Goal: Task Accomplishment & Management: Manage account settings

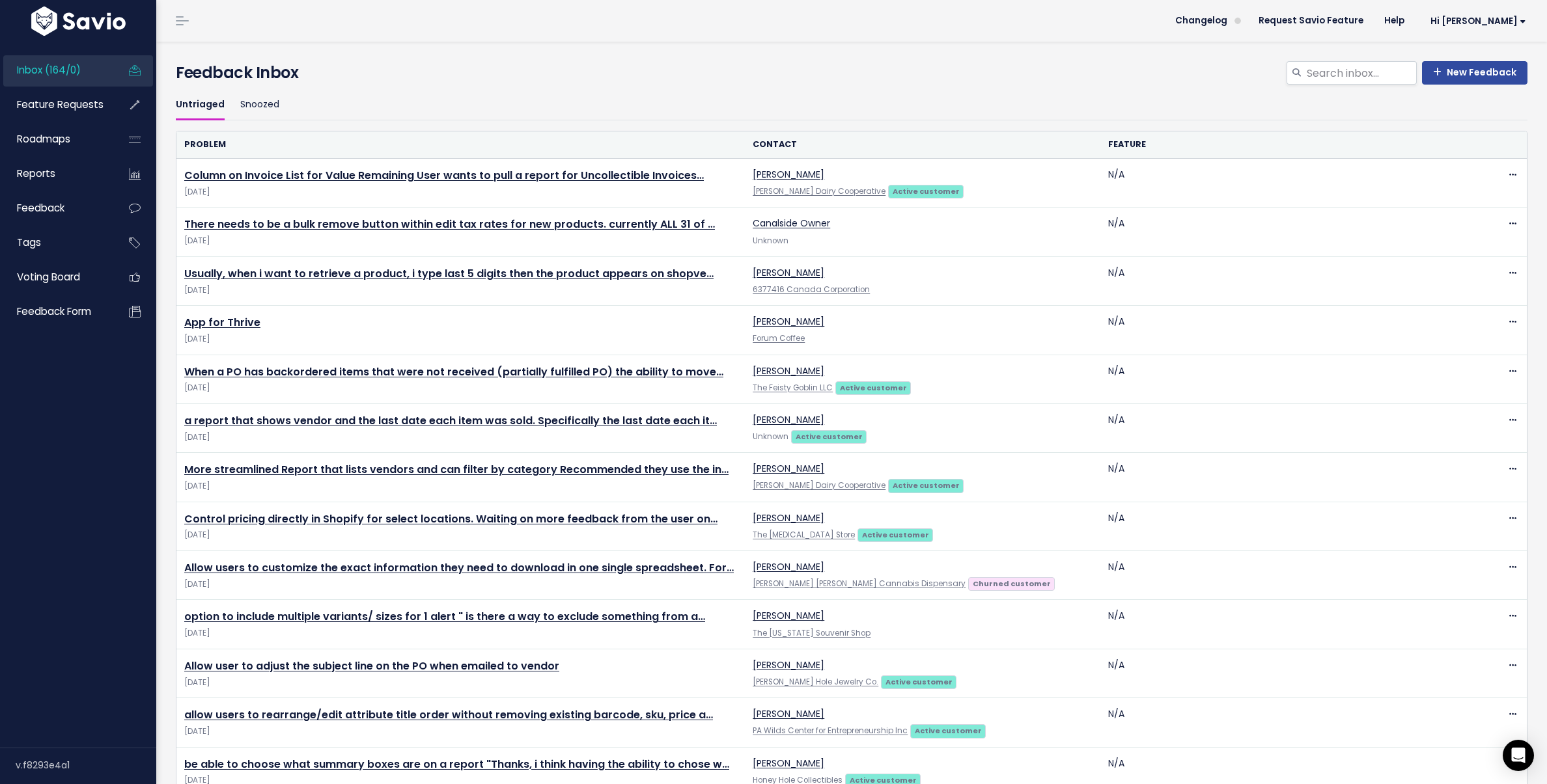
scroll to position [1931, 0]
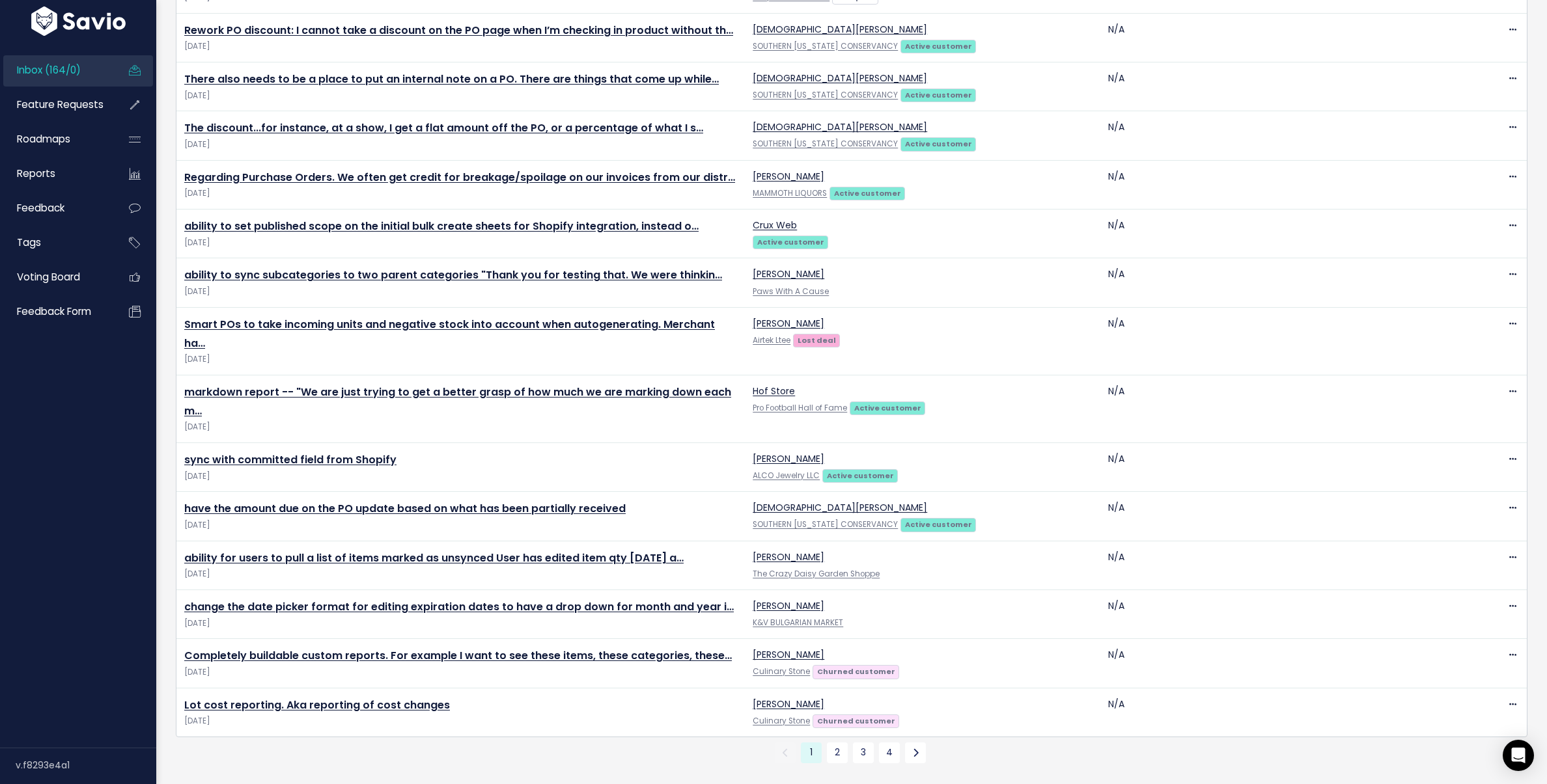
click at [87, 65] on link "Inbox (164/0)" at bounding box center [56, 70] width 105 height 30
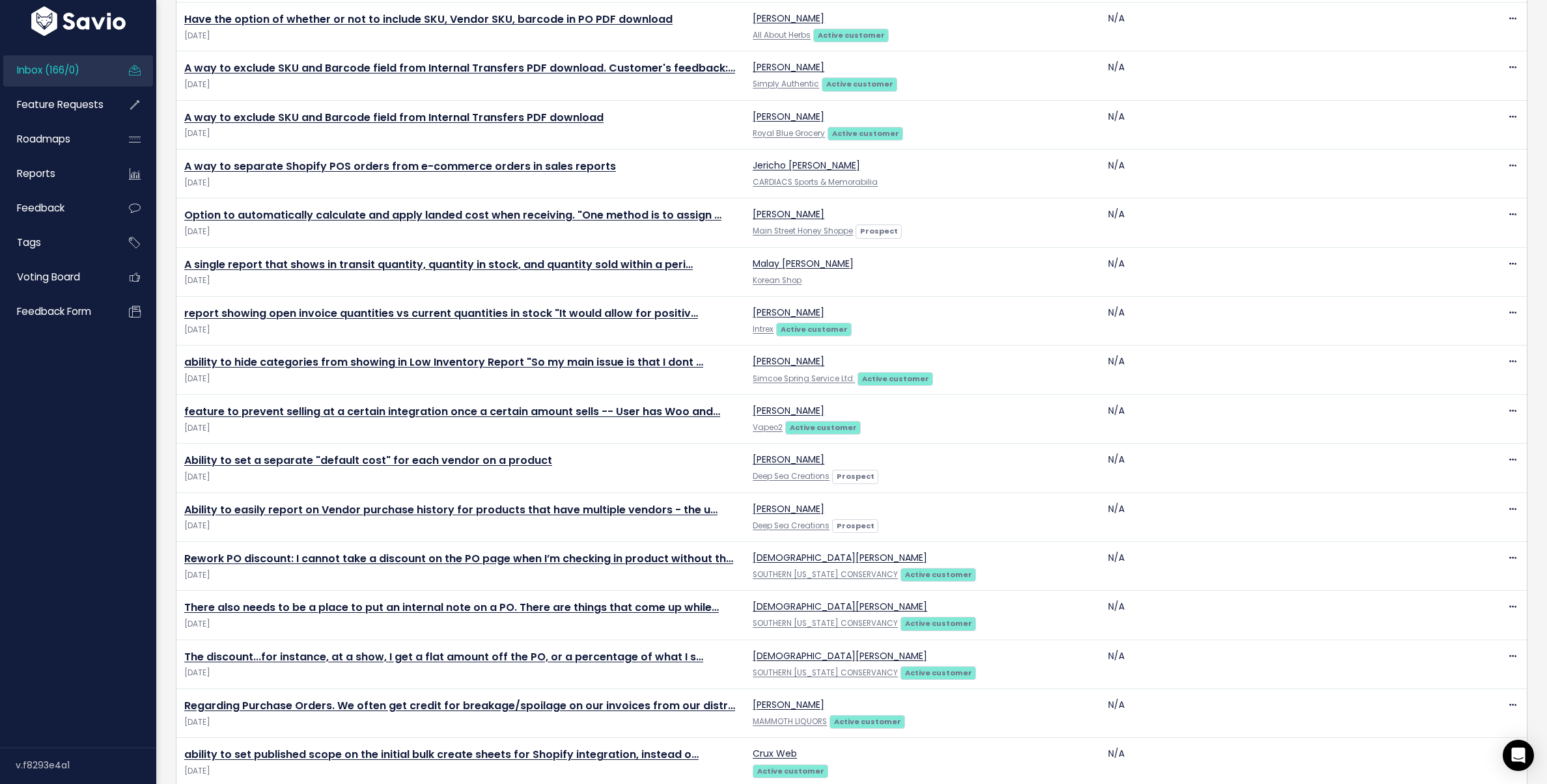
scroll to position [1931, 0]
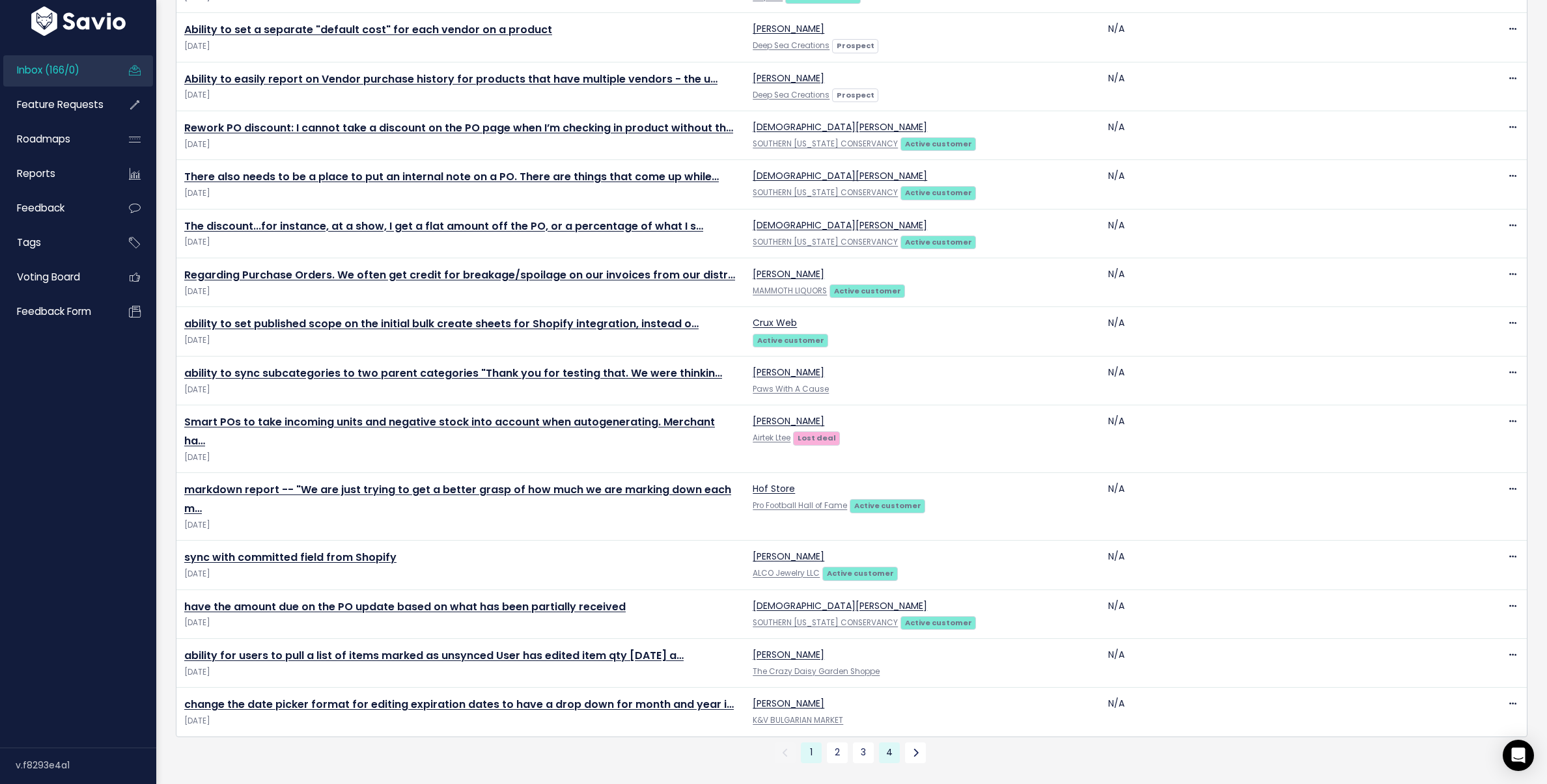
click at [888, 745] on link "4" at bounding box center [889, 753] width 21 height 21
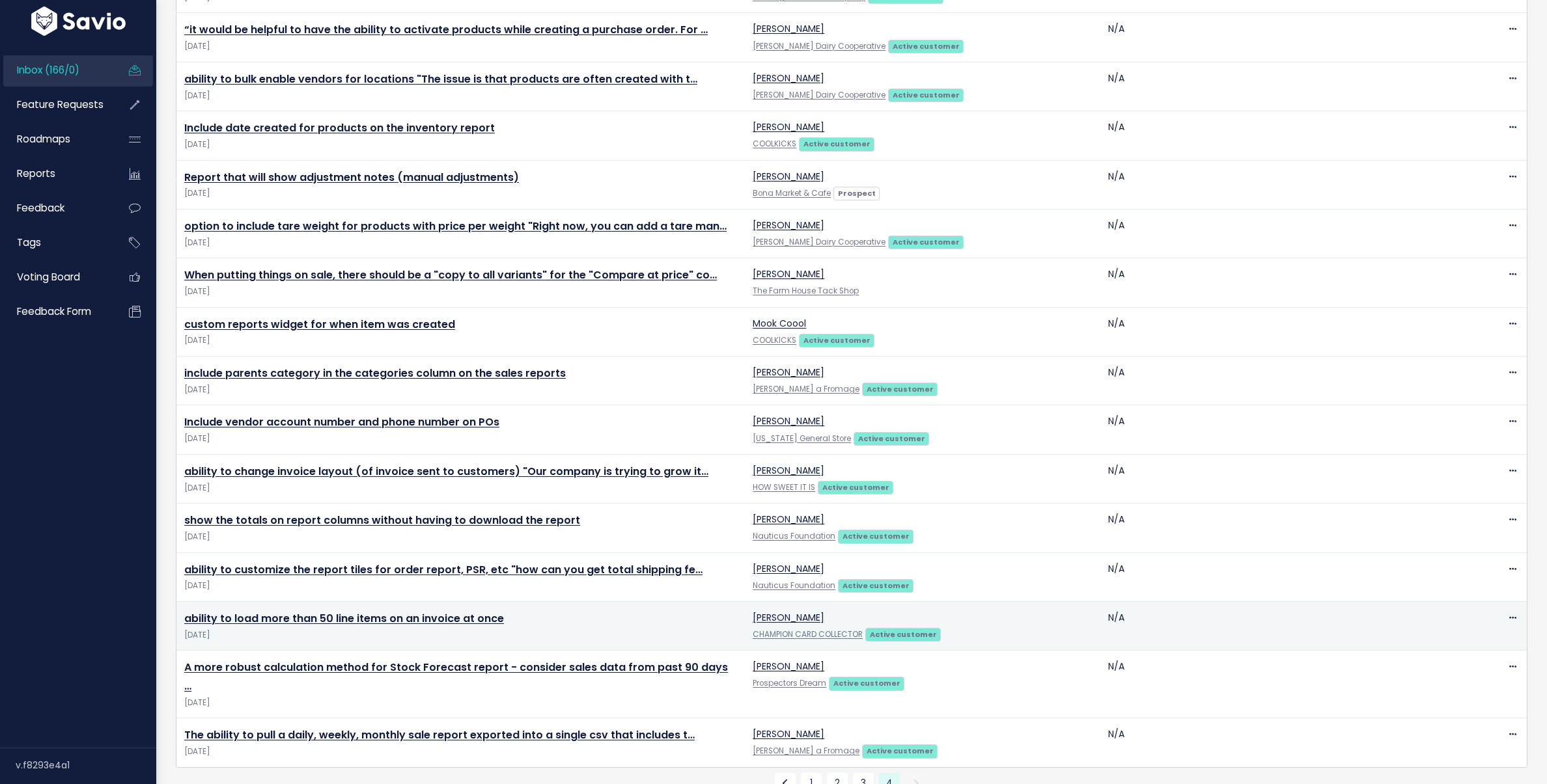
scroll to position [226, 0]
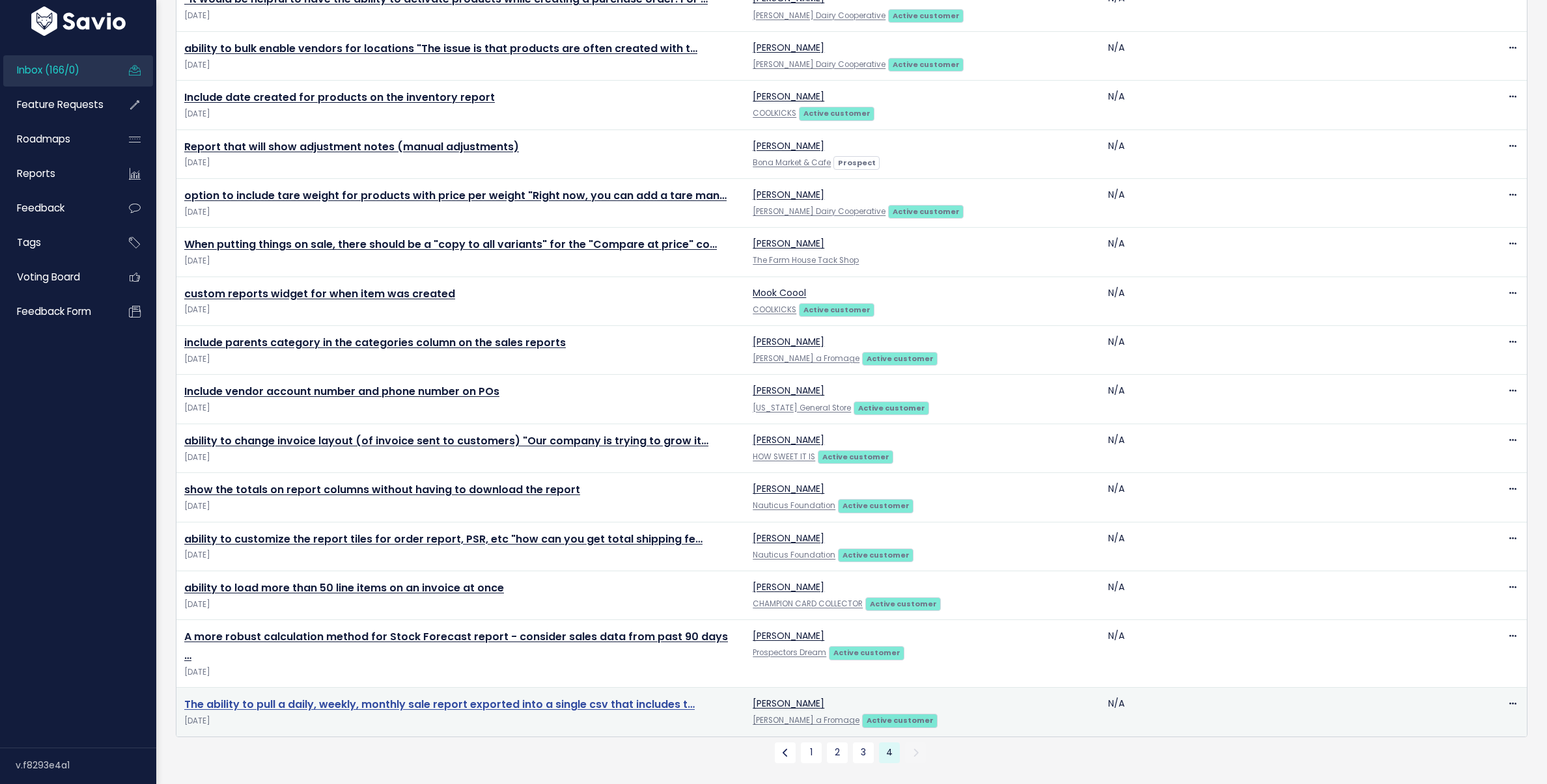
click at [532, 697] on link "The ability to pull a daily, weekly, monthly sale report exported into a single…" at bounding box center [440, 704] width 511 height 15
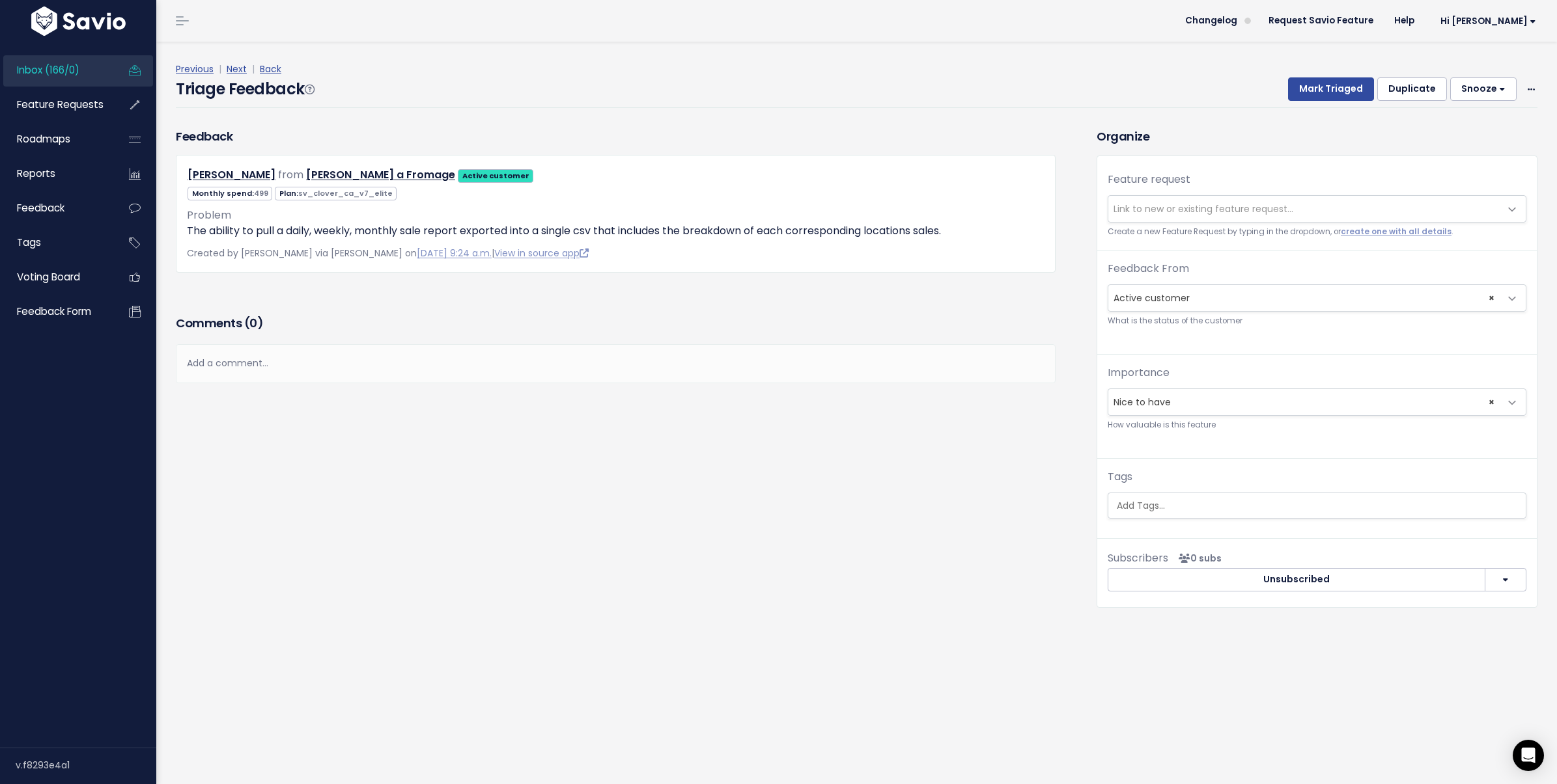
click at [1185, 213] on span "Link to new or existing feature request..." at bounding box center [1204, 209] width 180 height 13
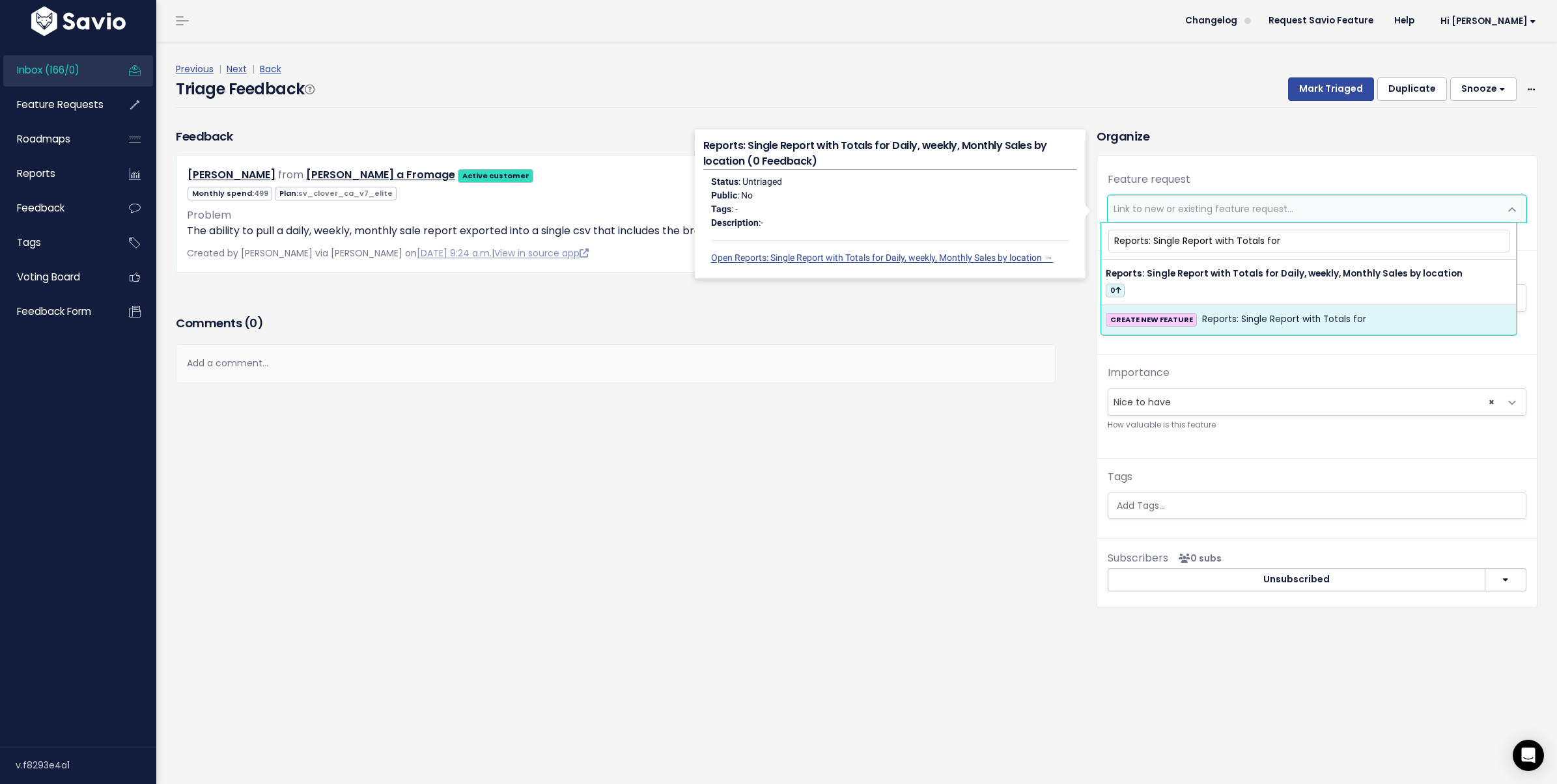
type input "Reports: Single Report with Totals for"
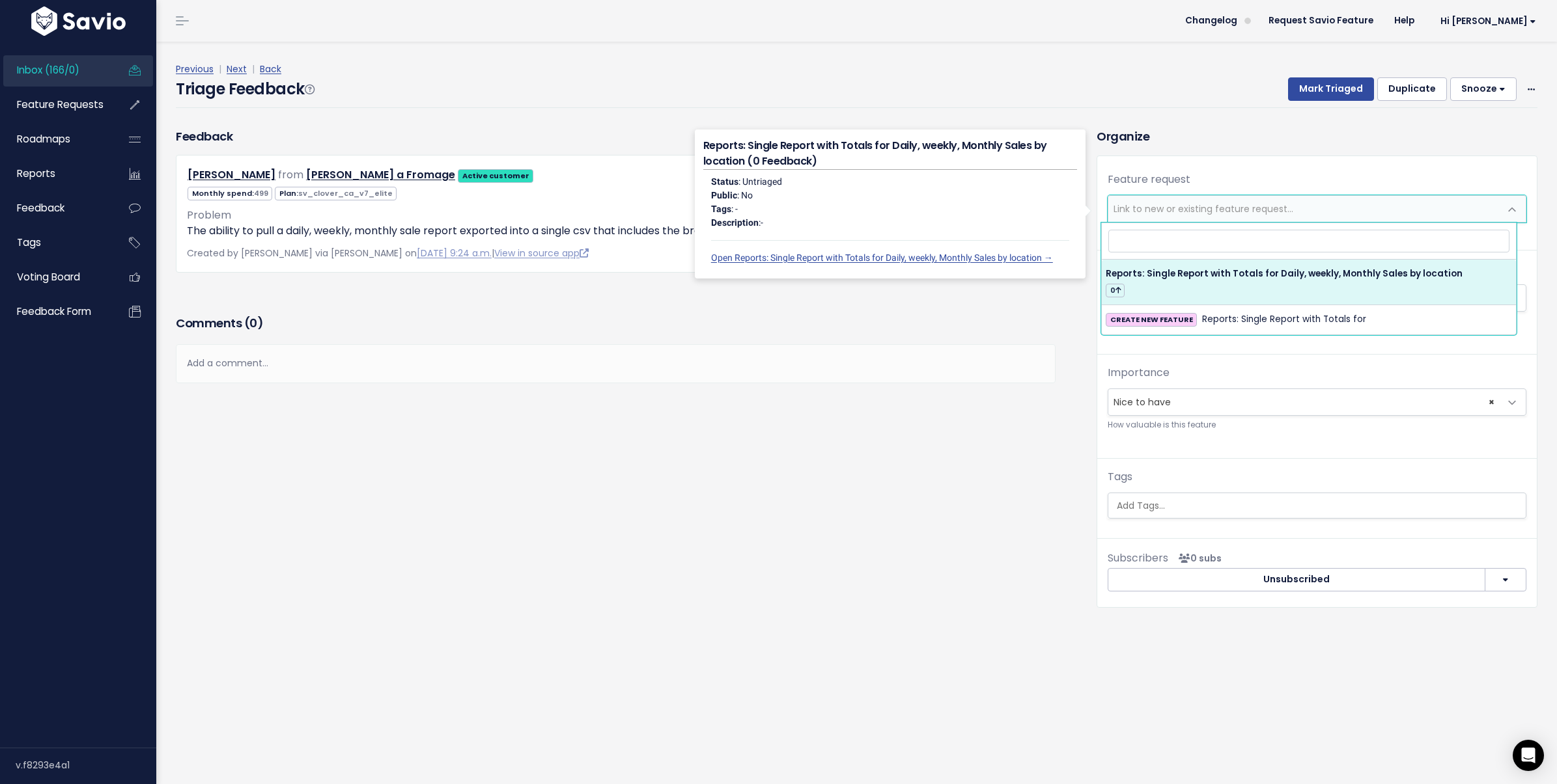
select select "62434"
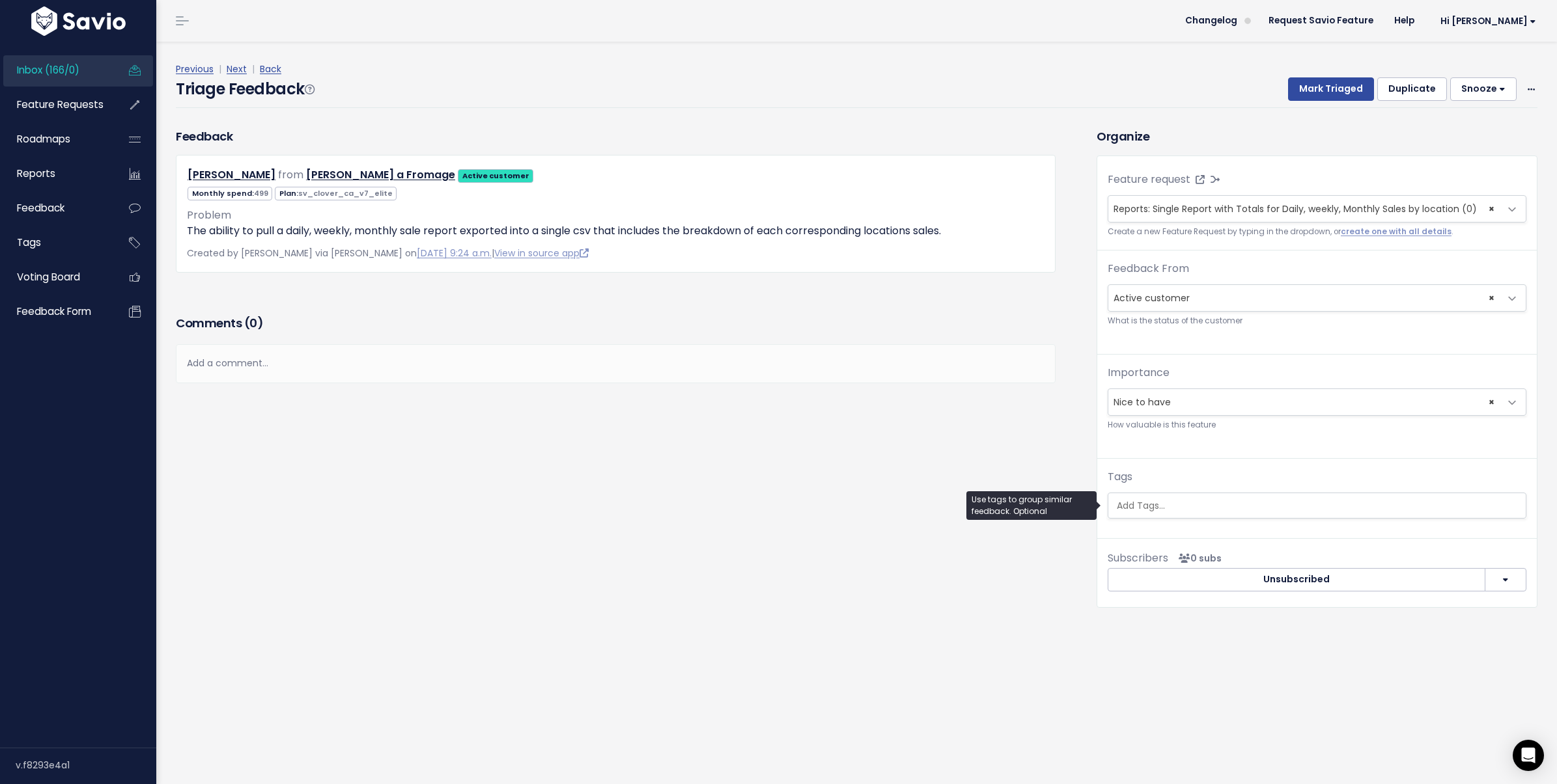
click at [1214, 514] on ul at bounding box center [1317, 506] width 418 height 25
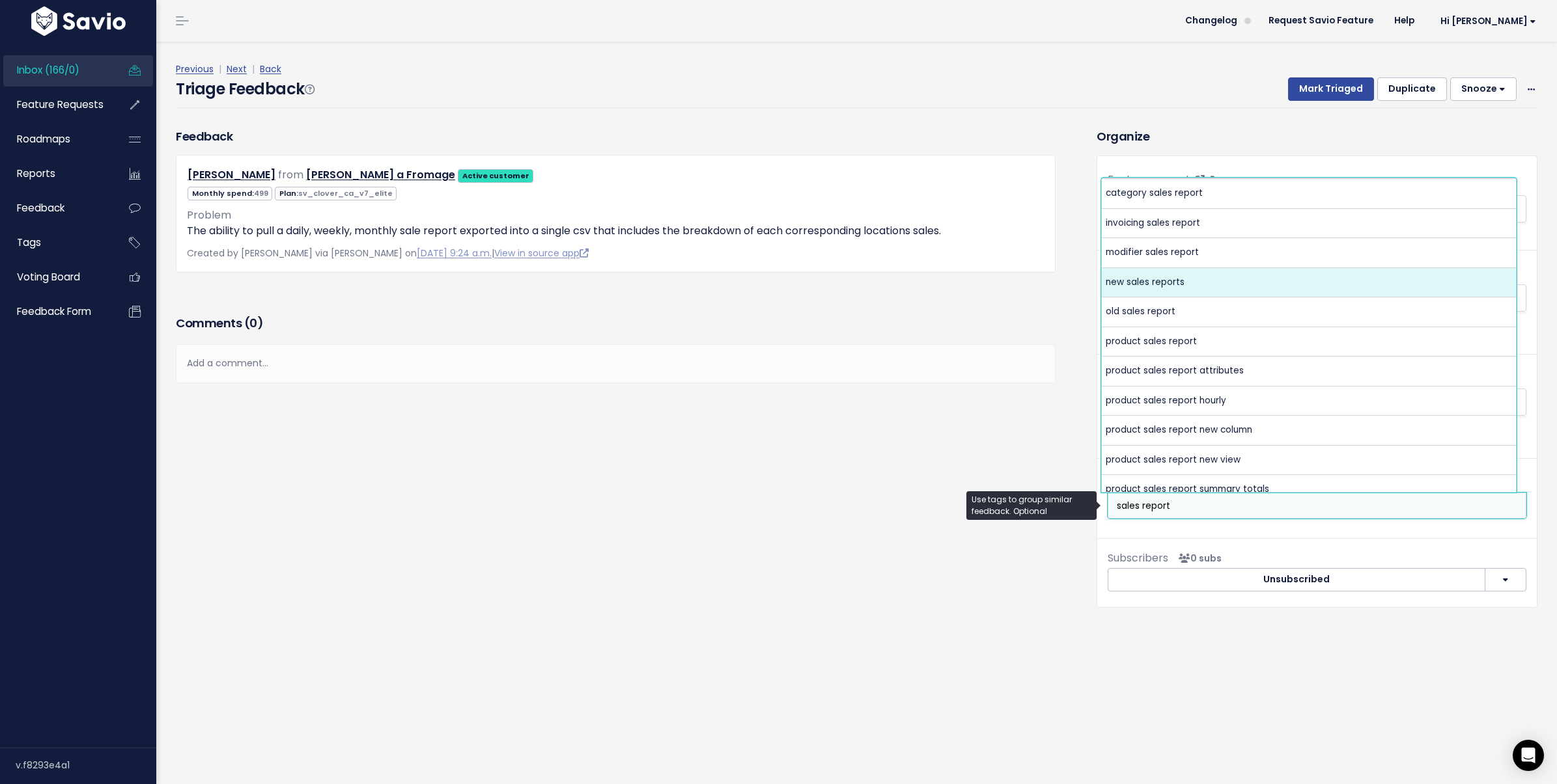
type input "sales report"
select select "10436"
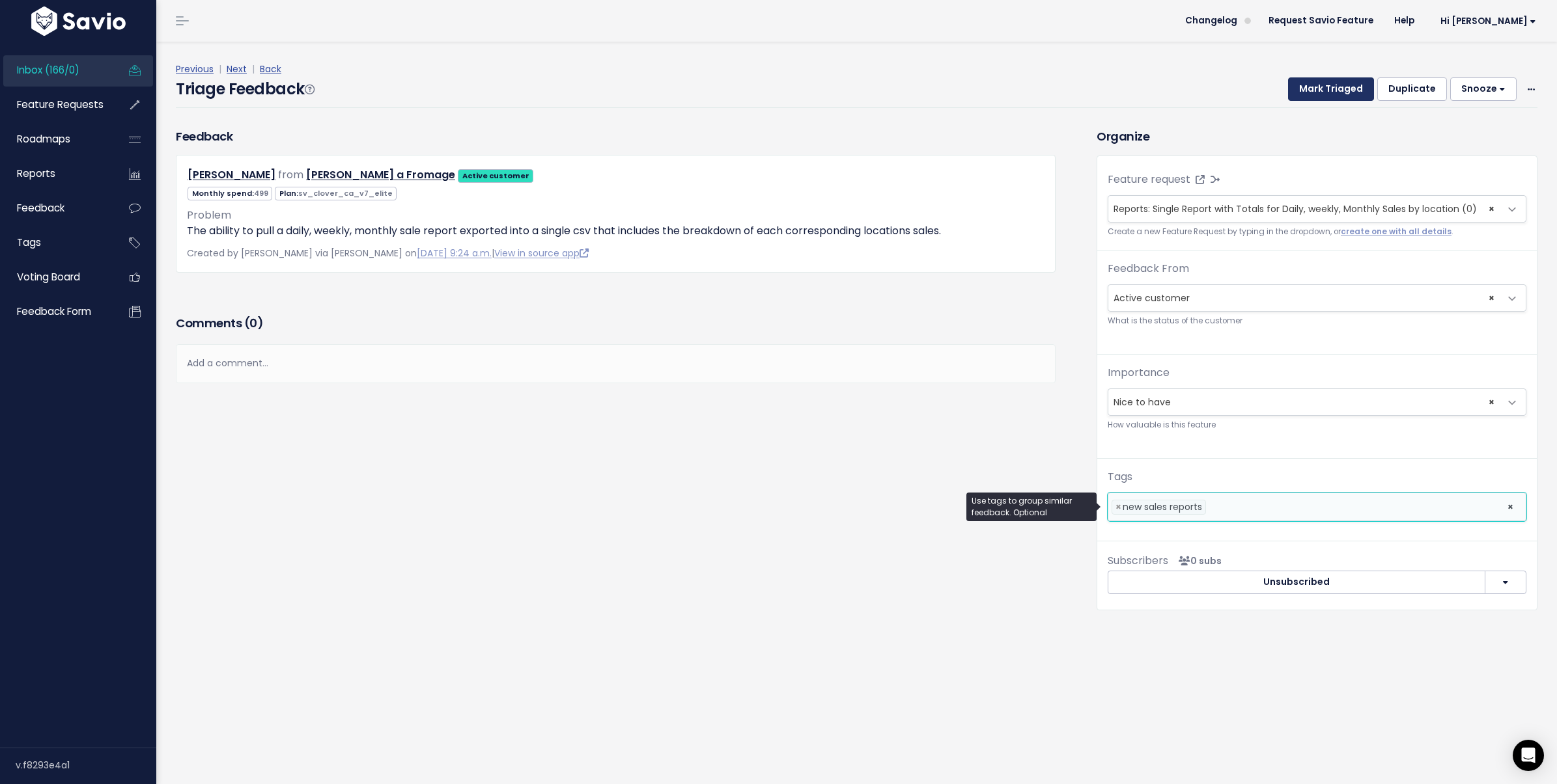
click at [1305, 98] on button "Mark Triaged" at bounding box center [1331, 89] width 86 height 23
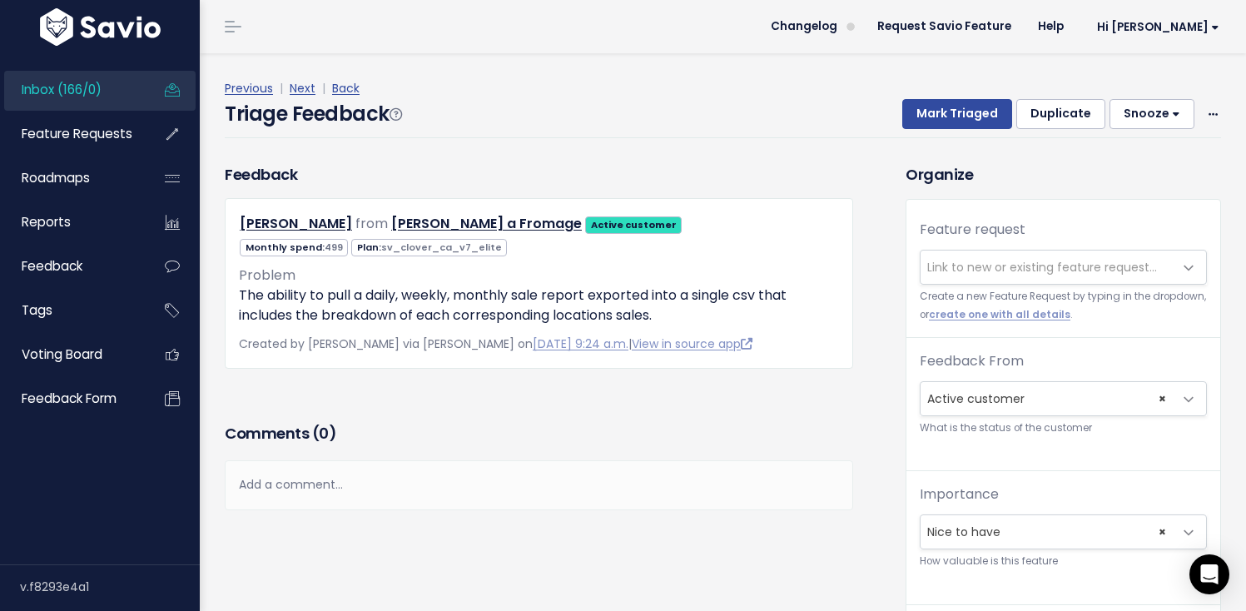
click at [81, 90] on span "Inbox (166/0)" at bounding box center [62, 89] width 80 height 17
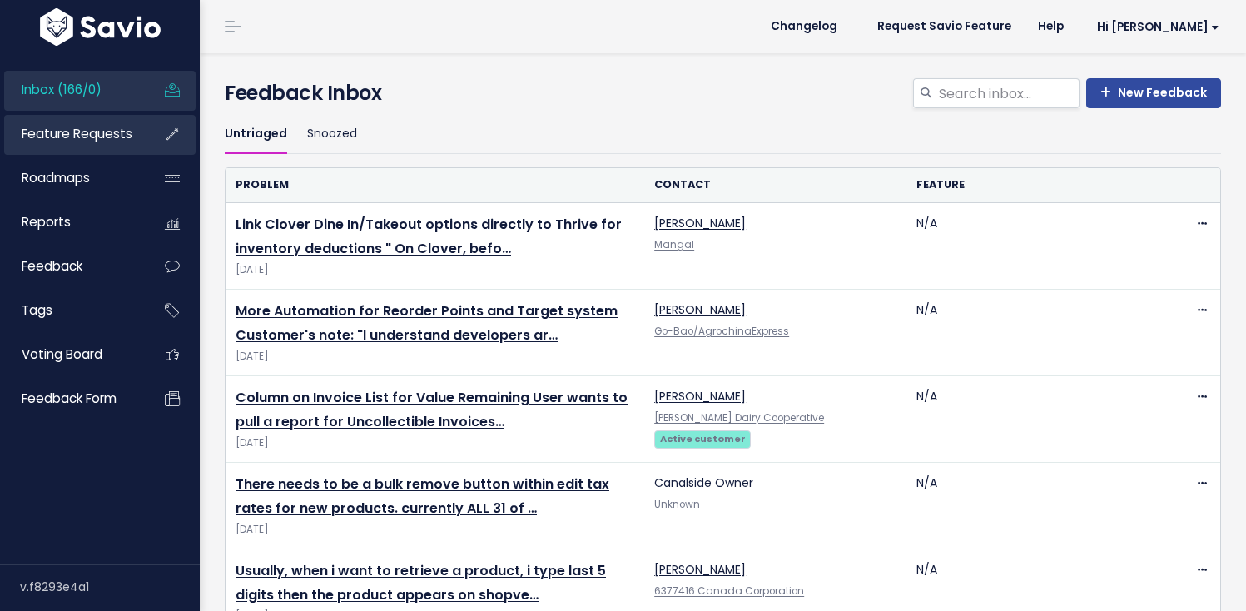
click at [146, 140] on li "Feature Requests" at bounding box center [99, 135] width 191 height 40
click at [74, 142] on span "Feature Requests" at bounding box center [77, 133] width 111 height 17
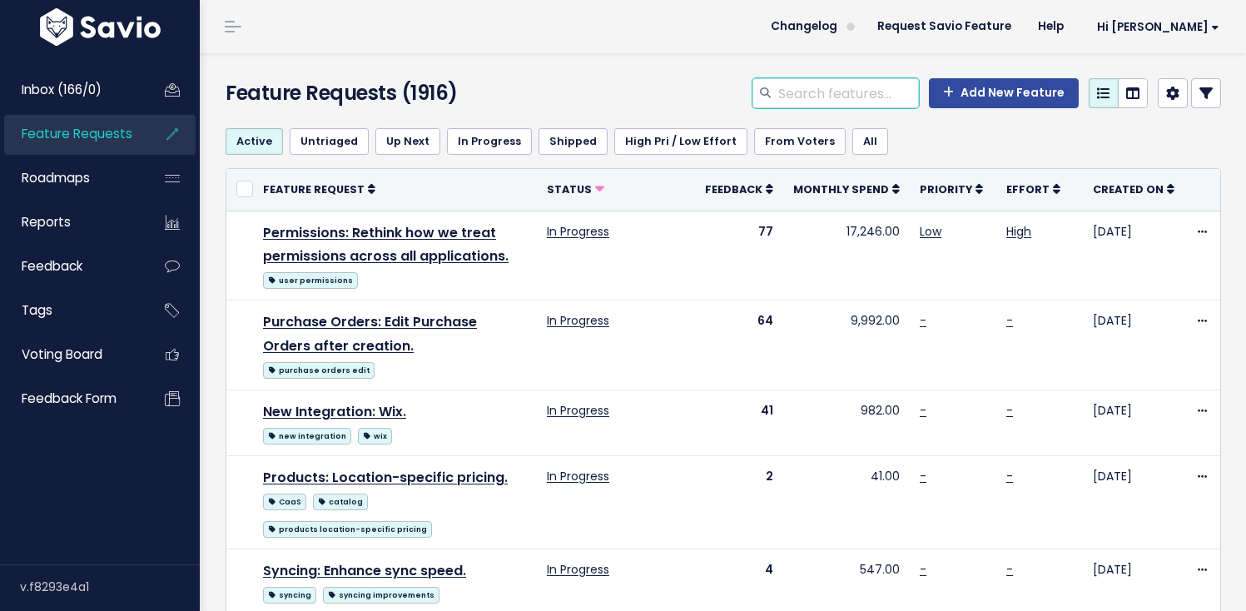
click at [797, 99] on input "search" at bounding box center [848, 93] width 142 height 30
type input "s"
type input "sales by location"
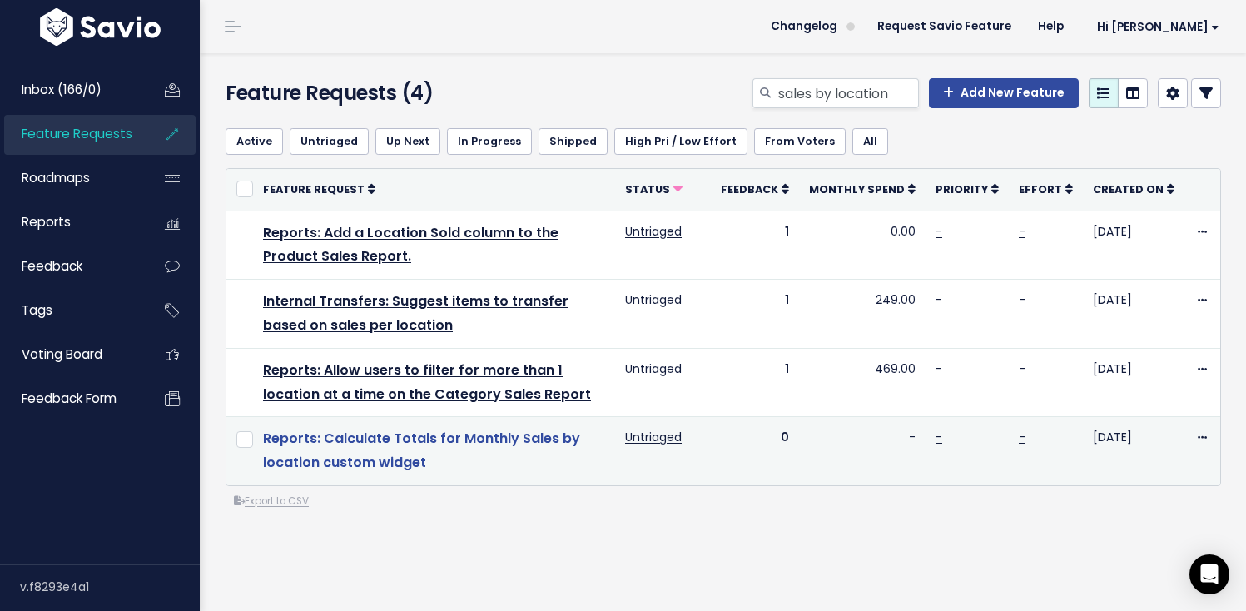
click at [428, 444] on link "Reports: Calculate Totals for Monthly Sales by location custom widget" at bounding box center [421, 450] width 317 height 43
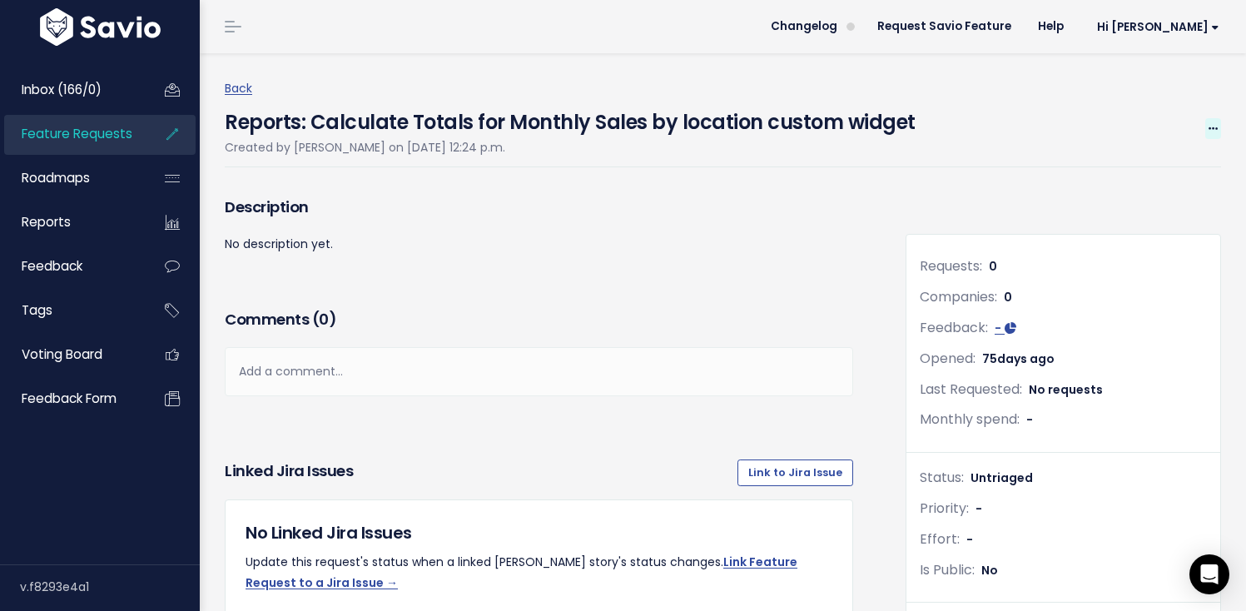
click at [1209, 124] on icon at bounding box center [1213, 129] width 9 height 11
click at [1123, 163] on link "Edit" at bounding box center [1157, 175] width 123 height 32
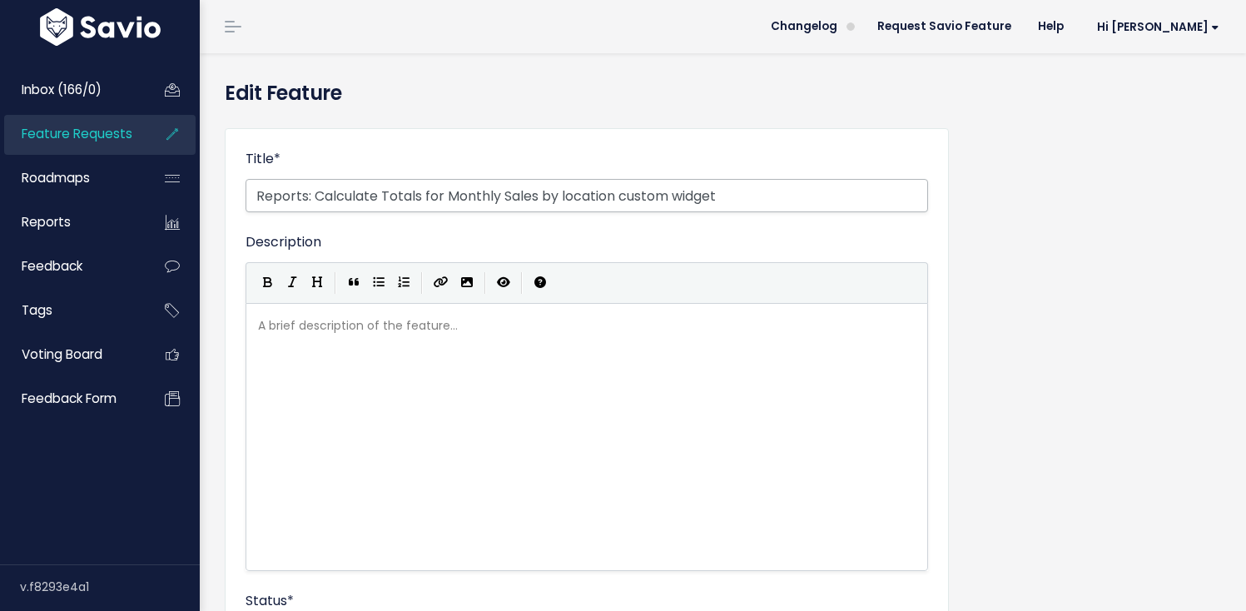
click at [447, 195] on input "Reports: Calculate Totals for Monthly Sales by location custom widget" at bounding box center [587, 195] width 683 height 33
drag, startPoint x: 840, startPoint y: 196, endPoint x: 763, endPoint y: 196, distance: 77.4
click at [763, 196] on input "Reports: Calculate Totals for Daily, weekly, Monthly Sales by location custom w…" at bounding box center [587, 195] width 683 height 33
click at [313, 194] on input "Reports: Calculate Totals for Daily, weekly, Monthly Sales by location custom" at bounding box center [587, 195] width 683 height 33
drag, startPoint x: 376, startPoint y: 197, endPoint x: 315, endPoint y: 189, distance: 62.2
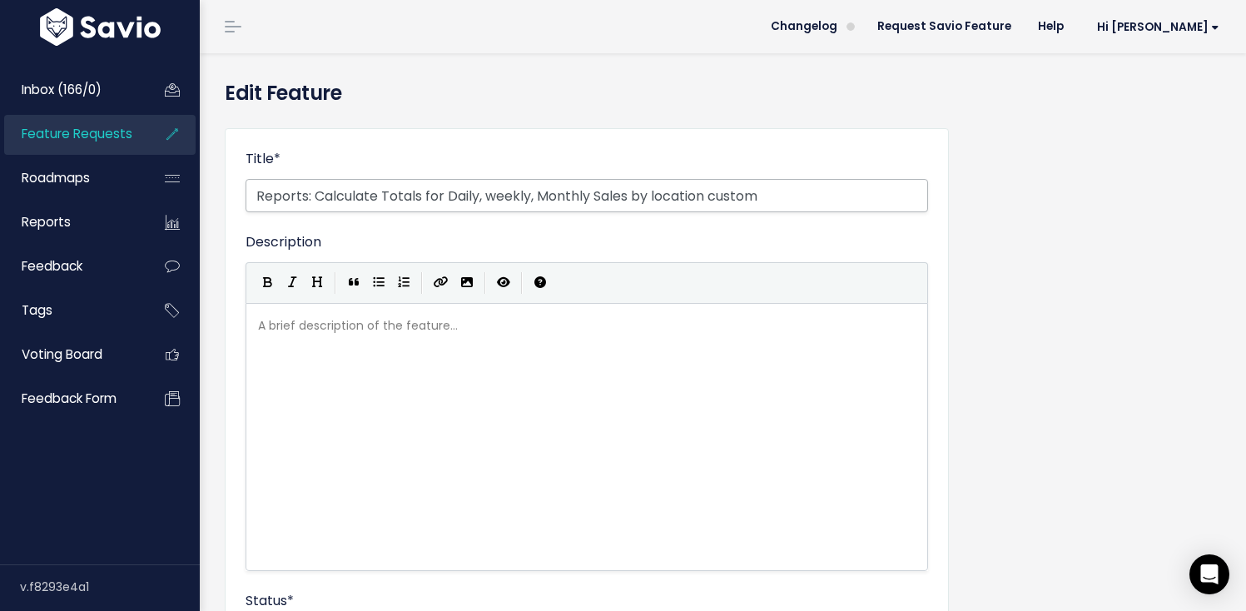
click at [315, 189] on input "Reports: Calculate Totals for Daily, weekly, Monthly Sales by location custom" at bounding box center [587, 195] width 683 height 33
drag, startPoint x: 813, startPoint y: 202, endPoint x: 760, endPoint y: 195, distance: 53.0
click at [760, 195] on input "Reports: Single Report with Totals for Daily, weekly, Monthly Sales by location…" at bounding box center [587, 195] width 683 height 33
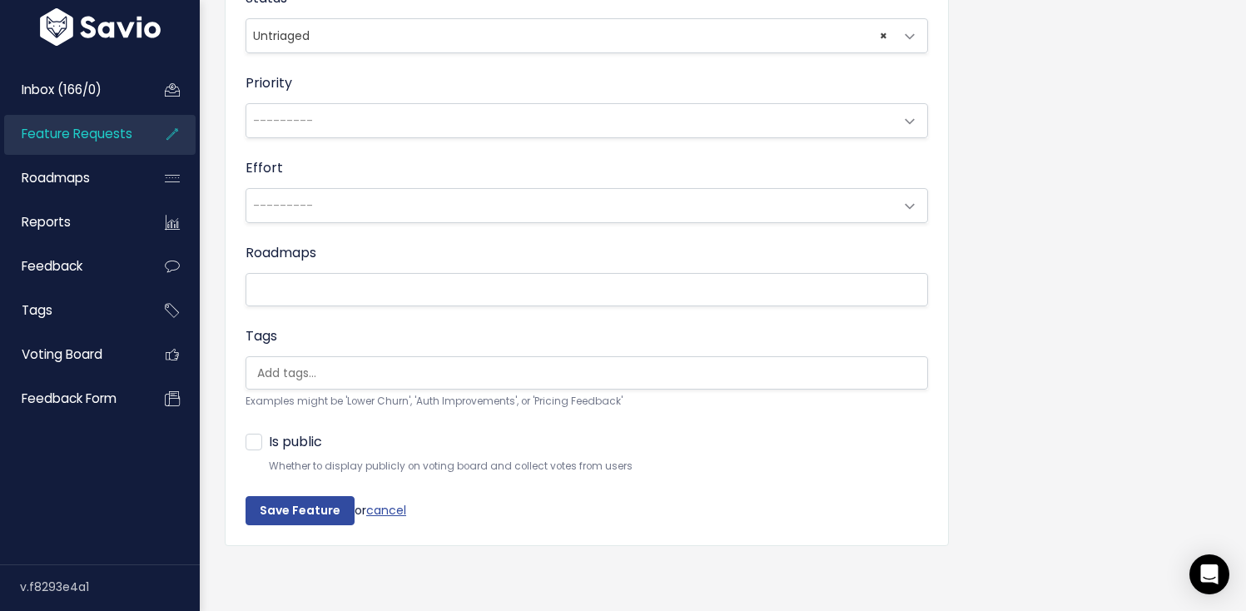
scroll to position [615, 0]
type input "Reports: Single Report with Totals for Daily, weekly, Monthly Sales by location"
click at [318, 496] on input "Save Feature" at bounding box center [300, 511] width 109 height 30
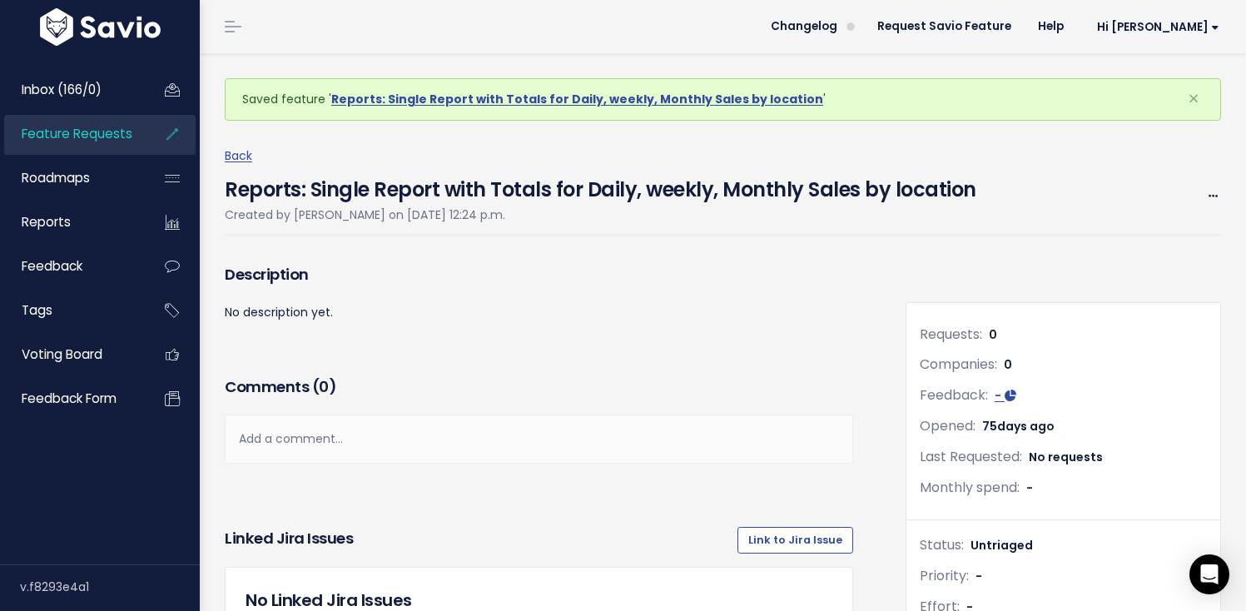
click at [76, 141] on span "Feature Requests" at bounding box center [77, 133] width 111 height 17
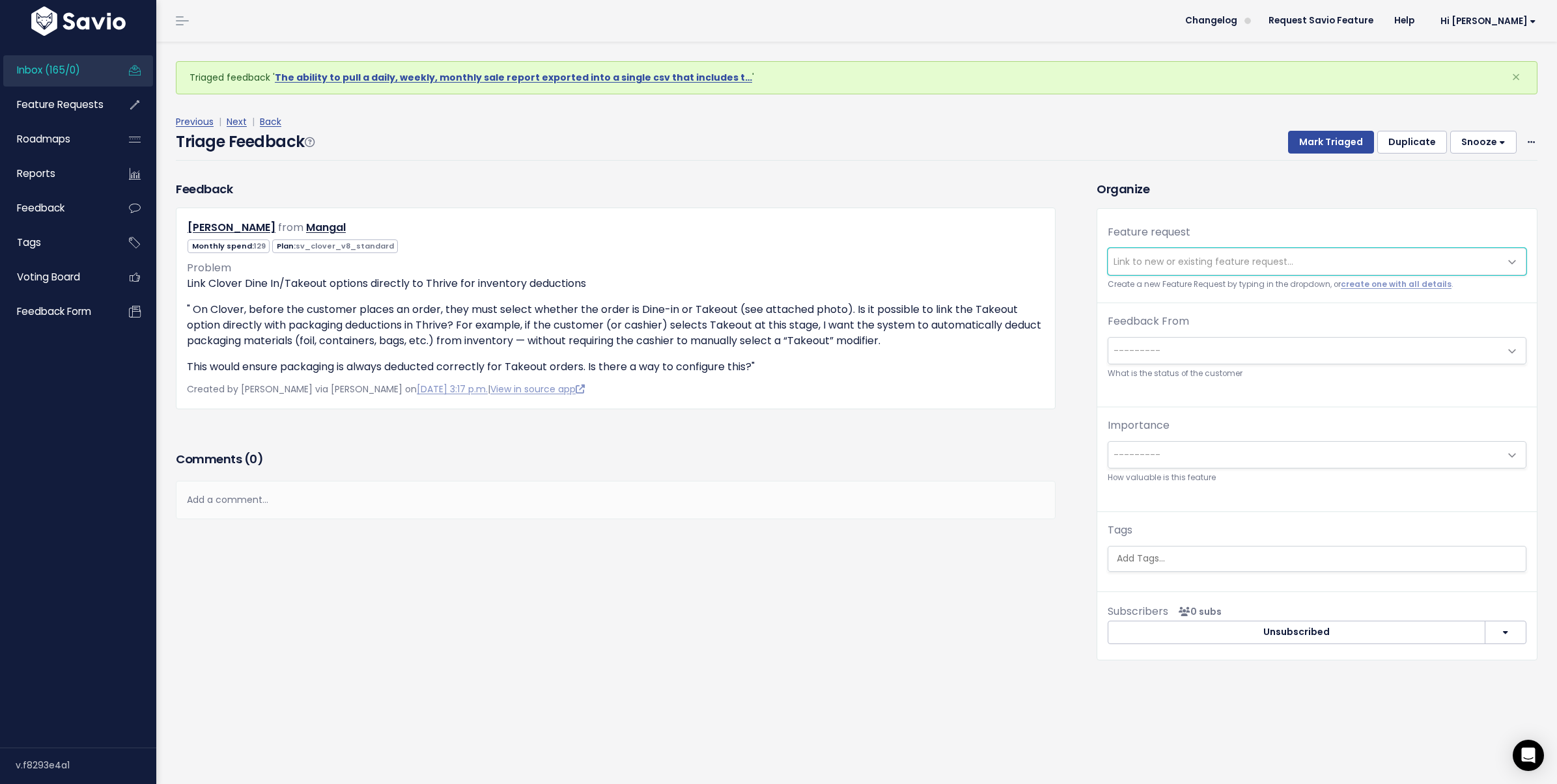
click at [1329, 260] on span "Link to new or existing feature request..." at bounding box center [1304, 261] width 391 height 26
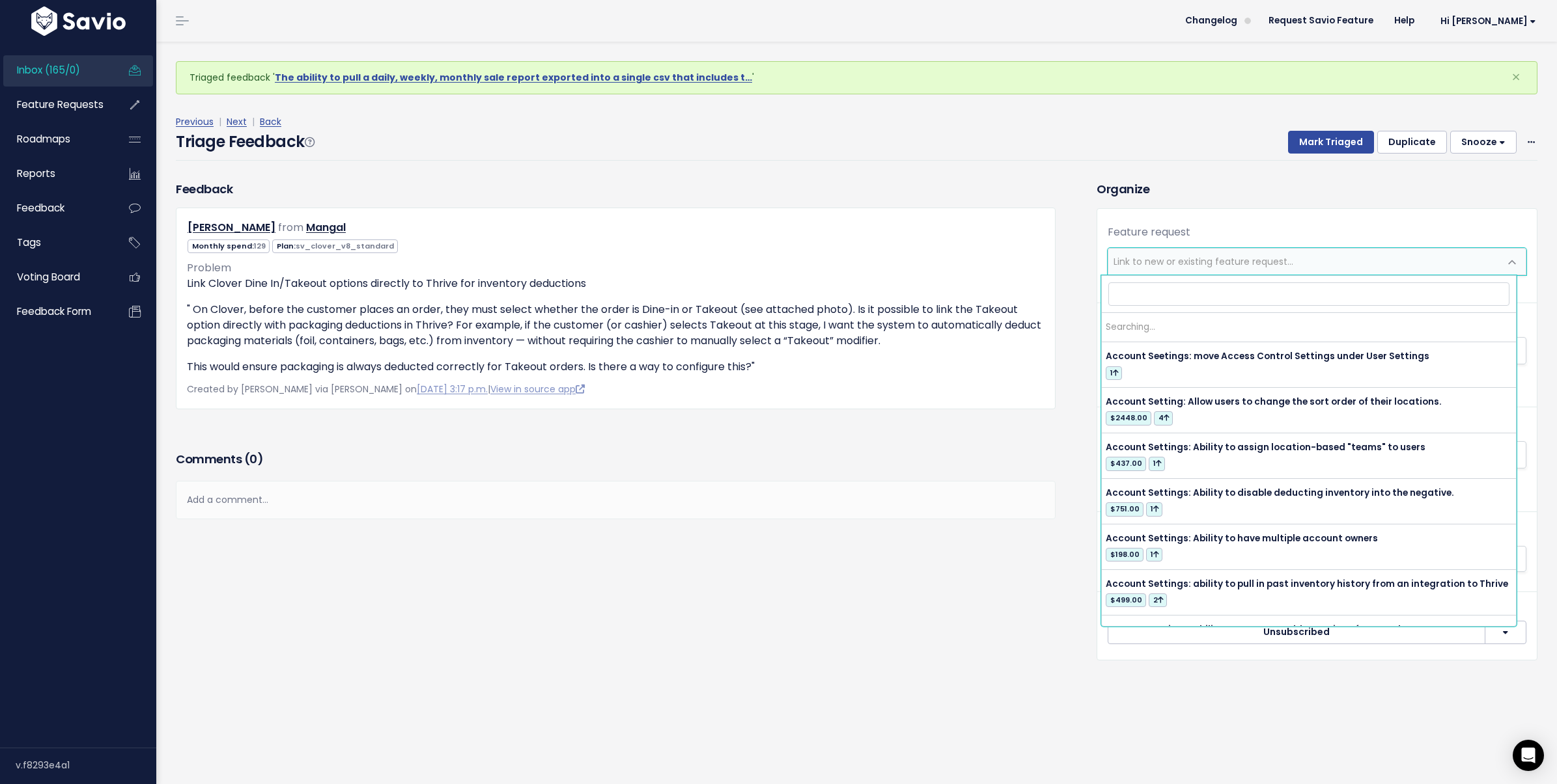
click at [1308, 263] on span "Link to new or existing feature request..." at bounding box center [1304, 261] width 391 height 26
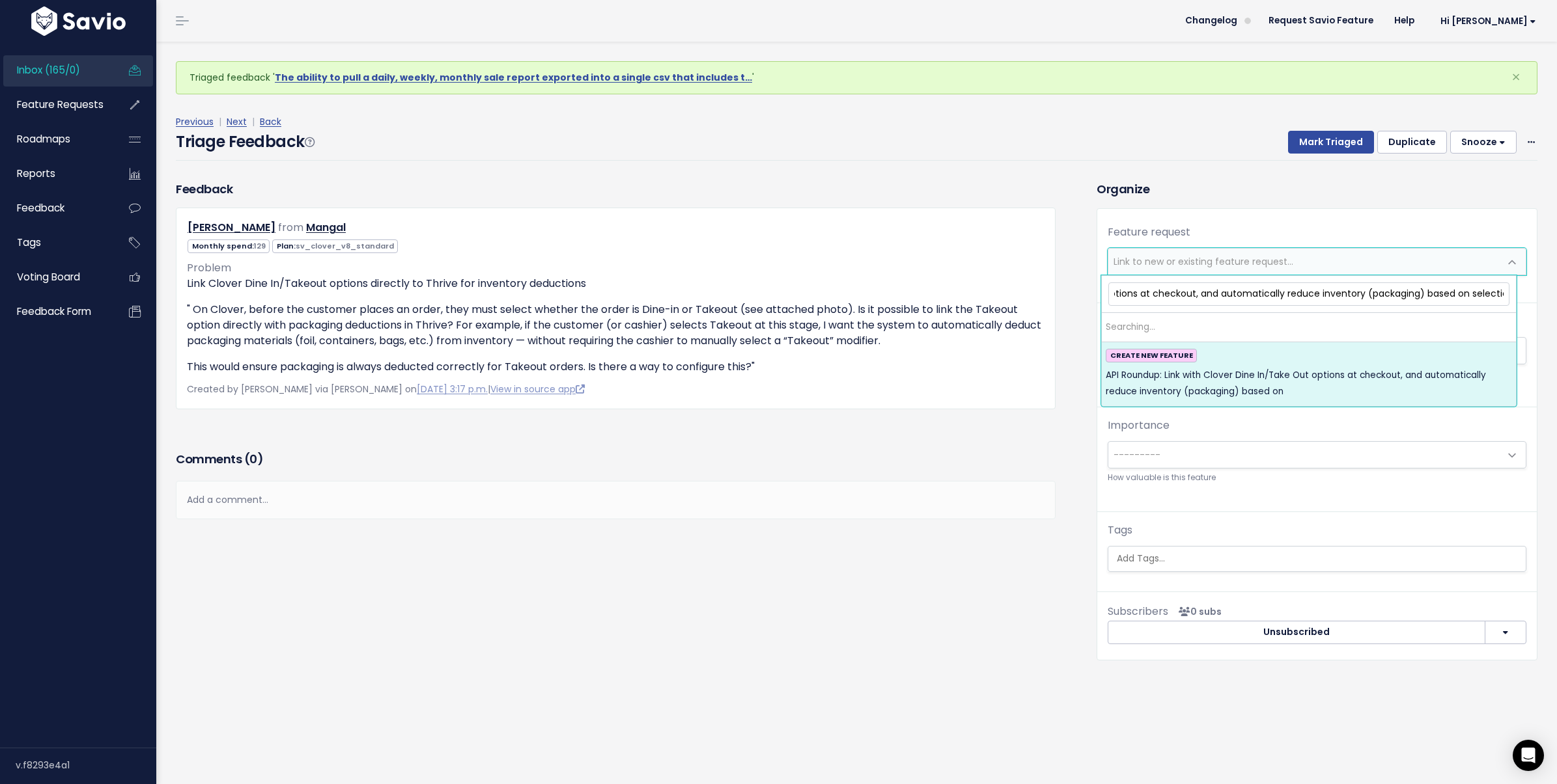
scroll to position [0, 229]
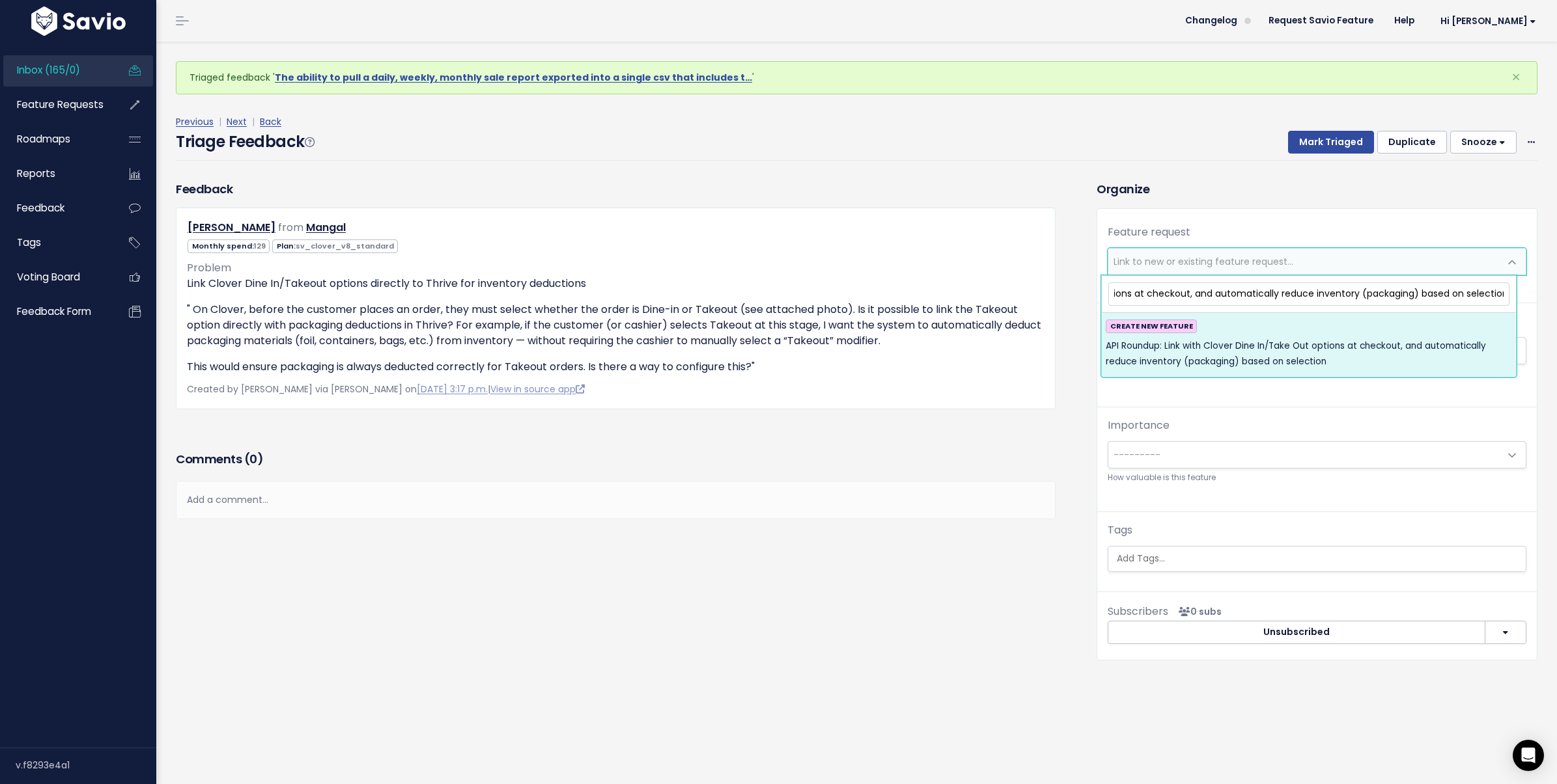
type input "API Roundup: Link with Clover Dine In/Take Out options at checkout, and automat…"
click at [1322, 338] on span "API Roundup: Link with Clover Dine In/Take Out options at checkout, and automat…" at bounding box center [1309, 354] width 407 height 32
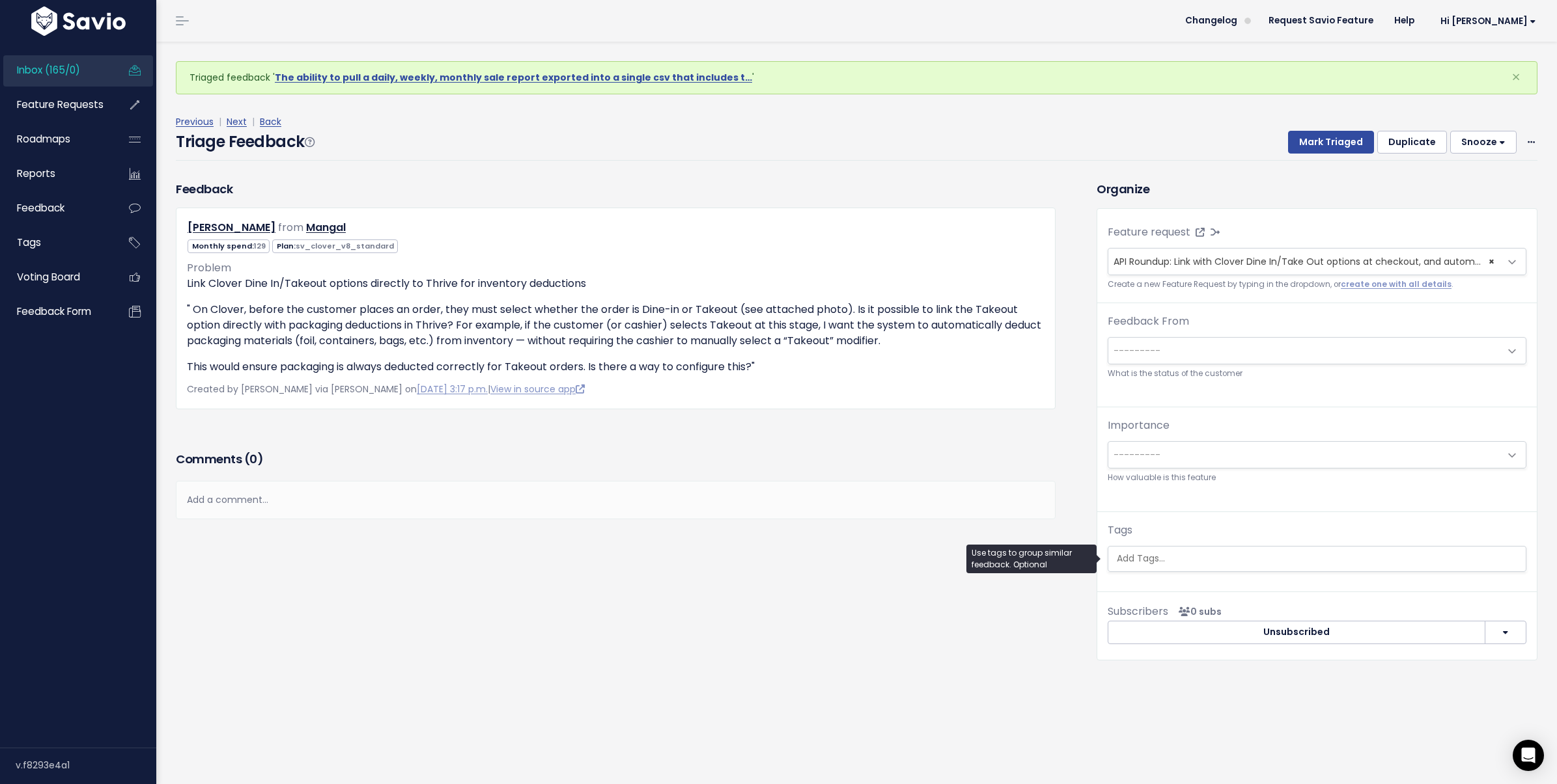
click at [1196, 550] on ul at bounding box center [1317, 559] width 418 height 25
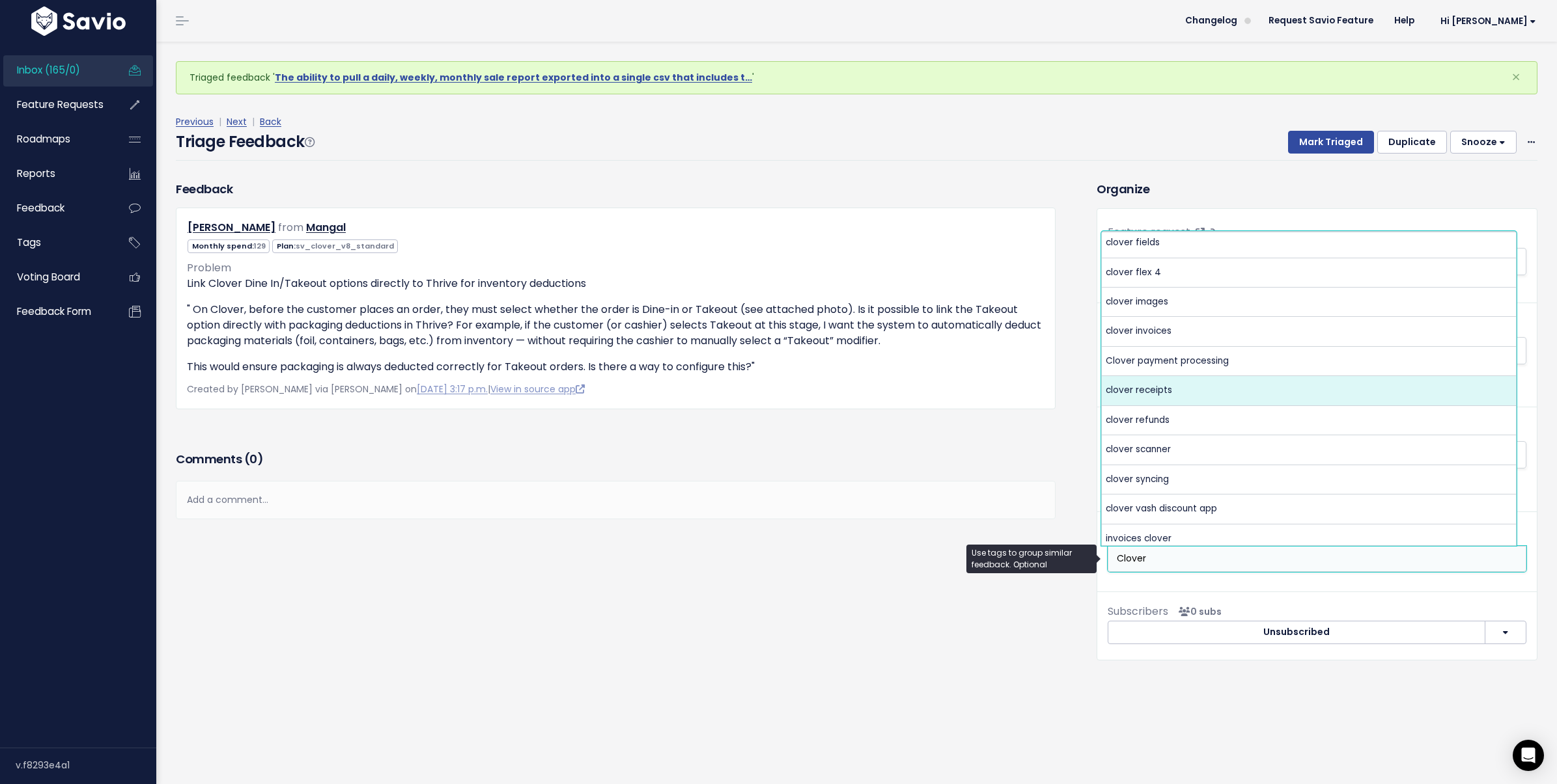
scroll to position [100, 0]
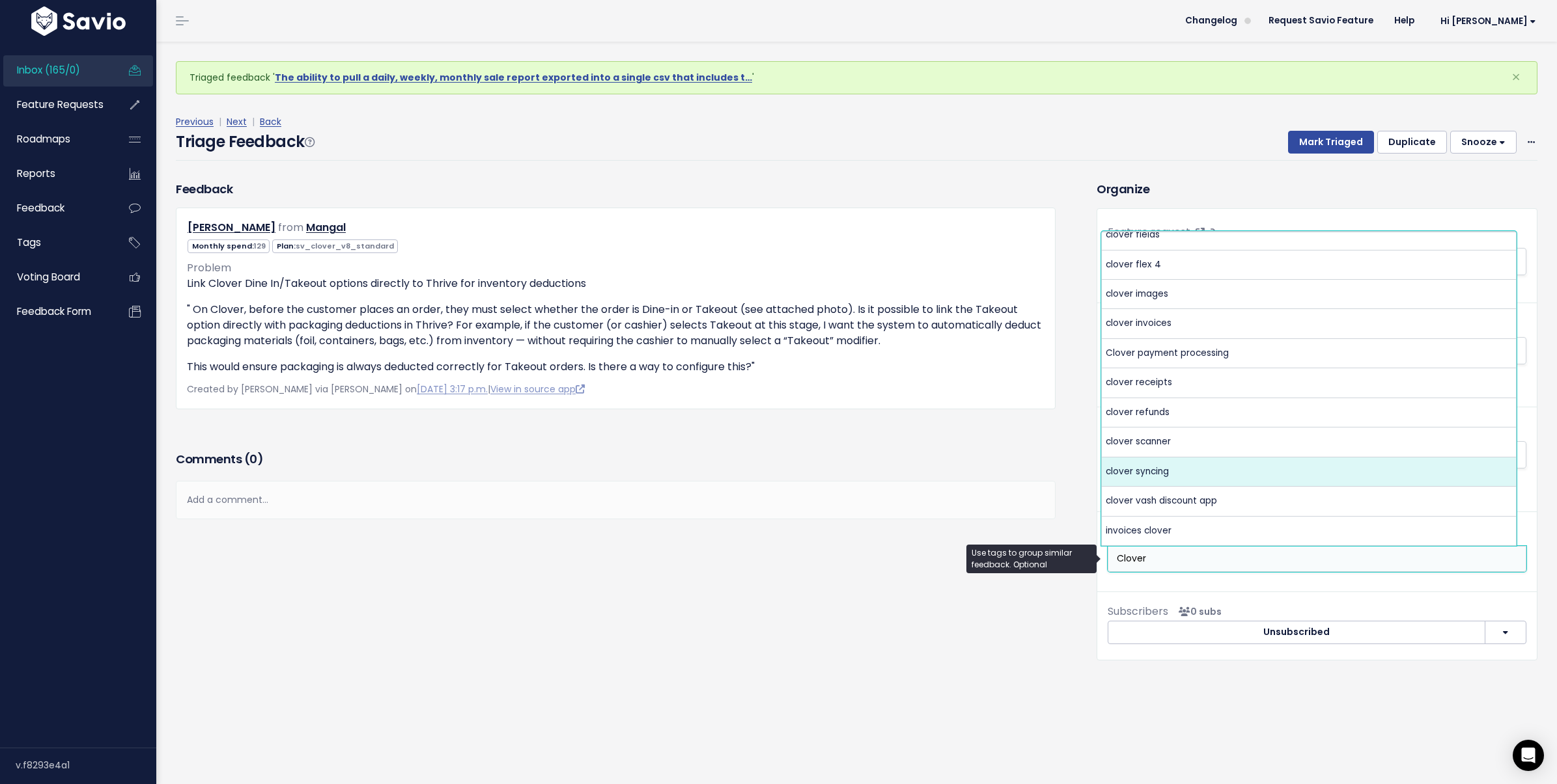
type input "Clover"
select select "6369"
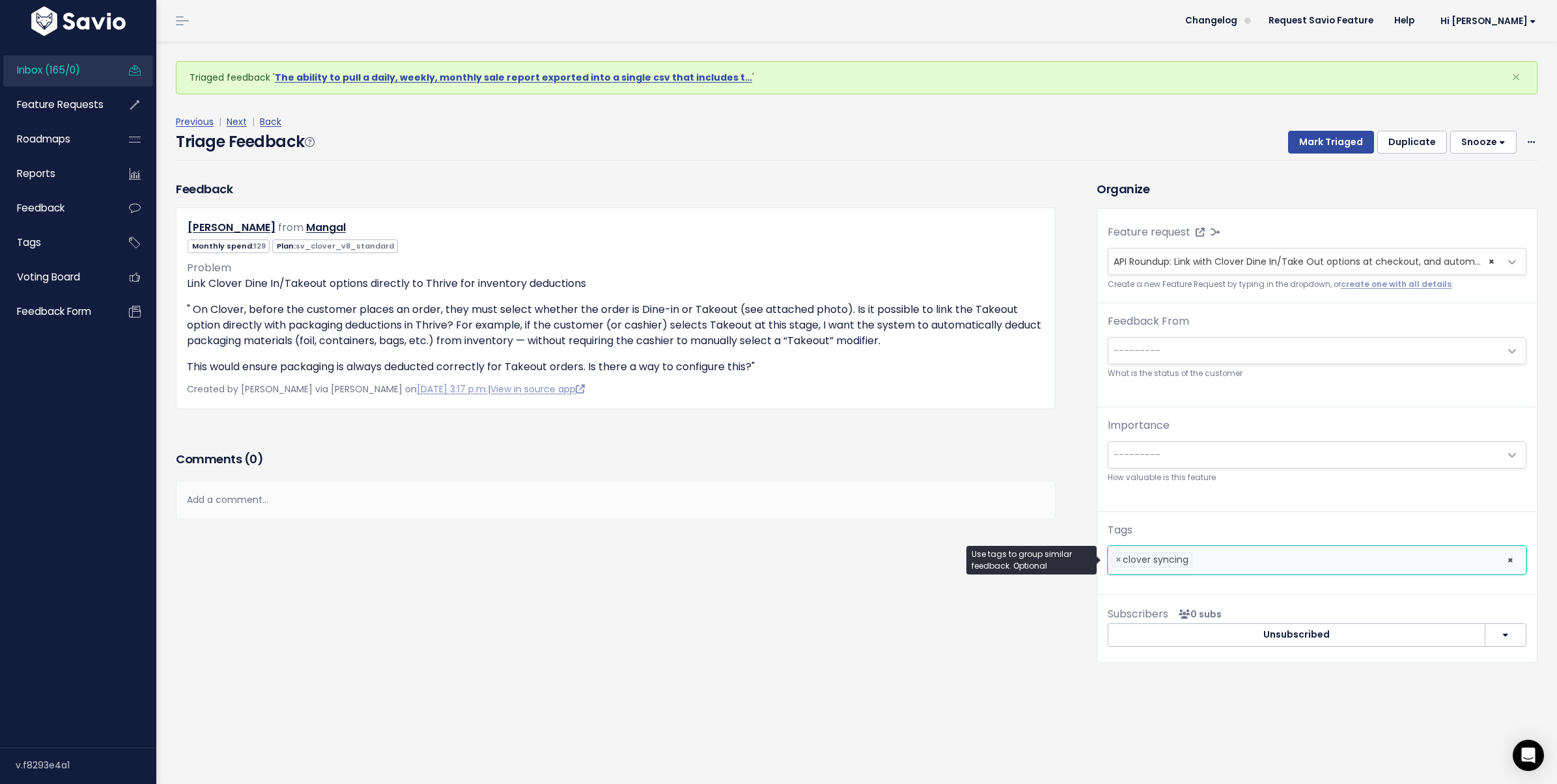
click at [1301, 153] on div "Triage Feedback Mark Triaged Duplicate Snooze 1 day 3 days 7 days 14 days Edit …" at bounding box center [856, 145] width 1361 height 30
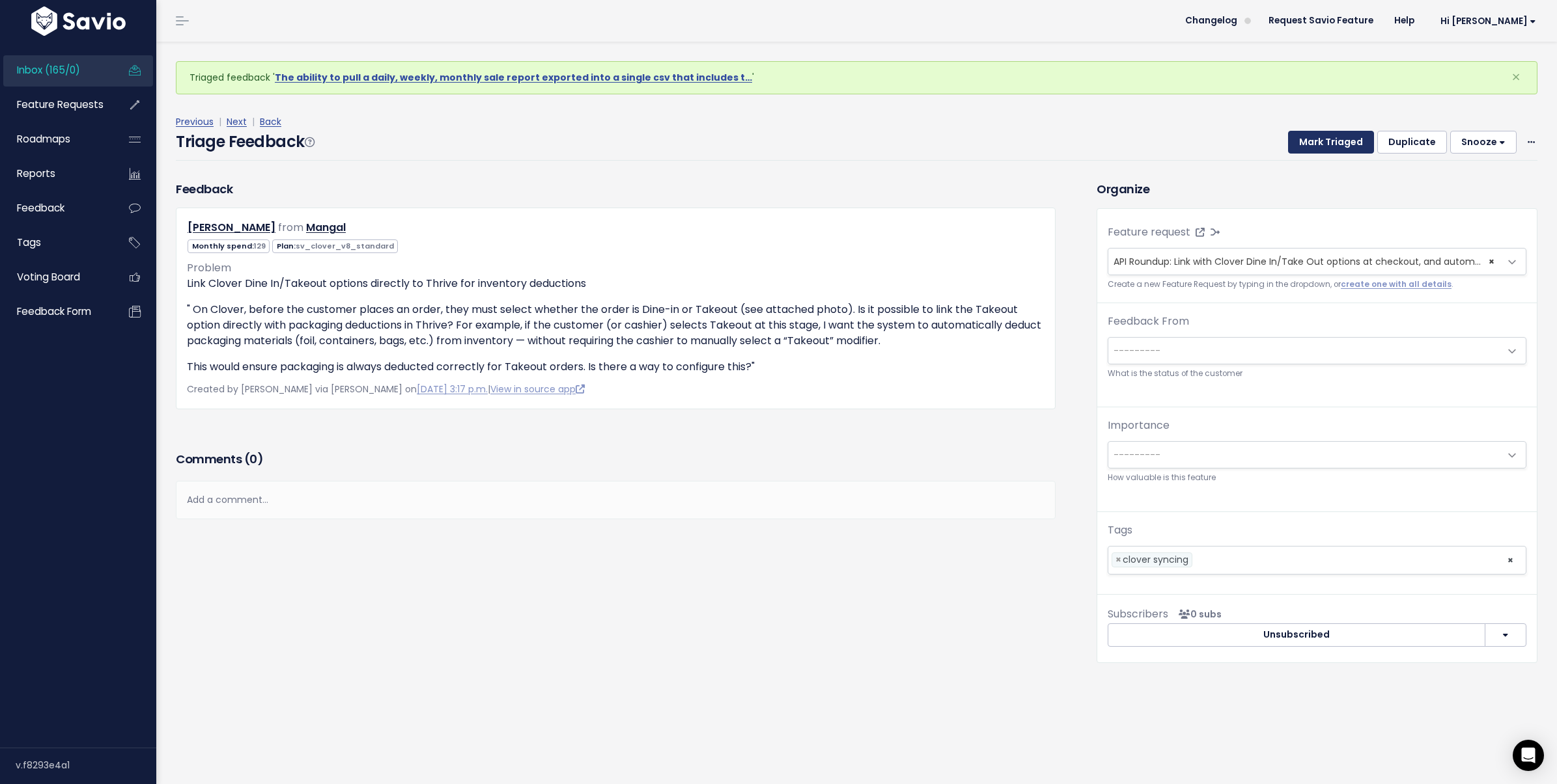
click at [1308, 146] on button "Mark Triaged" at bounding box center [1331, 142] width 86 height 23
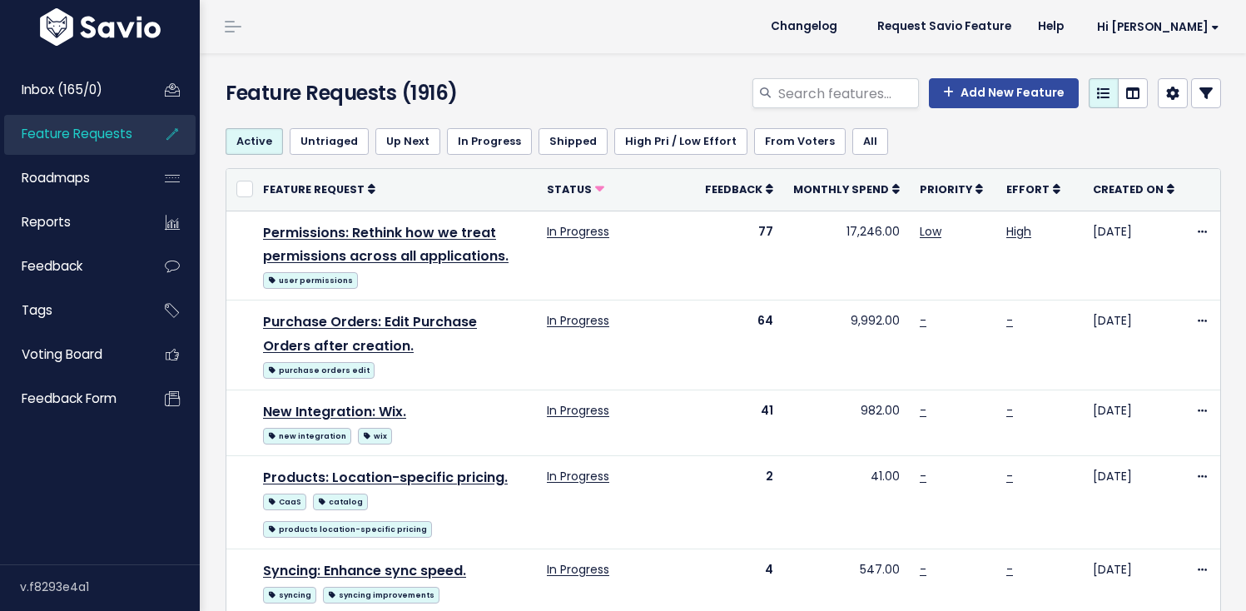
click at [852, 77] on div "Feature Requests (1916) Add New Feature" at bounding box center [721, 84] width 1042 height 62
click at [850, 85] on input "search" at bounding box center [848, 93] width 142 height 30
type input "Dine In"
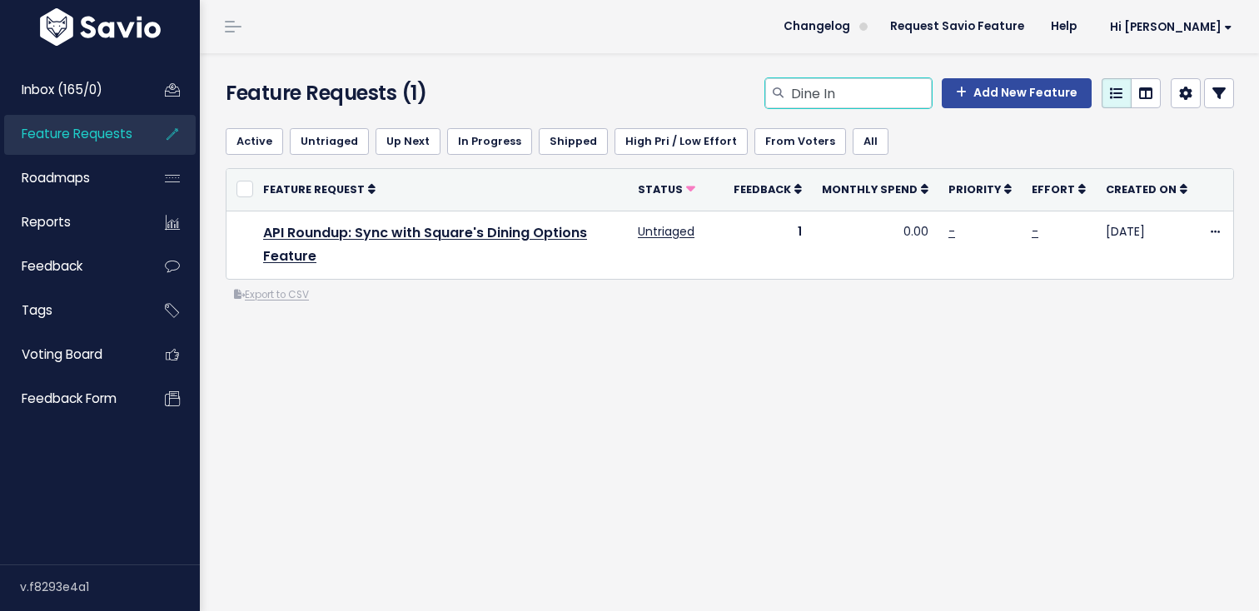
click at [792, 91] on input "Dine In" at bounding box center [860, 93] width 142 height 30
type input "Take Out"
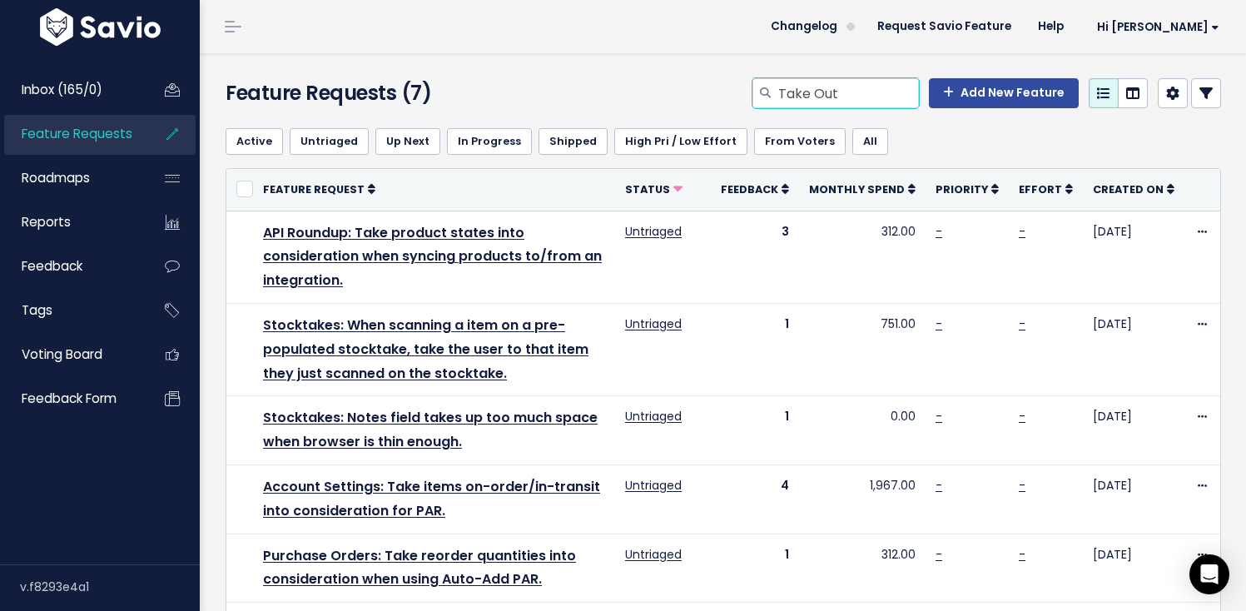
click at [784, 96] on input "Take Out" at bounding box center [848, 93] width 142 height 30
type input "automate par"
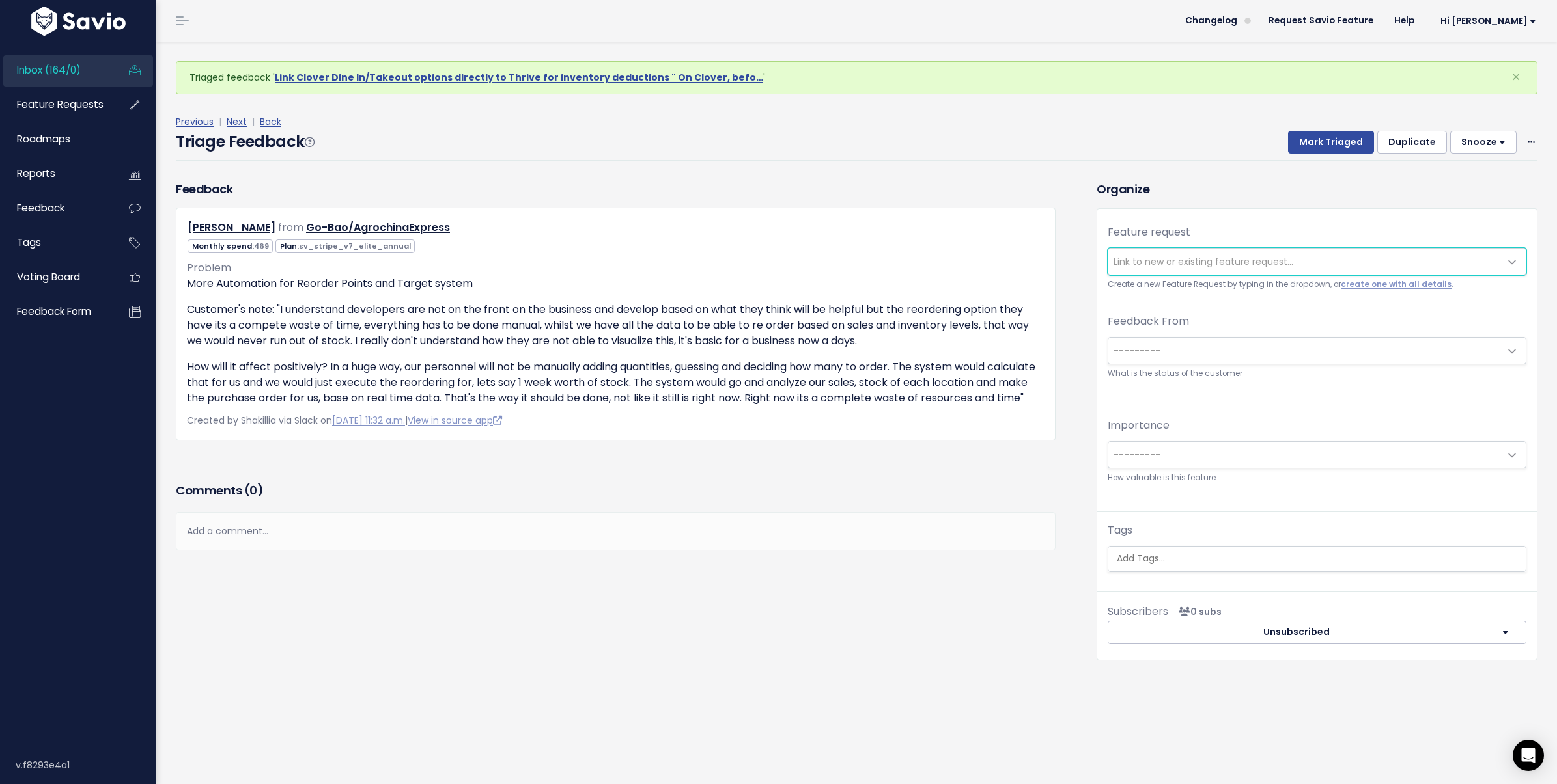
click at [1157, 262] on span "Link to new or existing feature request..." at bounding box center [1204, 261] width 180 height 13
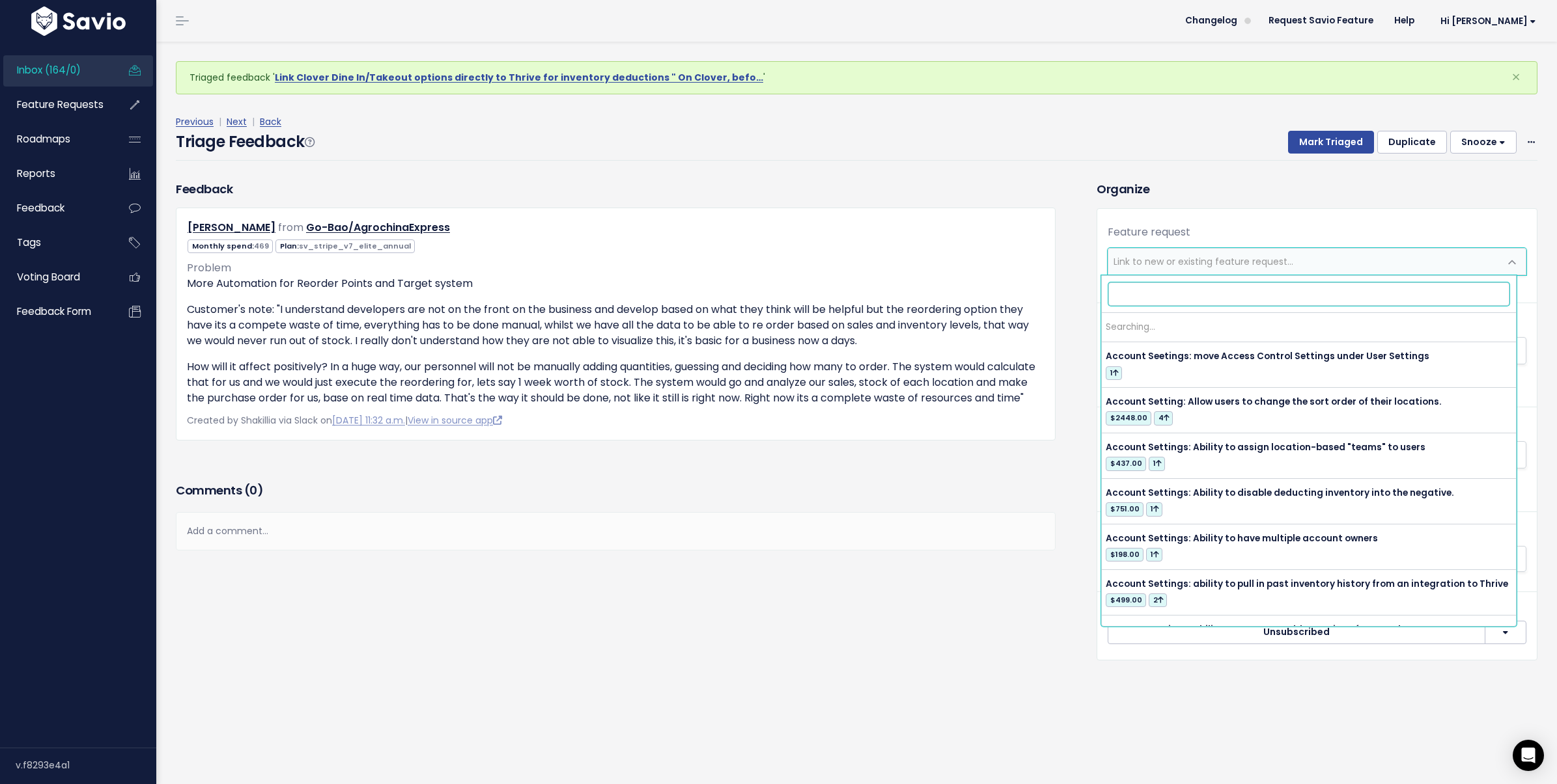
click at [1157, 262] on span "Link to new or existing feature request..." at bounding box center [1204, 261] width 180 height 13
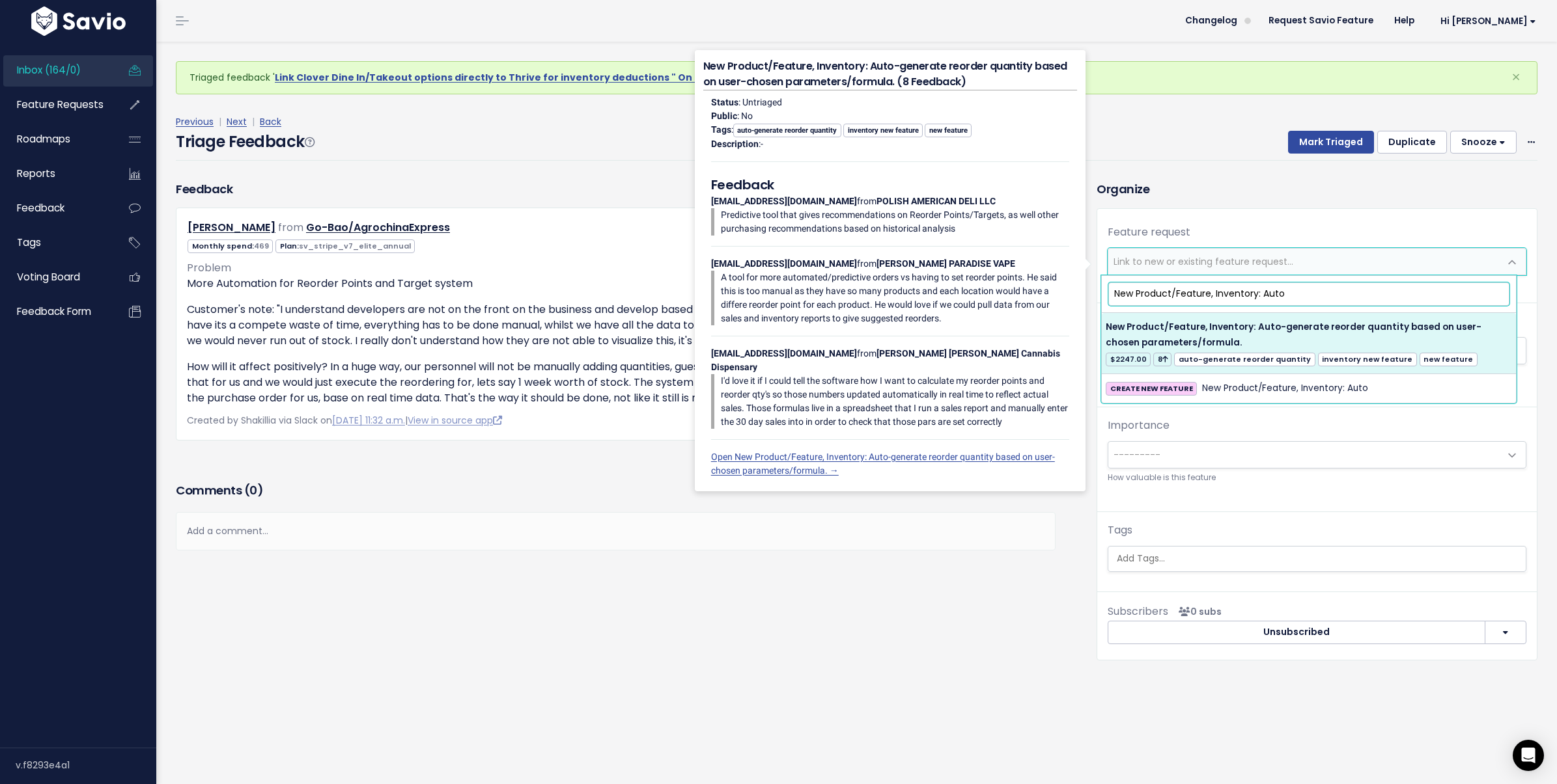
type input "New Product/Feature, Inventory: Auto"
select select "21298"
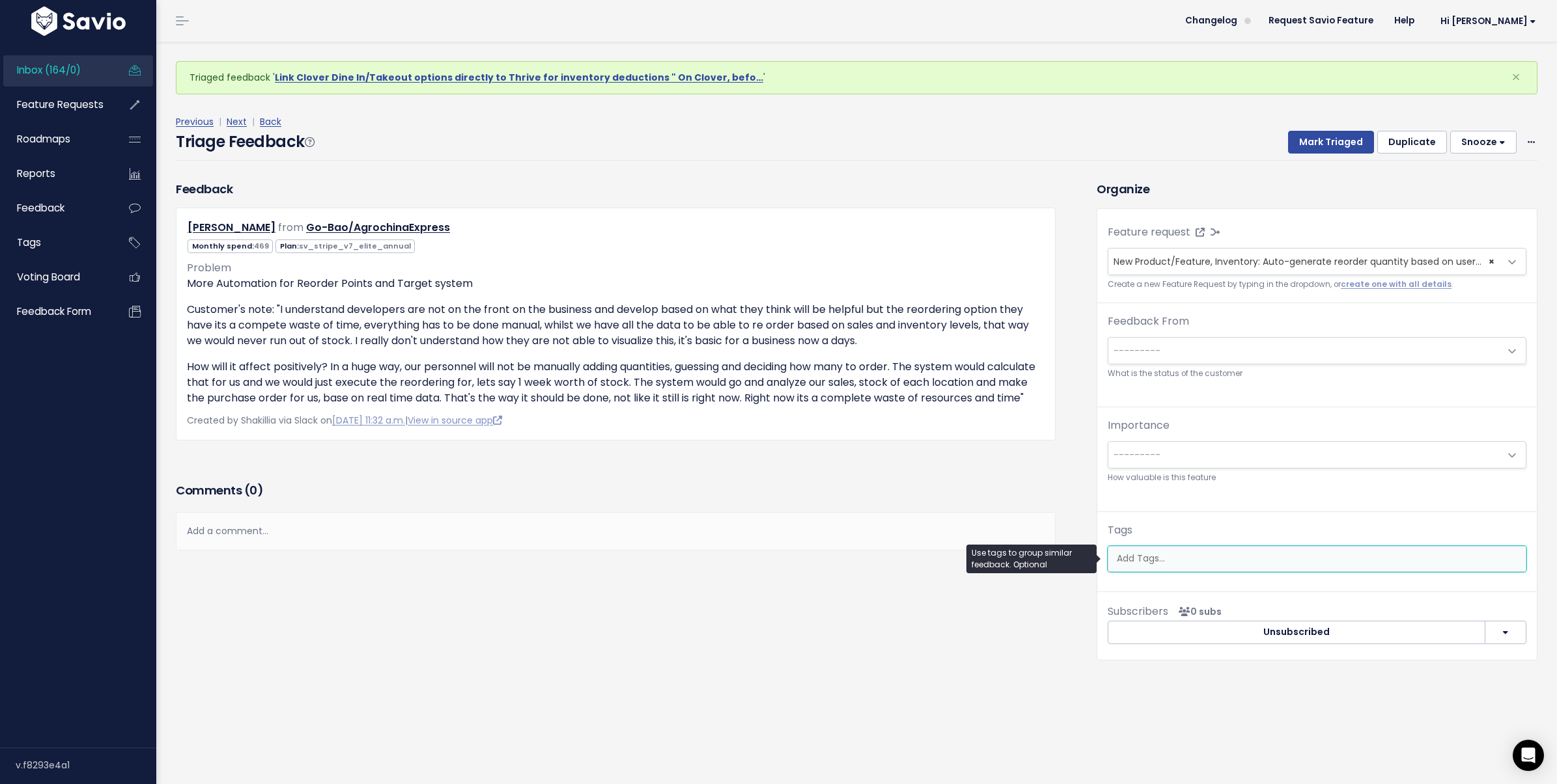
click at [1262, 550] on ul at bounding box center [1317, 559] width 418 height 25
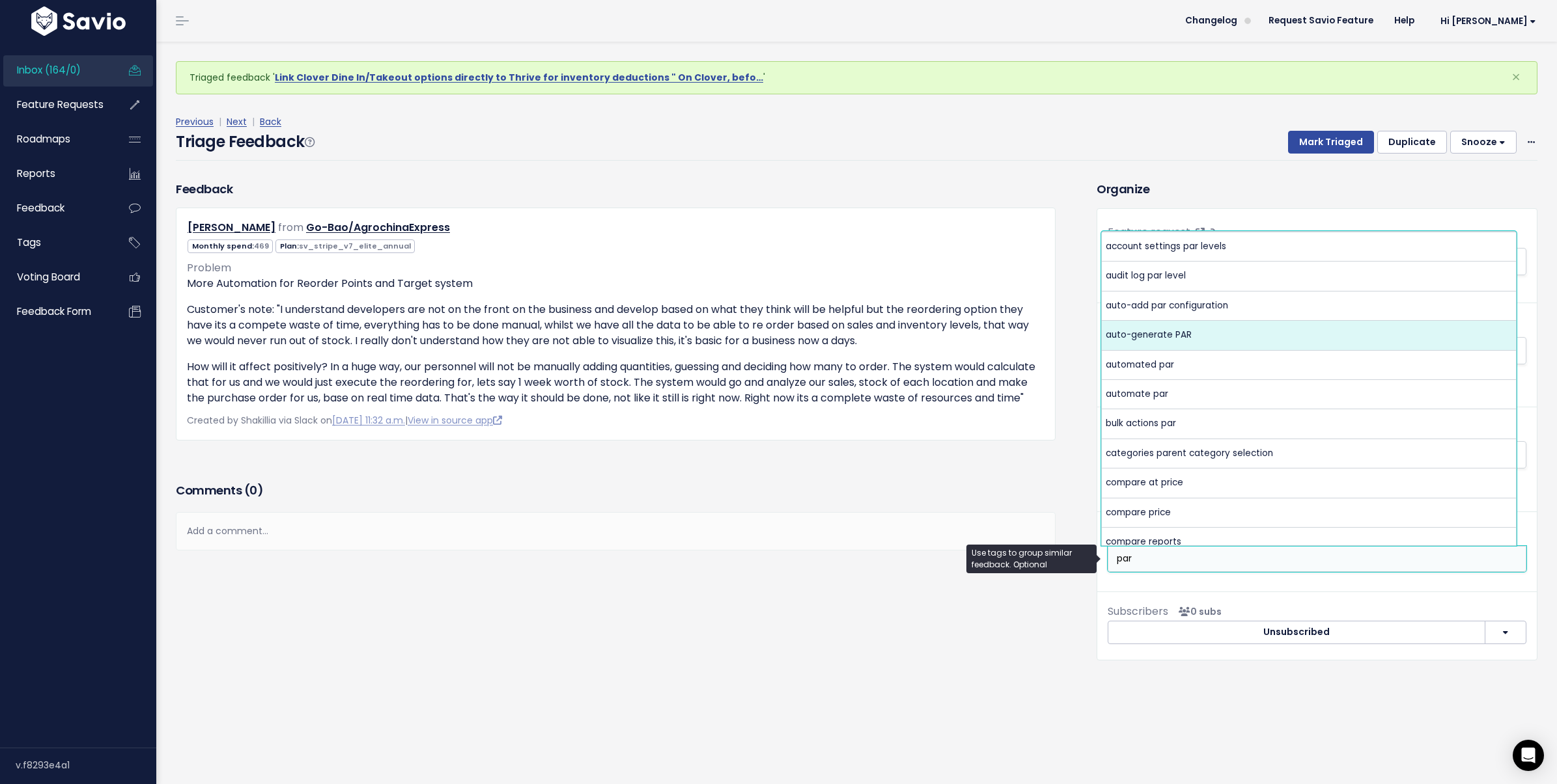
type input "par"
select select "10093"
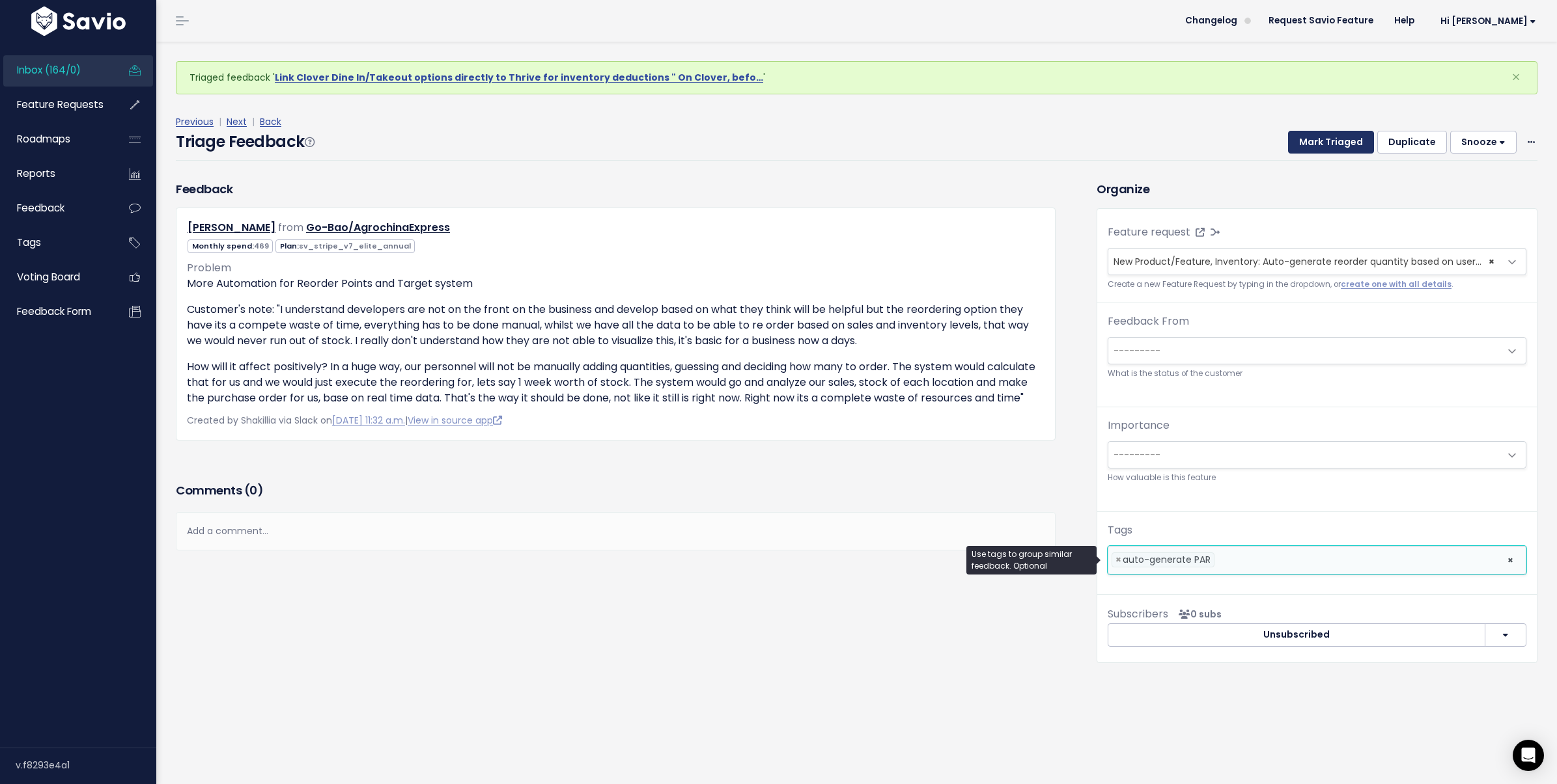
click at [1315, 134] on button "Mark Triaged" at bounding box center [1331, 142] width 86 height 23
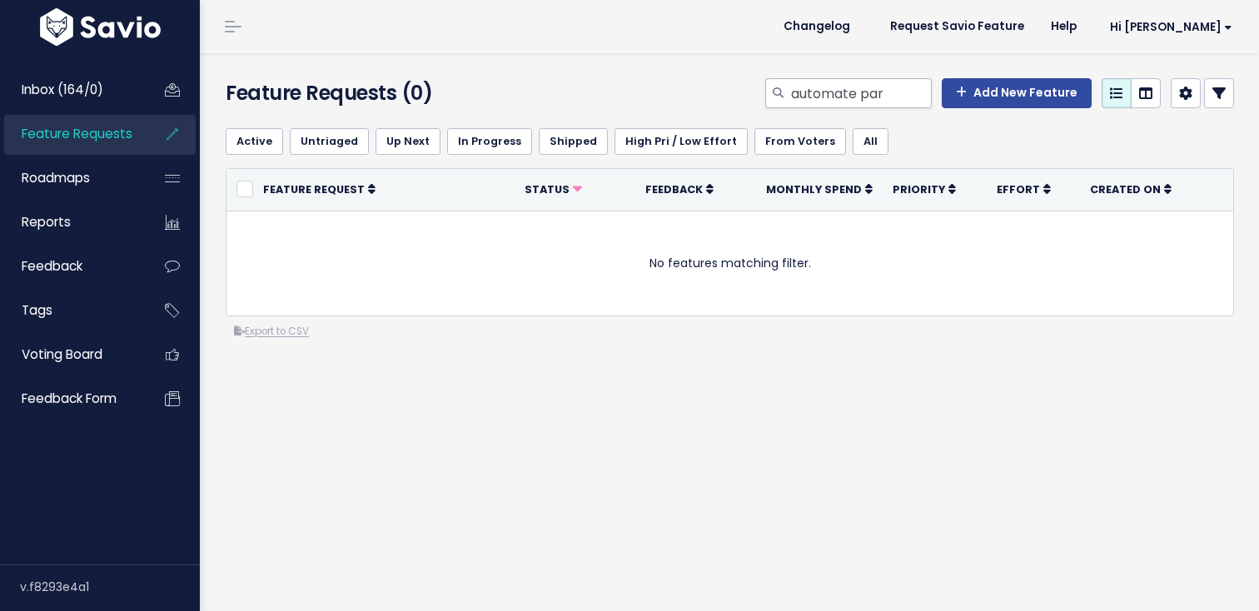
click at [779, 97] on div at bounding box center [777, 93] width 25 height 30
click at [791, 97] on input "automate par" at bounding box center [860, 93] width 142 height 30
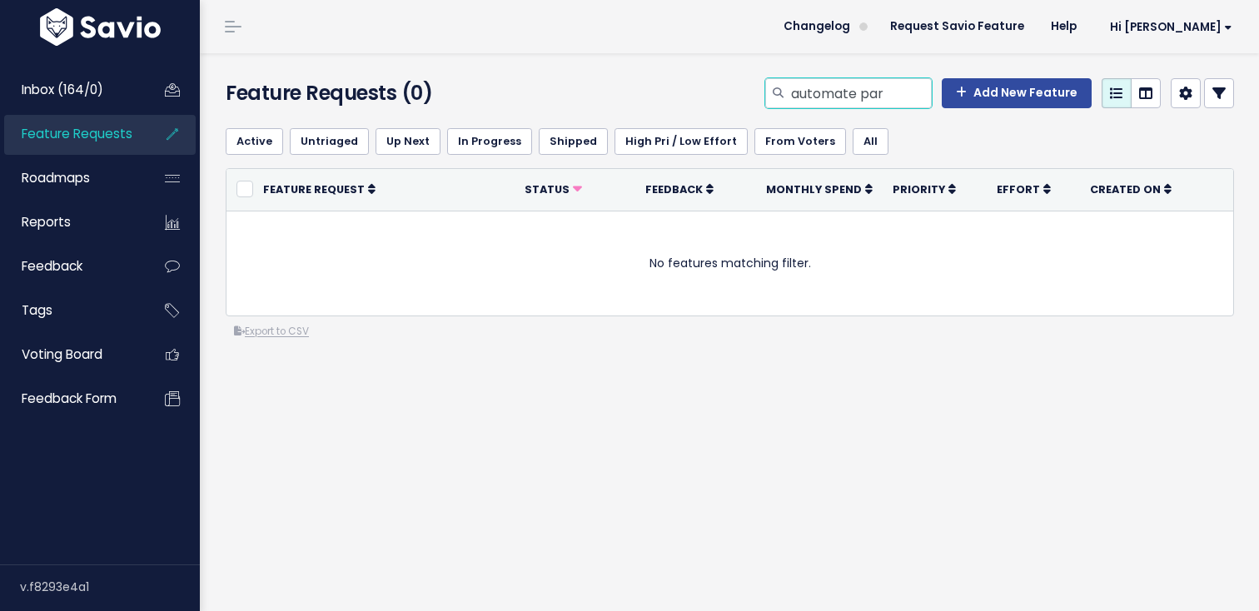
click at [791, 97] on input "automate par" at bounding box center [860, 93] width 142 height 30
type input "par"
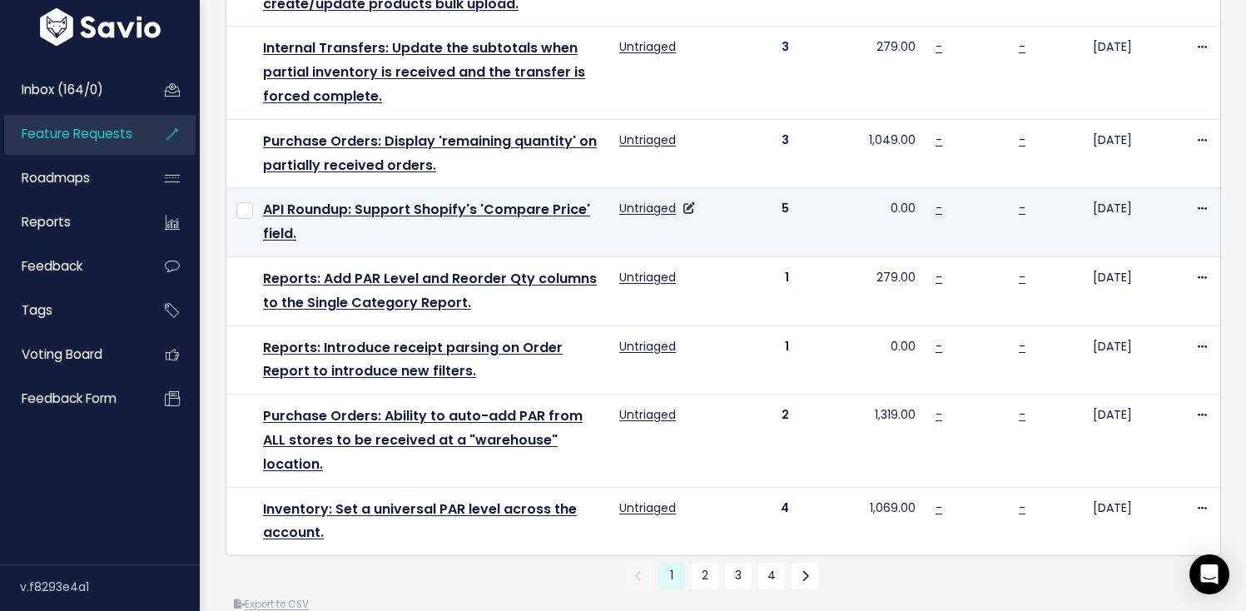
scroll to position [1131, 0]
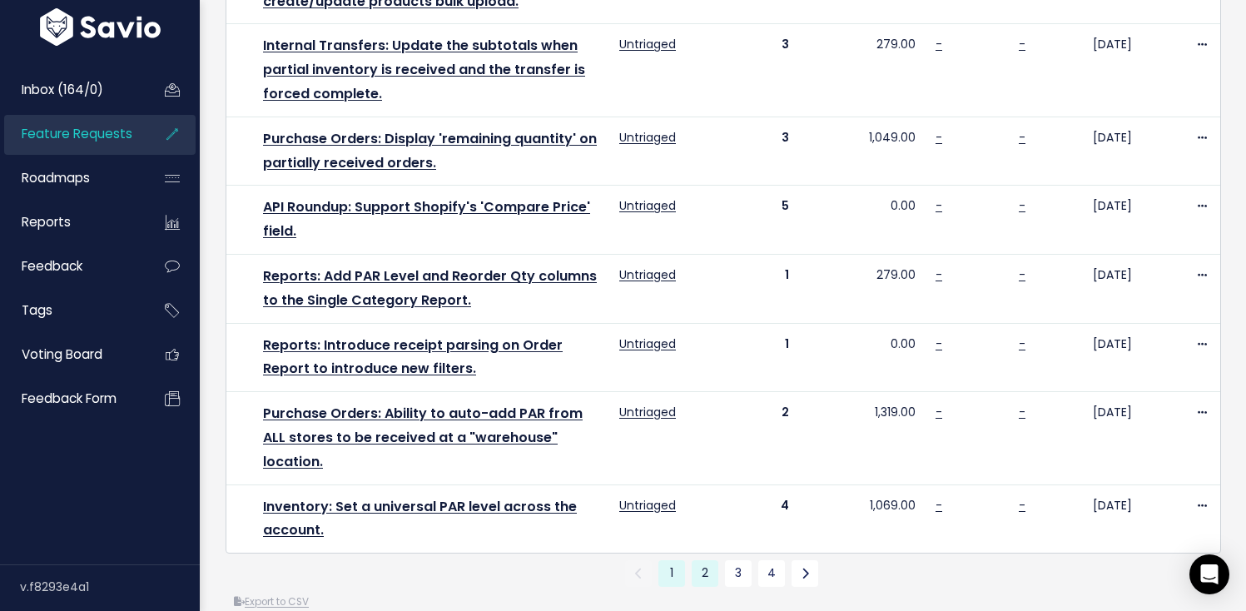
click at [698, 560] on link "2" at bounding box center [705, 573] width 27 height 27
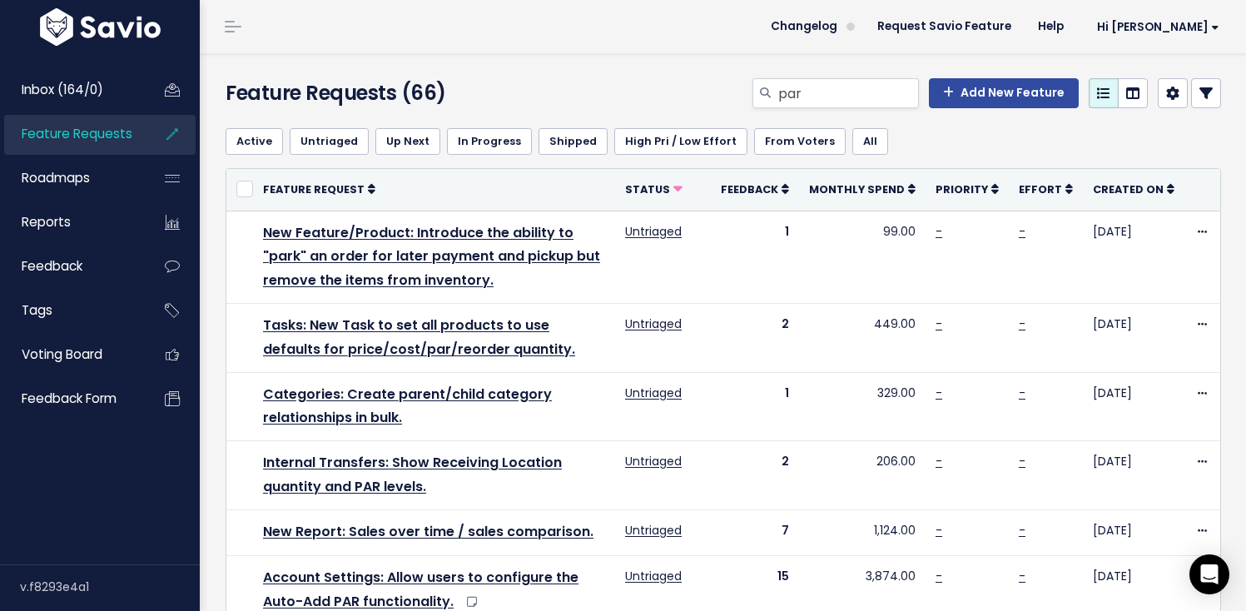
click at [820, 108] on div "par Add New Feature" at bounding box center [894, 96] width 681 height 37
drag, startPoint x: 815, startPoint y: 100, endPoint x: 767, endPoint y: 92, distance: 48.9
click at [767, 92] on div "par" at bounding box center [836, 93] width 167 height 30
type input "update par"
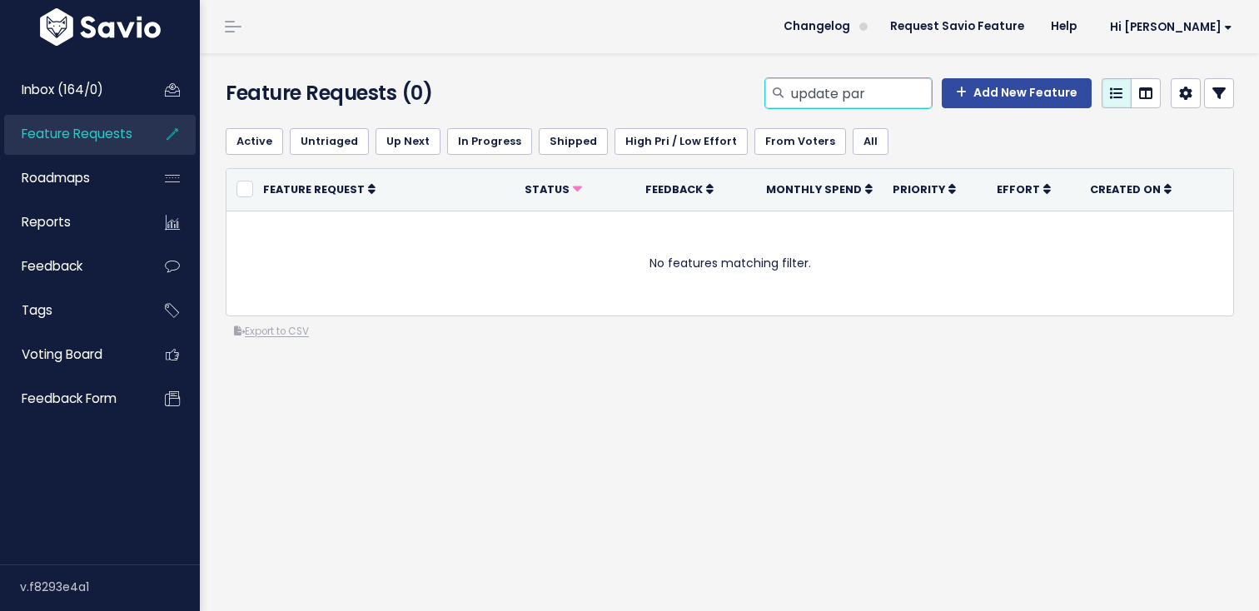
click at [828, 97] on input "update par" at bounding box center [860, 93] width 142 height 30
type input "par"
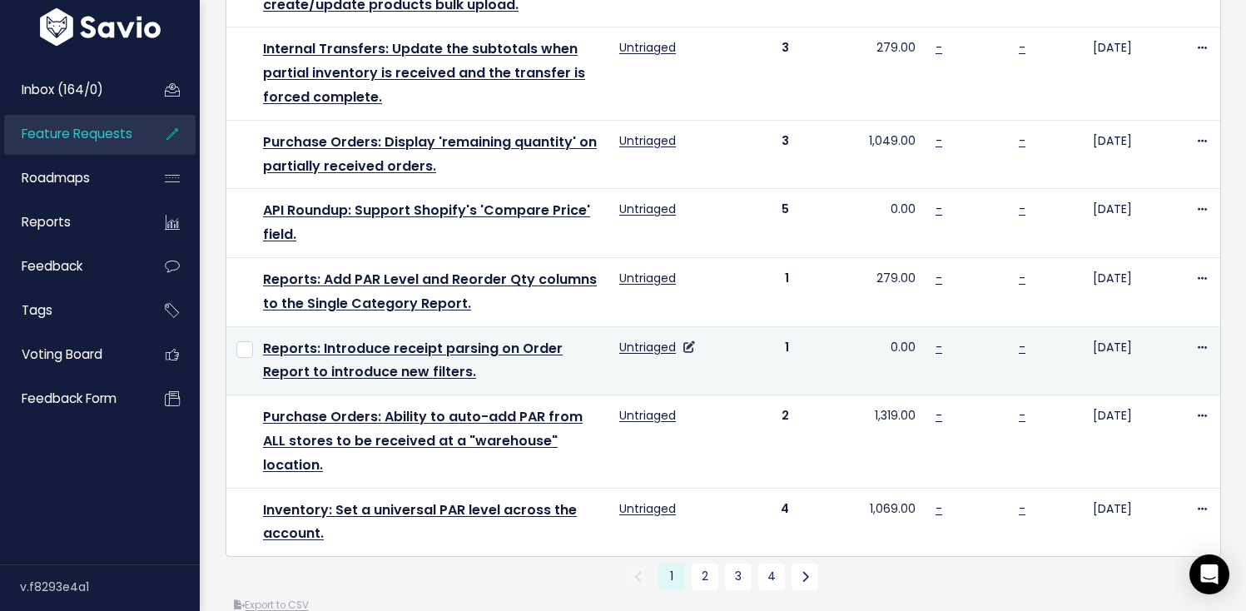
scroll to position [1131, 0]
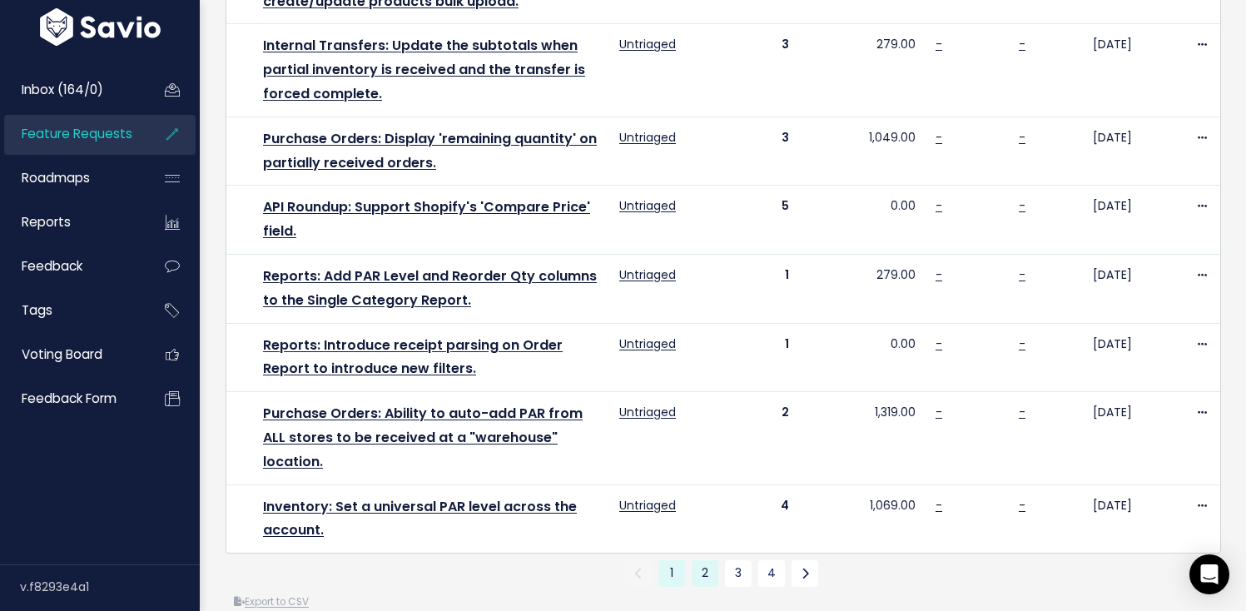
click at [695, 560] on link "2" at bounding box center [705, 573] width 27 height 27
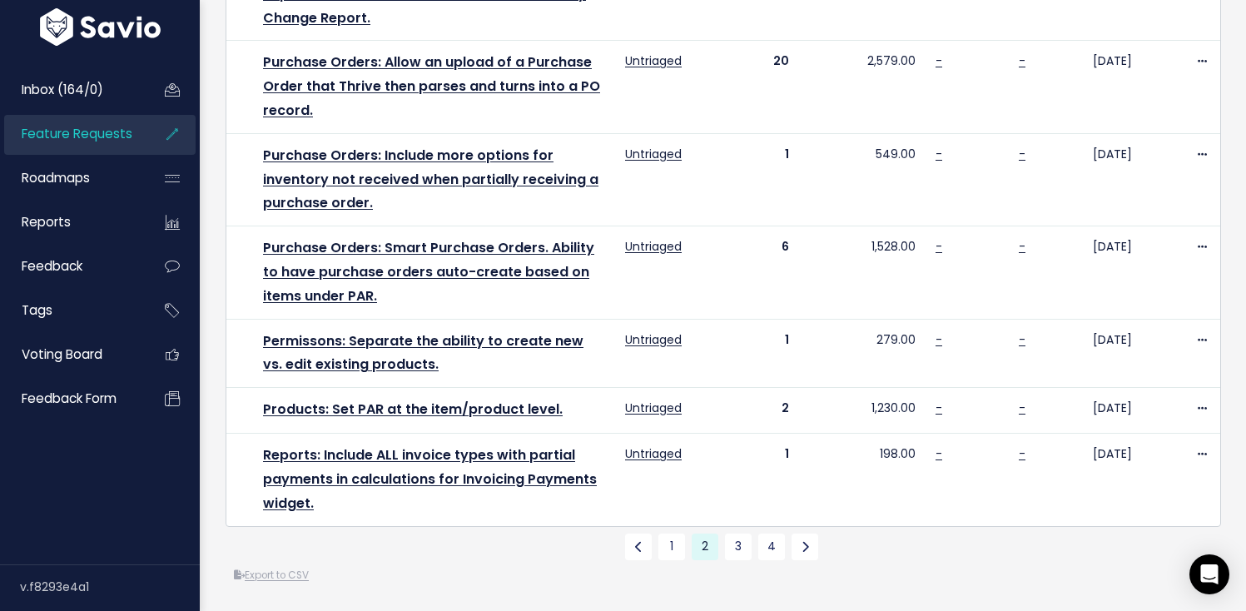
scroll to position [1184, 0]
click at [738, 534] on link "3" at bounding box center [738, 547] width 27 height 27
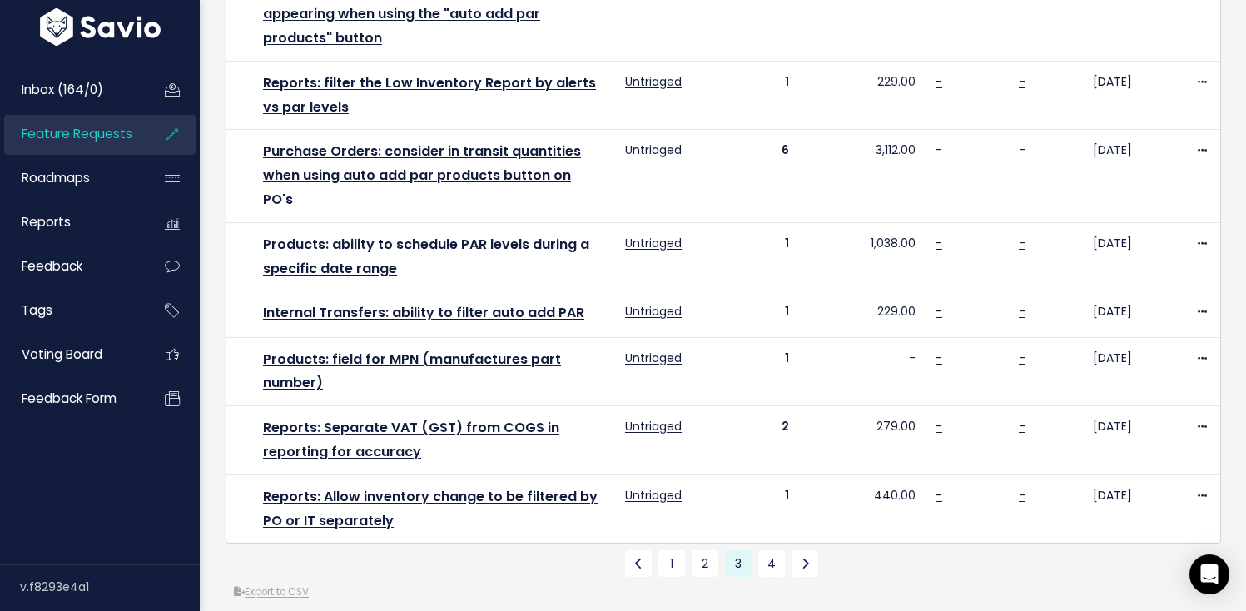
scroll to position [1088, 0]
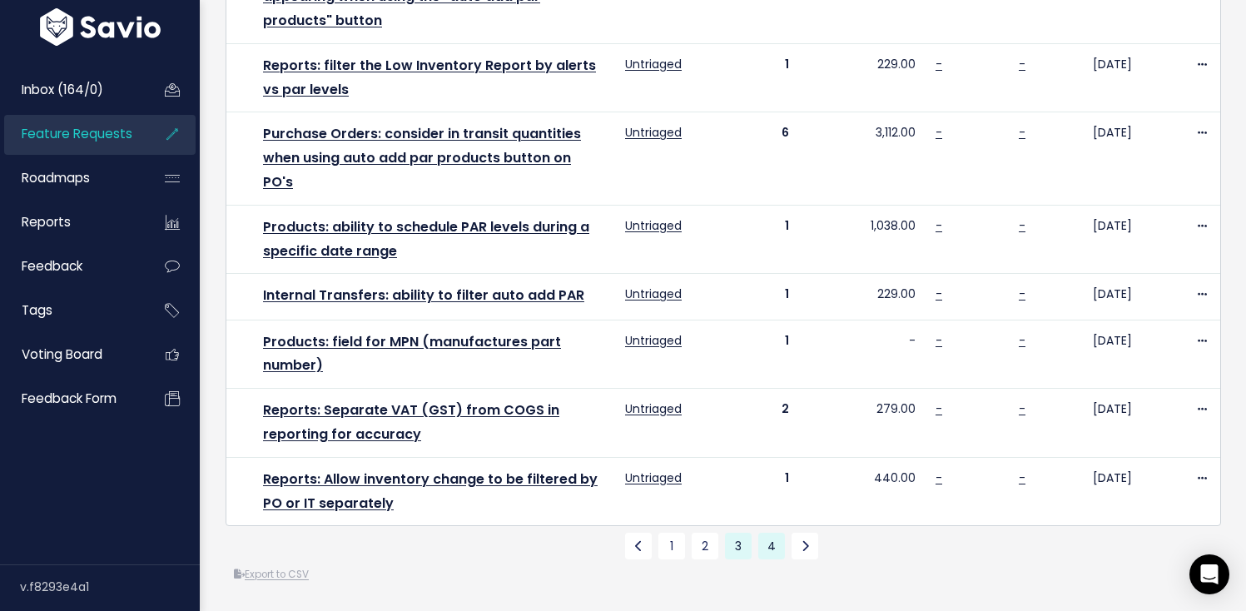
click at [759, 535] on link "4" at bounding box center [771, 546] width 27 height 27
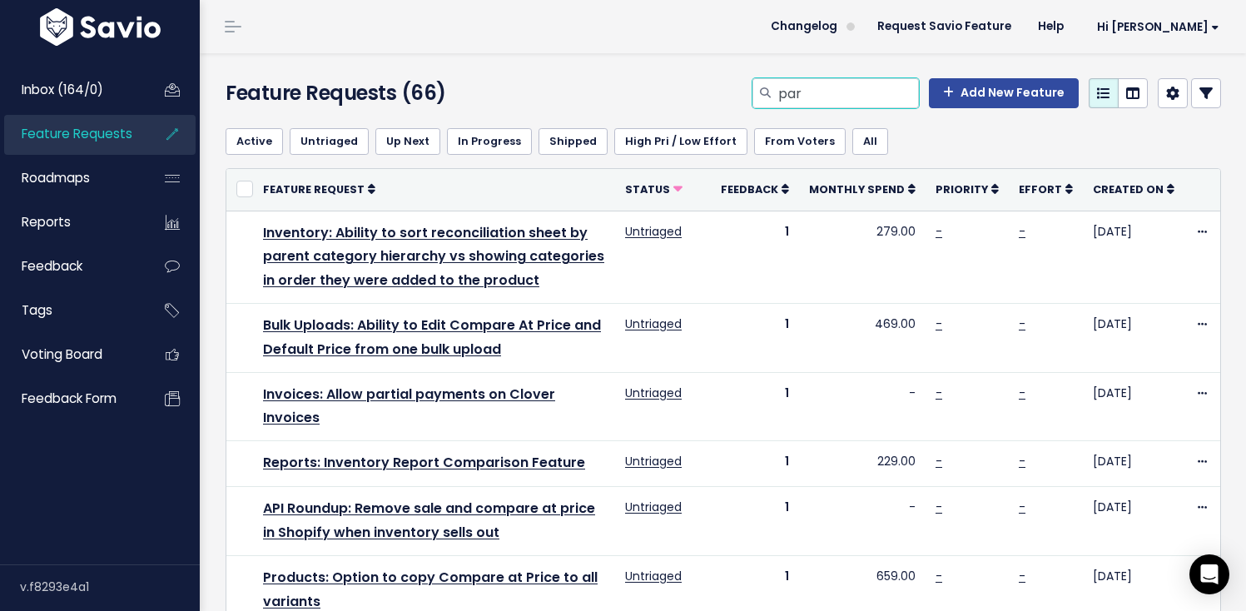
click at [823, 97] on input "par" at bounding box center [848, 93] width 142 height 30
type input "reorder"
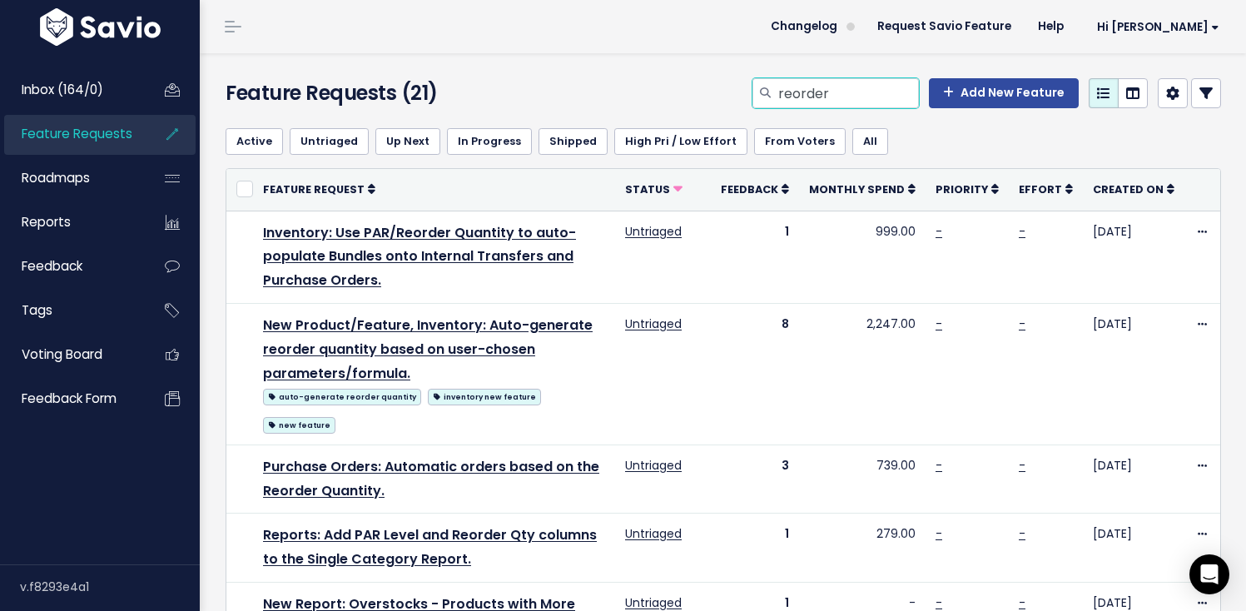
click at [856, 79] on input "reorder" at bounding box center [848, 93] width 142 height 30
type input "invoice list"
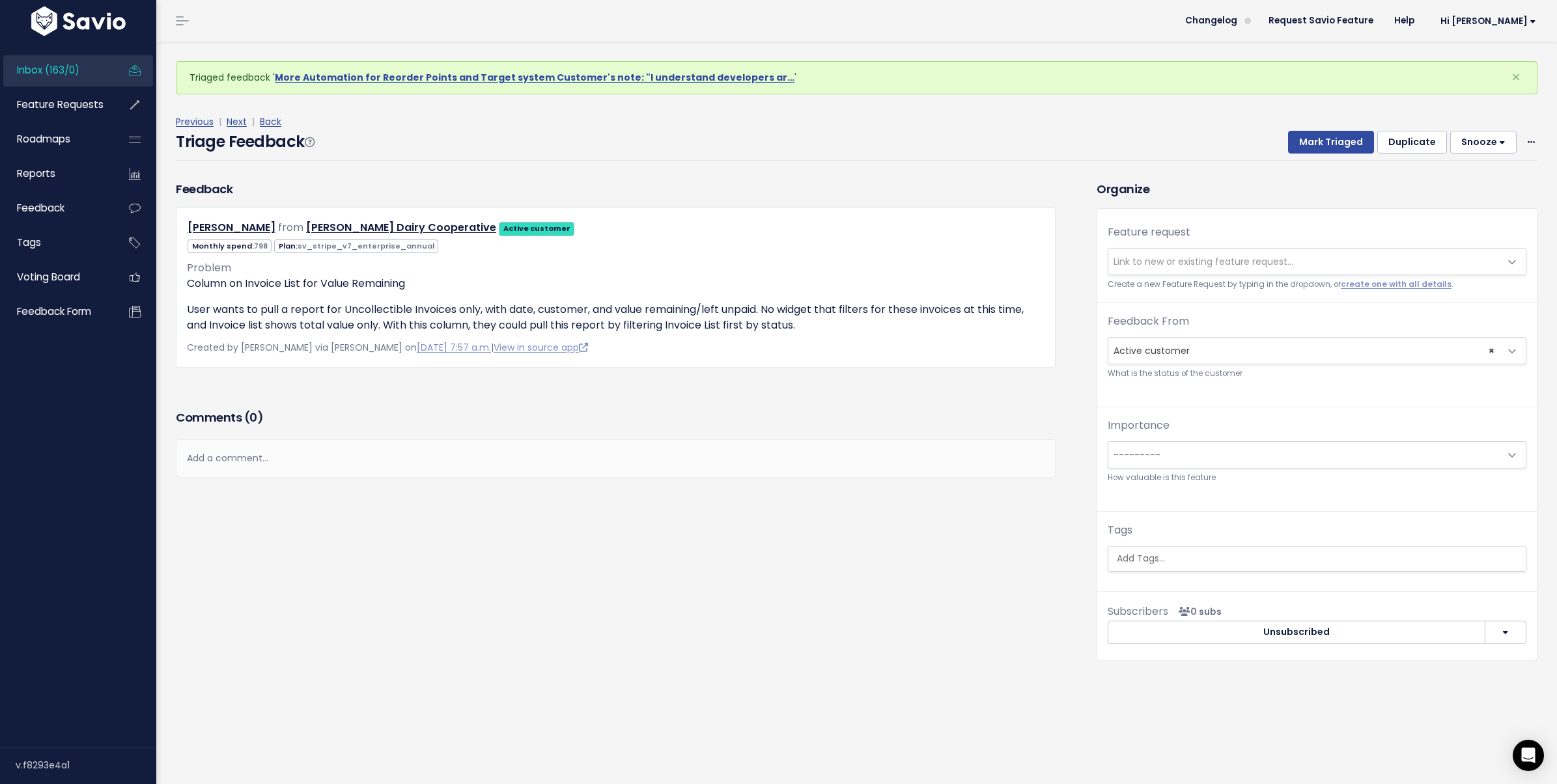
click at [1159, 259] on span "Link to new or existing feature request..." at bounding box center [1204, 261] width 180 height 13
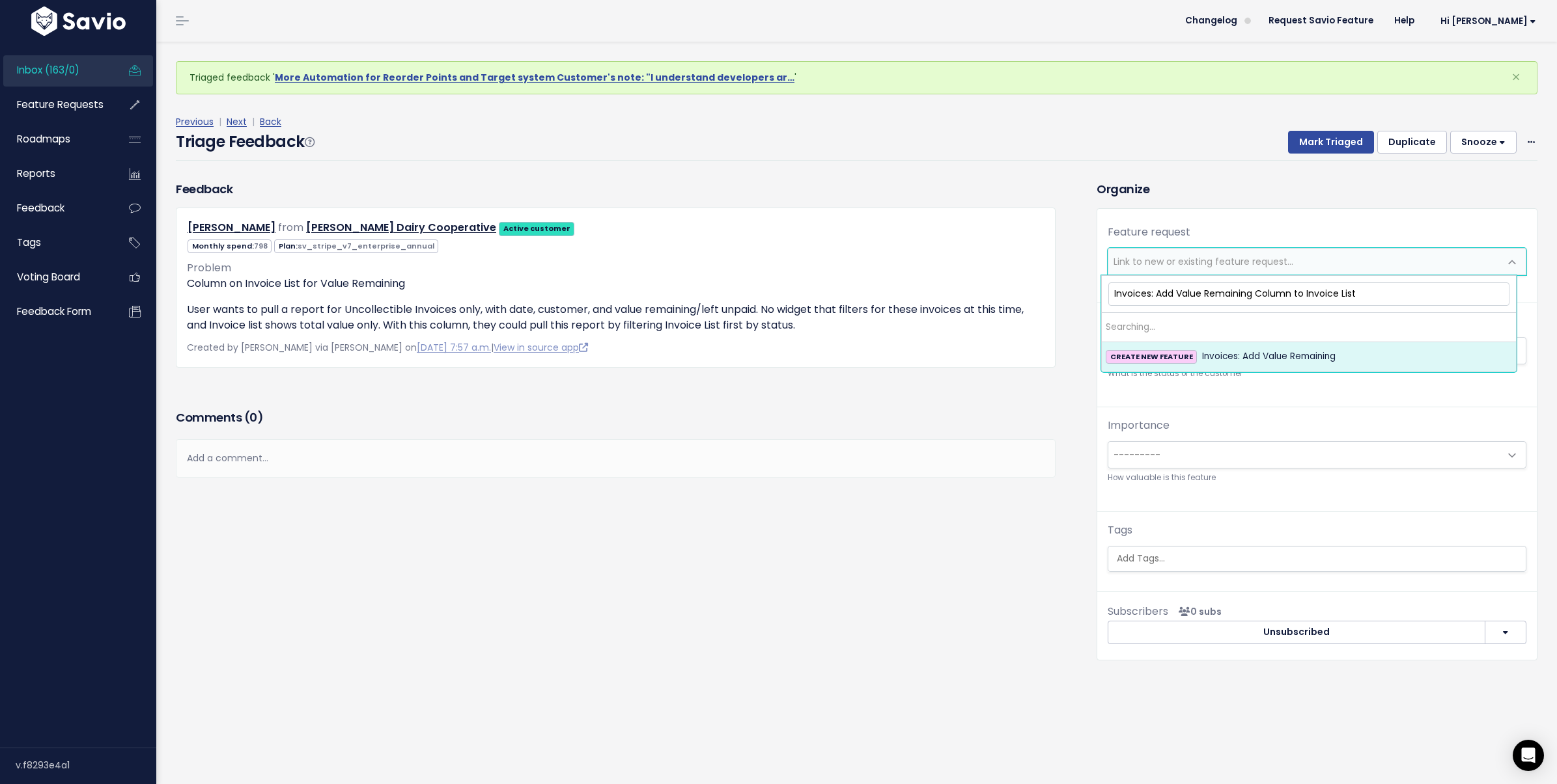
type input "Invoices: Add Value Remaining Column to Invoice List"
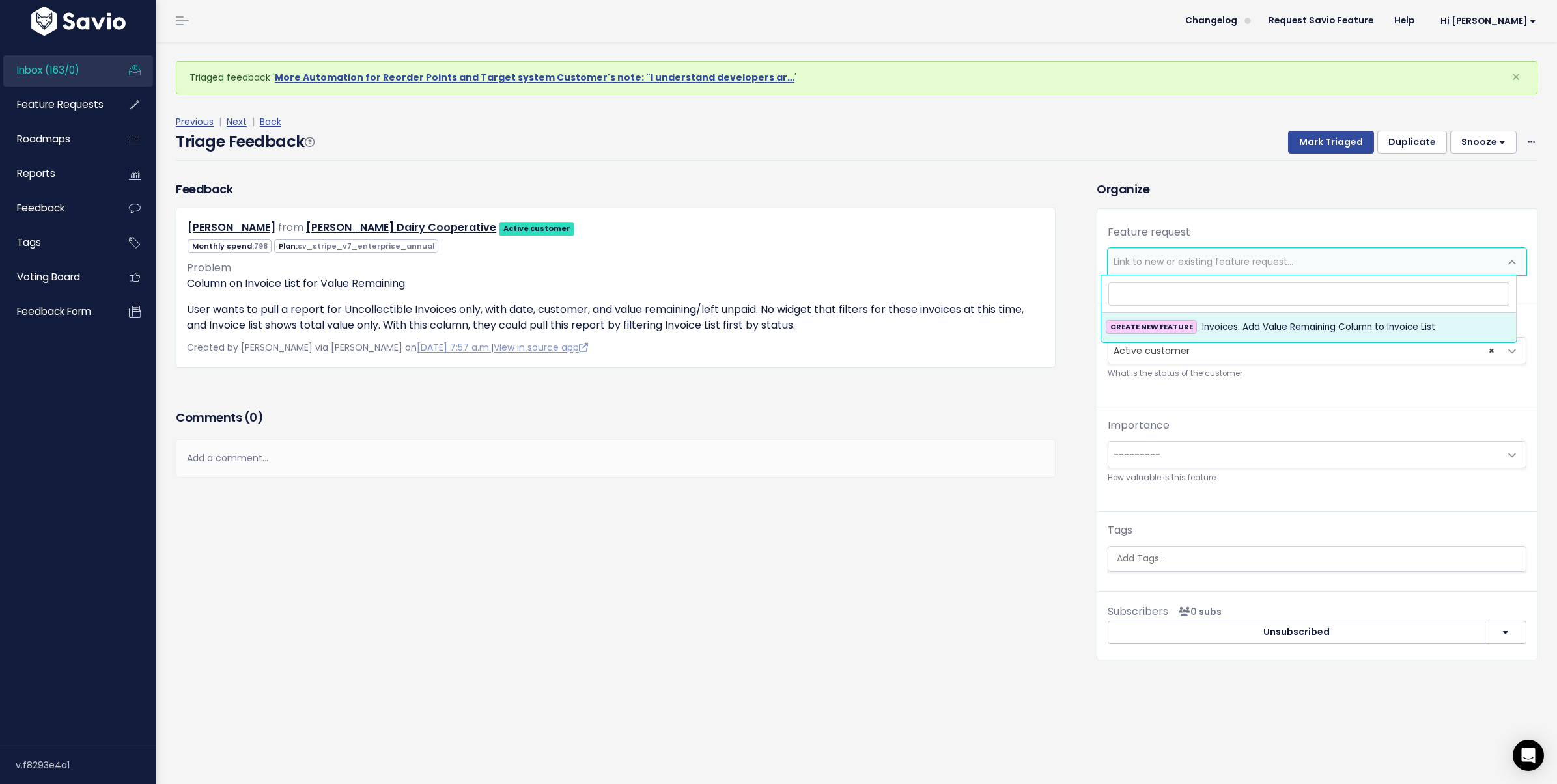
click at [1179, 543] on div "Tags" at bounding box center [1316, 547] width 418 height 49
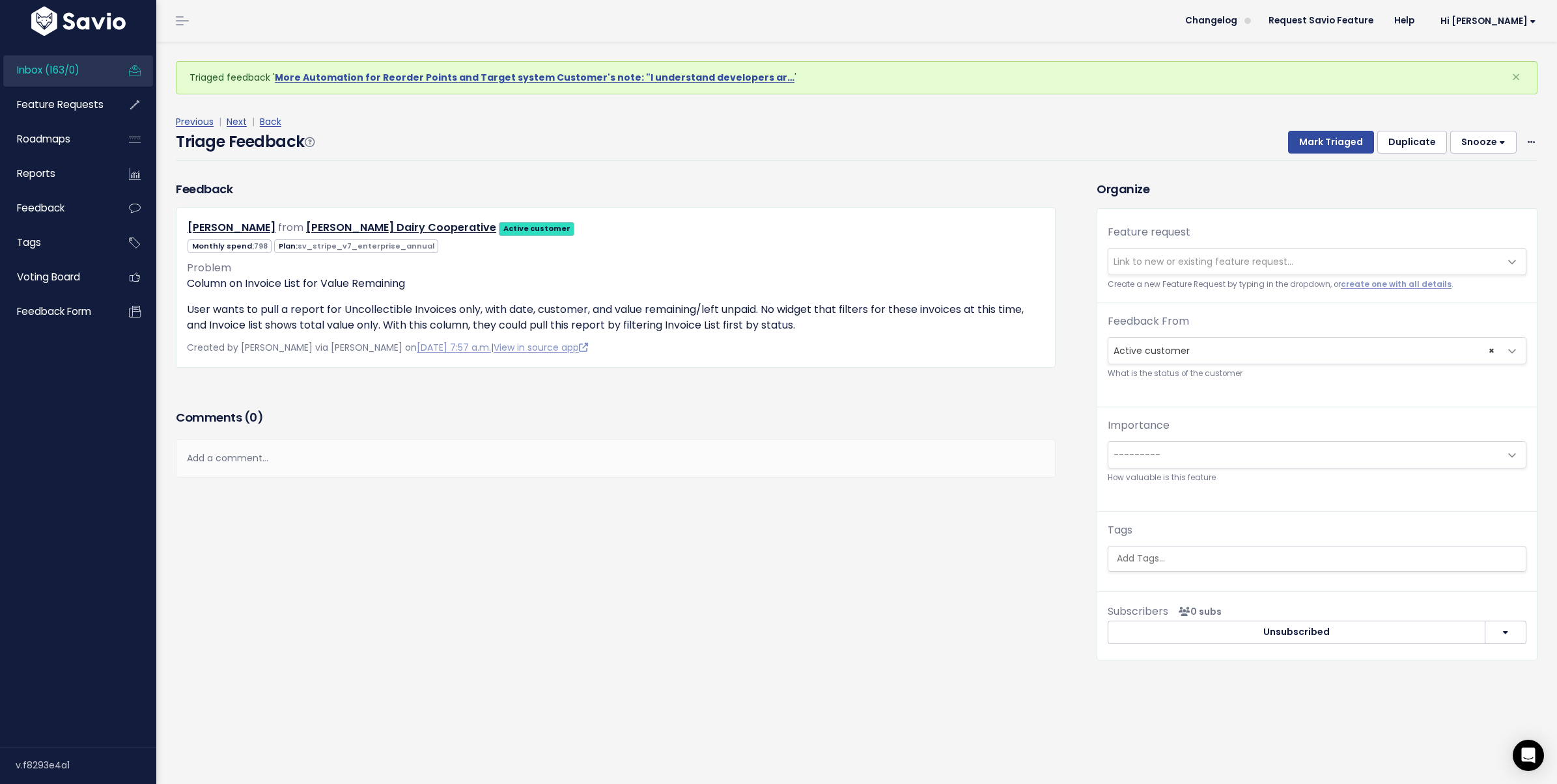
click at [1243, 270] on span "Link to new or existing feature request..." at bounding box center [1304, 261] width 391 height 26
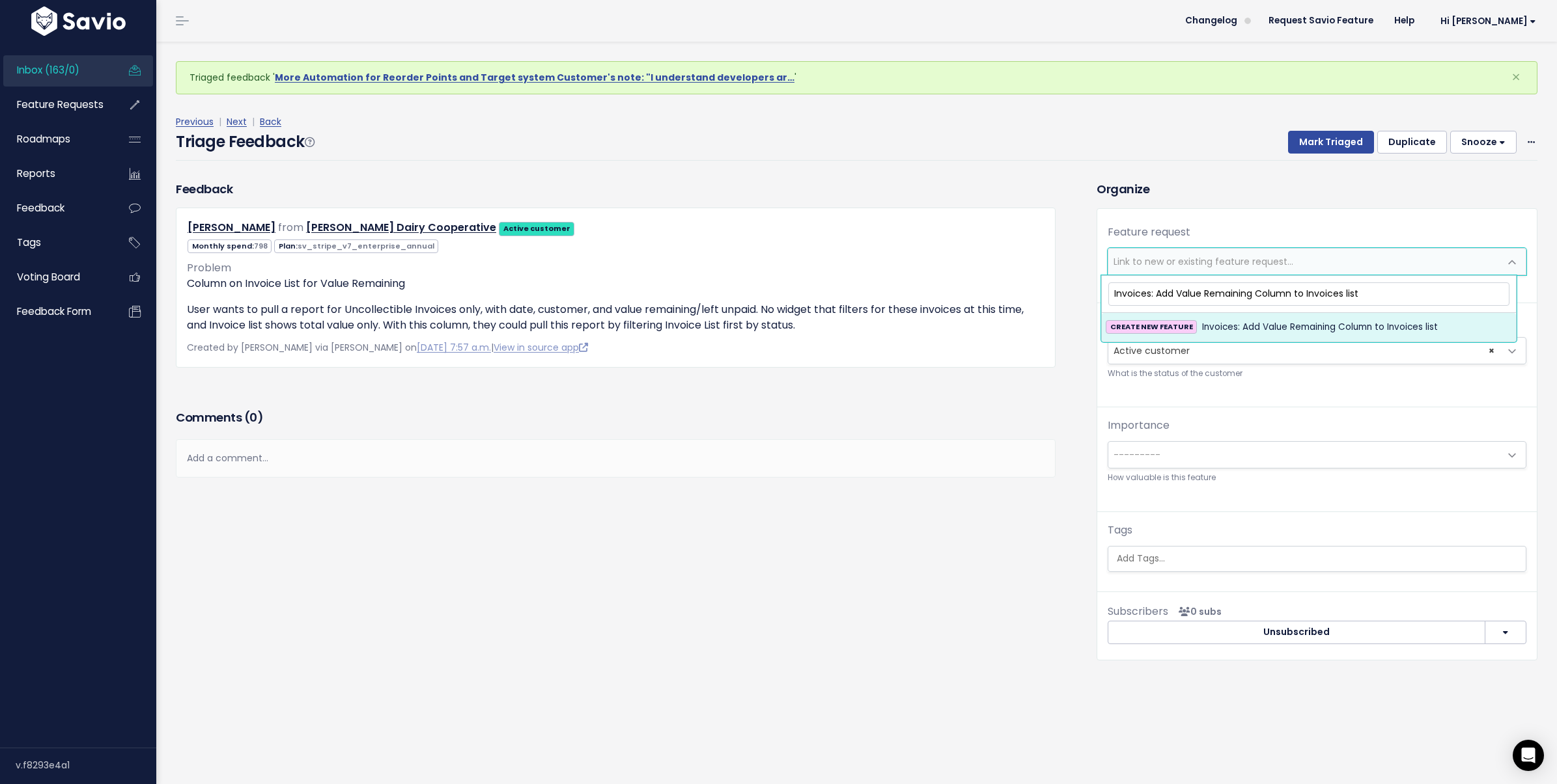
type input "Invoices: Add Value Remaining Column to Invoices list"
click at [1303, 330] on span "Invoices: Add Value Remaining Column to Invoices list" at bounding box center [1319, 328] width 235 height 16
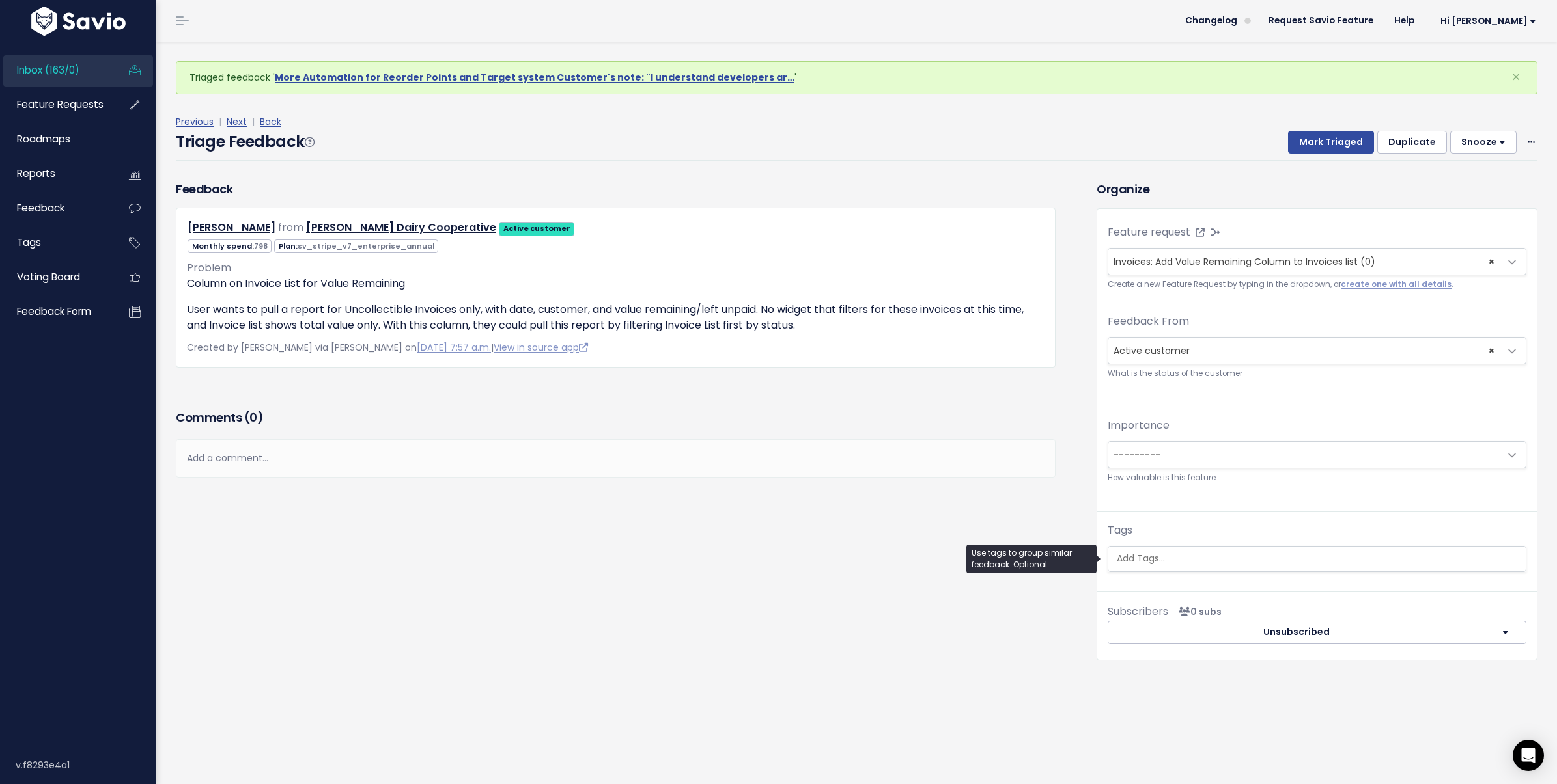
click at [1192, 552] on input "search" at bounding box center [1316, 558] width 411 height 13
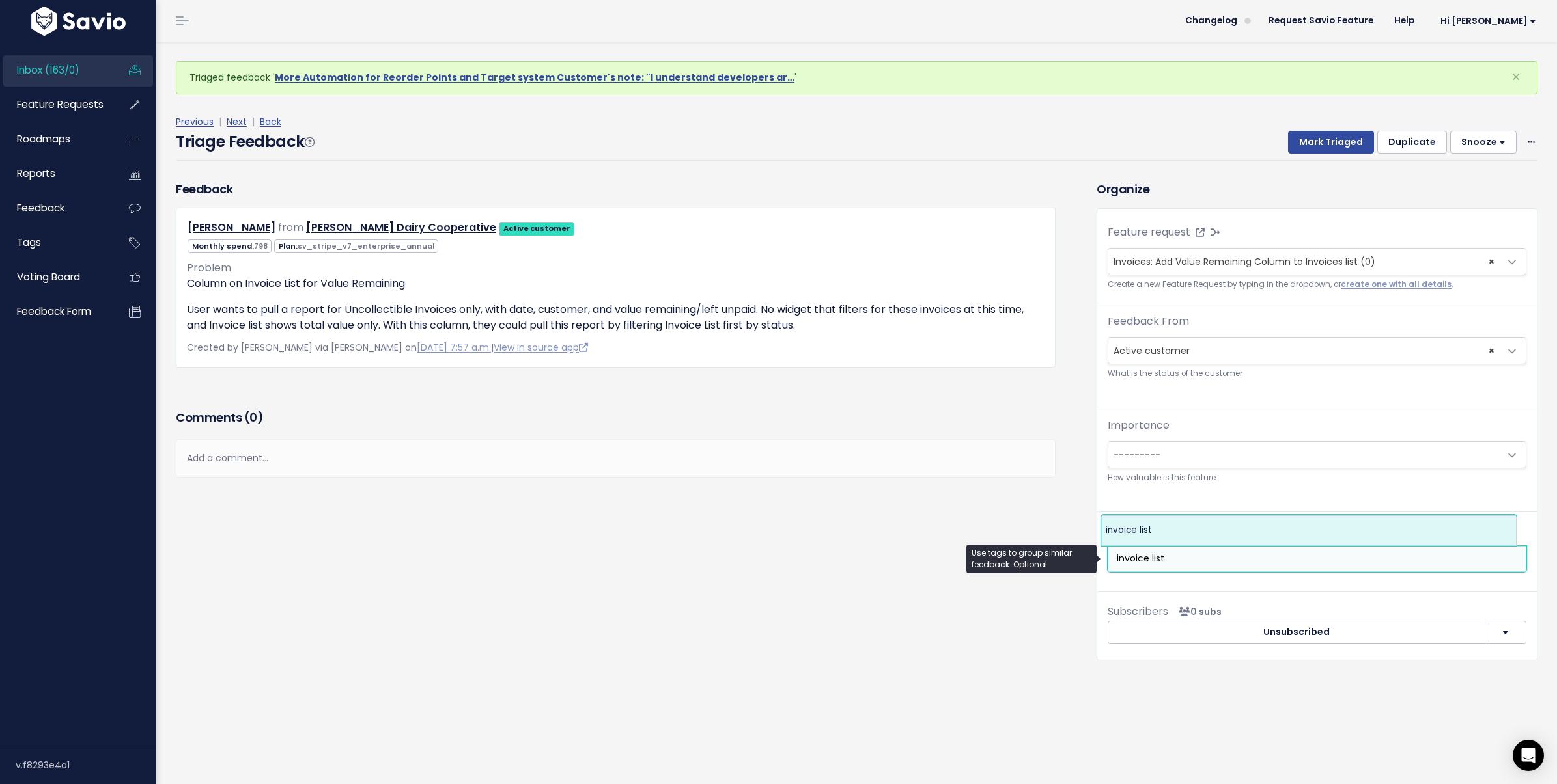
type input "invoice list"
select select "13596"
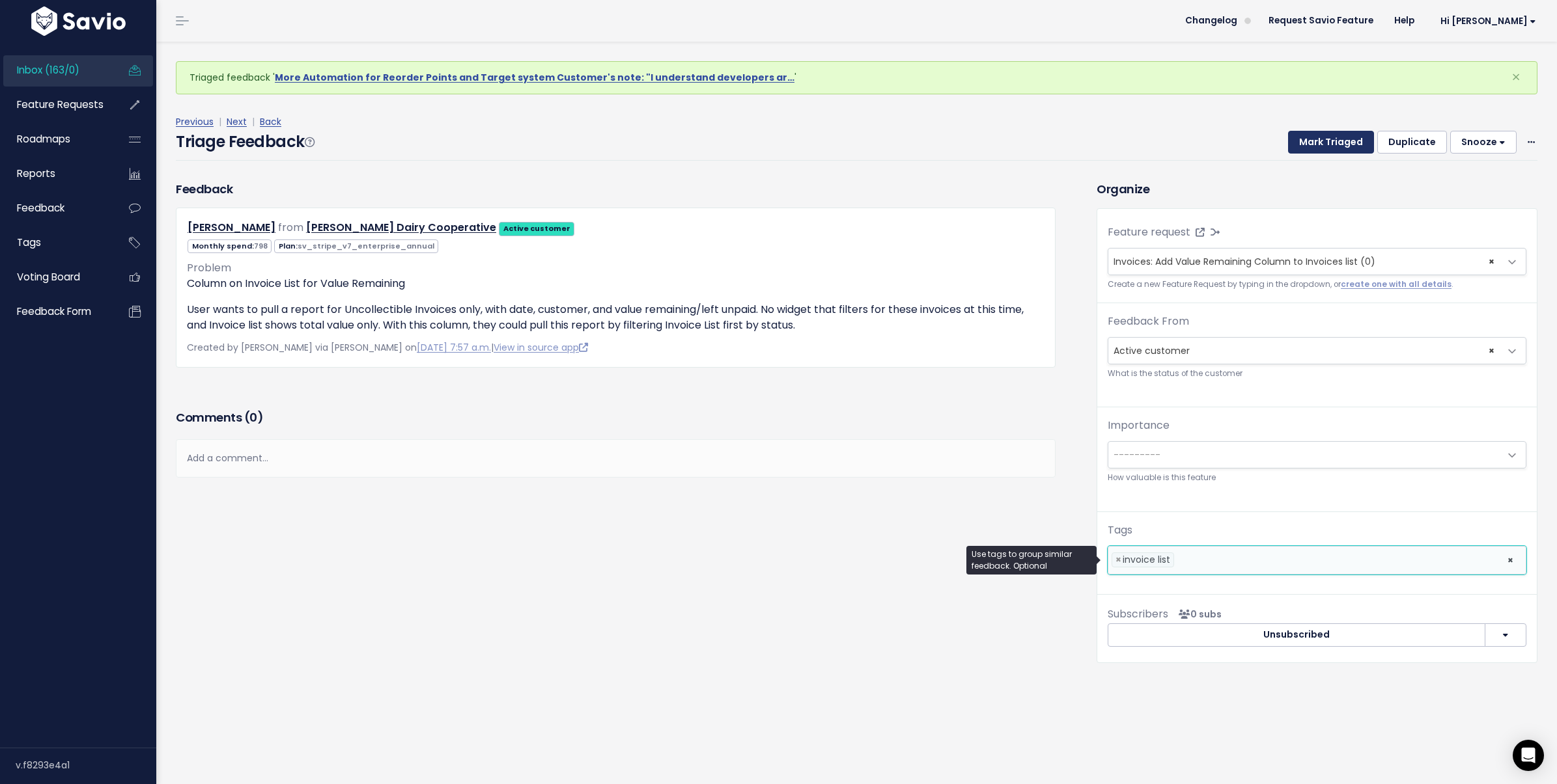
click at [1348, 147] on button "Mark Triaged" at bounding box center [1331, 142] width 86 height 23
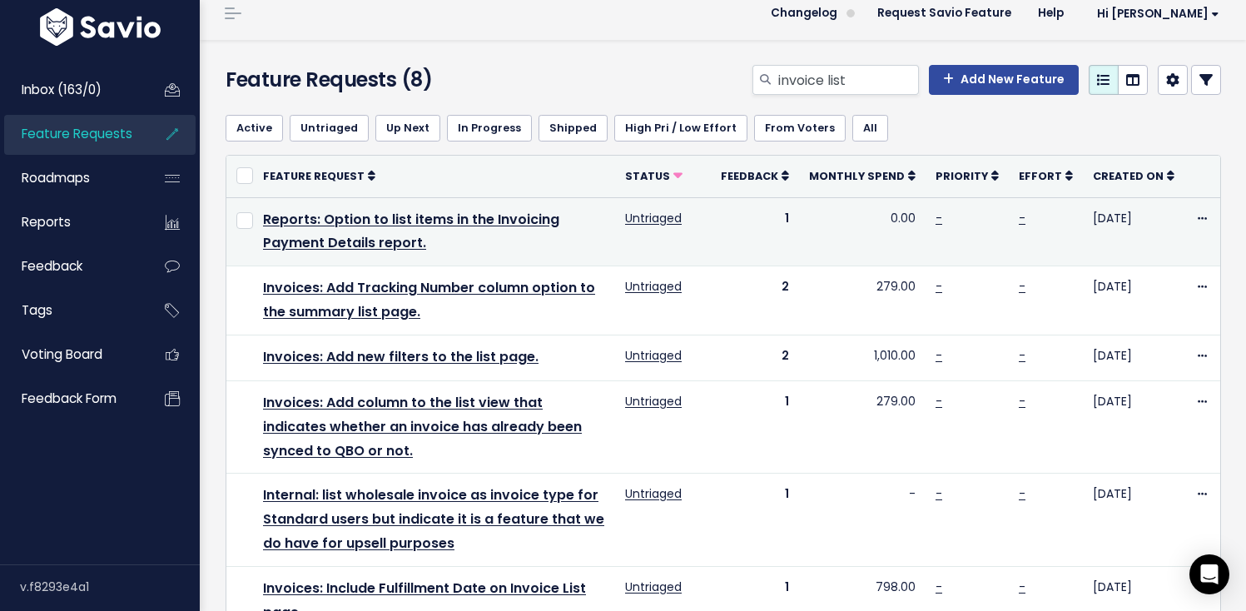
scroll to position [17, 0]
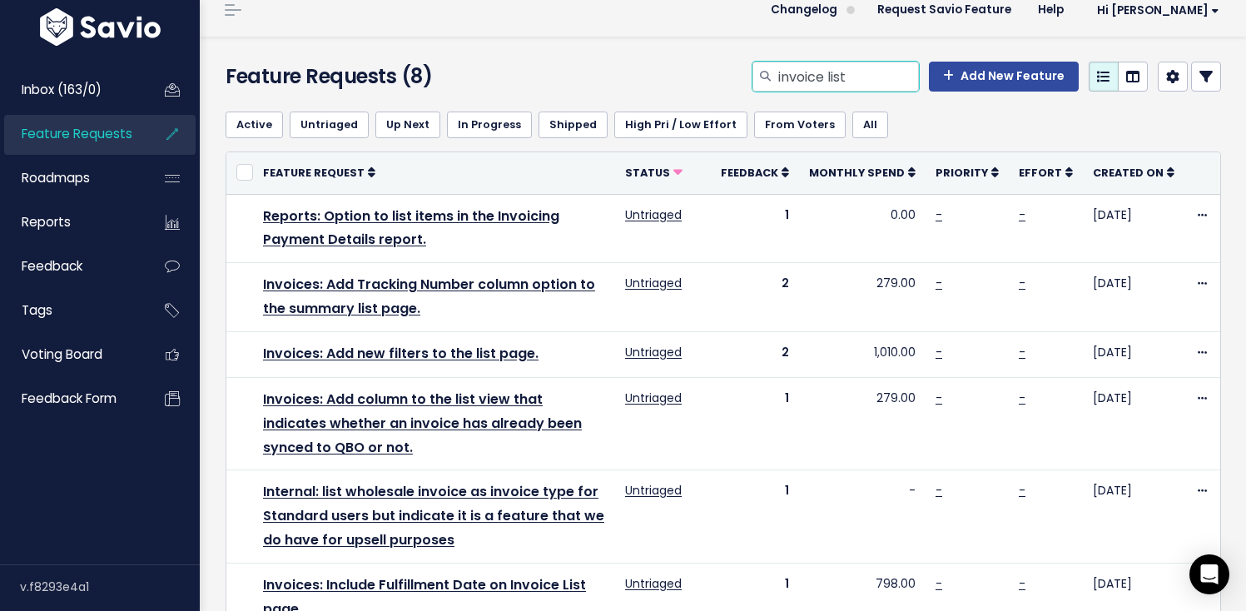
click at [815, 84] on input "invoice list" at bounding box center [848, 77] width 142 height 30
type input "invoices list"
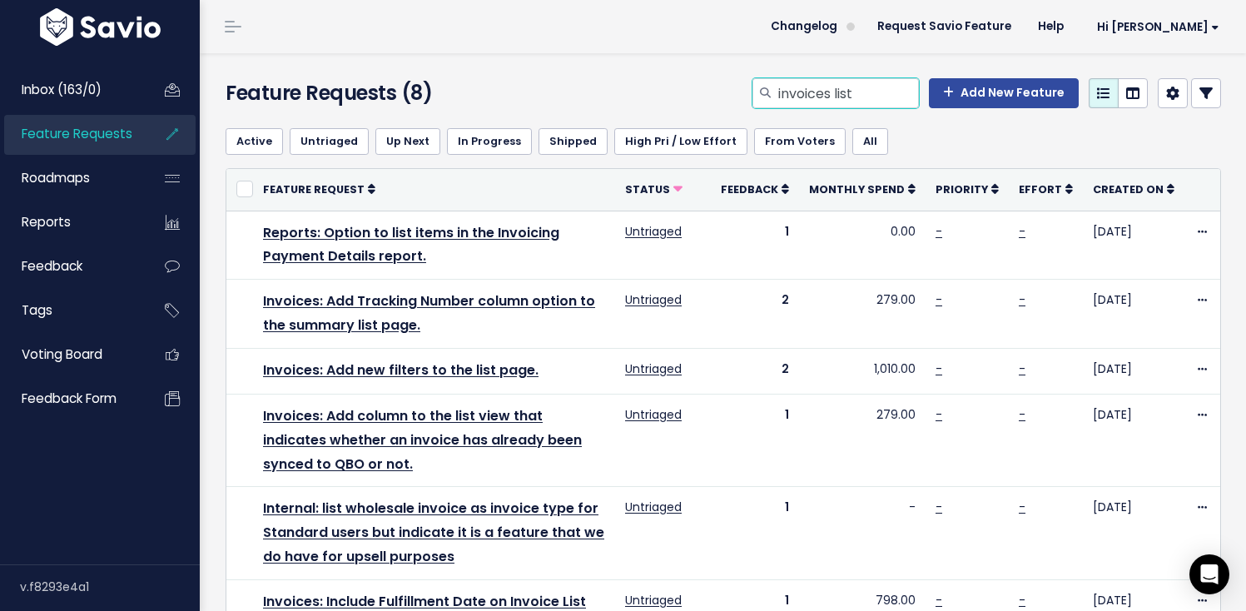
click at [820, 101] on input "invoices list" at bounding box center [848, 93] width 142 height 30
type input "edit tax rate"
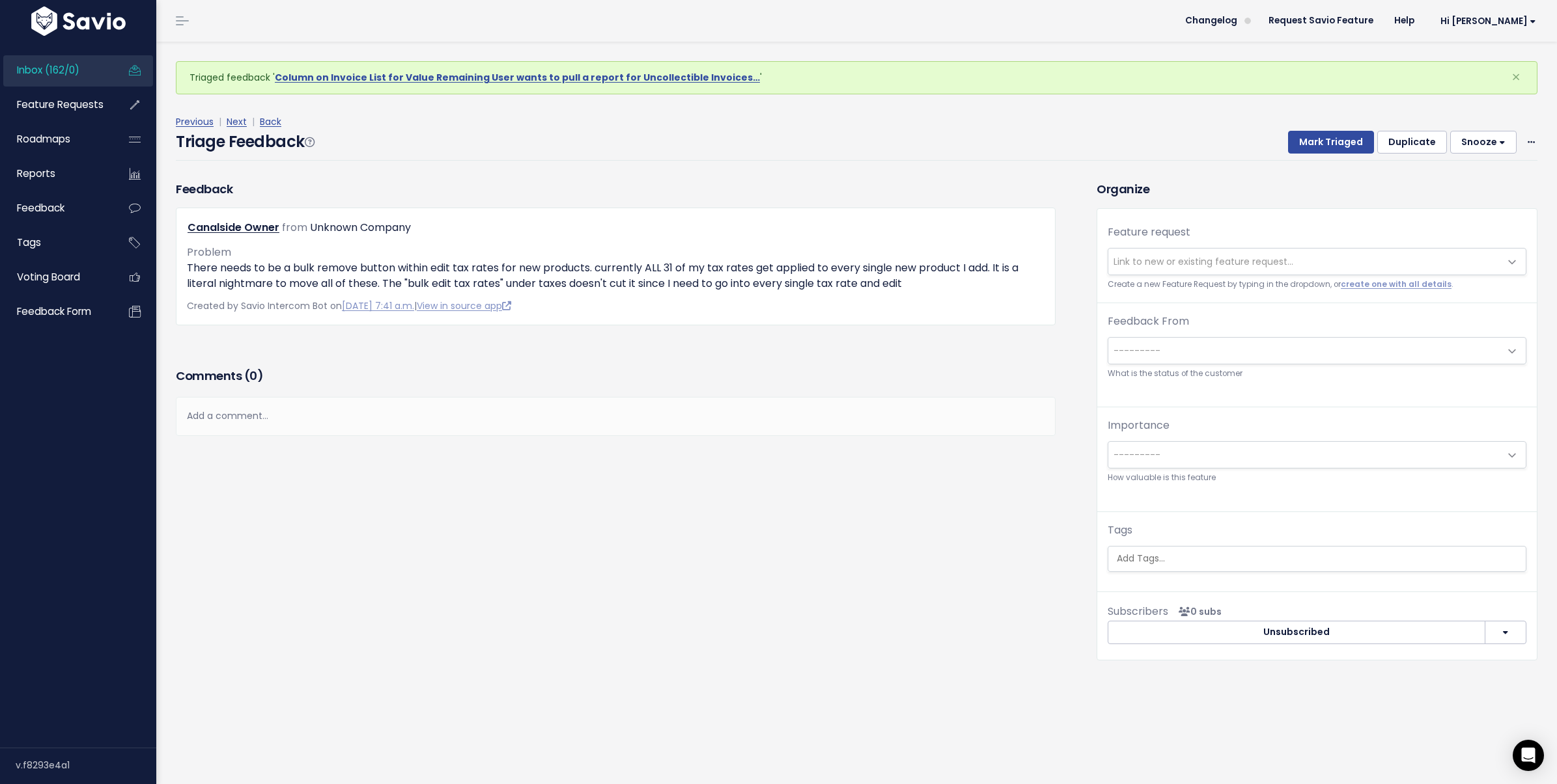
click at [1139, 263] on span "Link to new or existing feature request..." at bounding box center [1204, 261] width 180 height 13
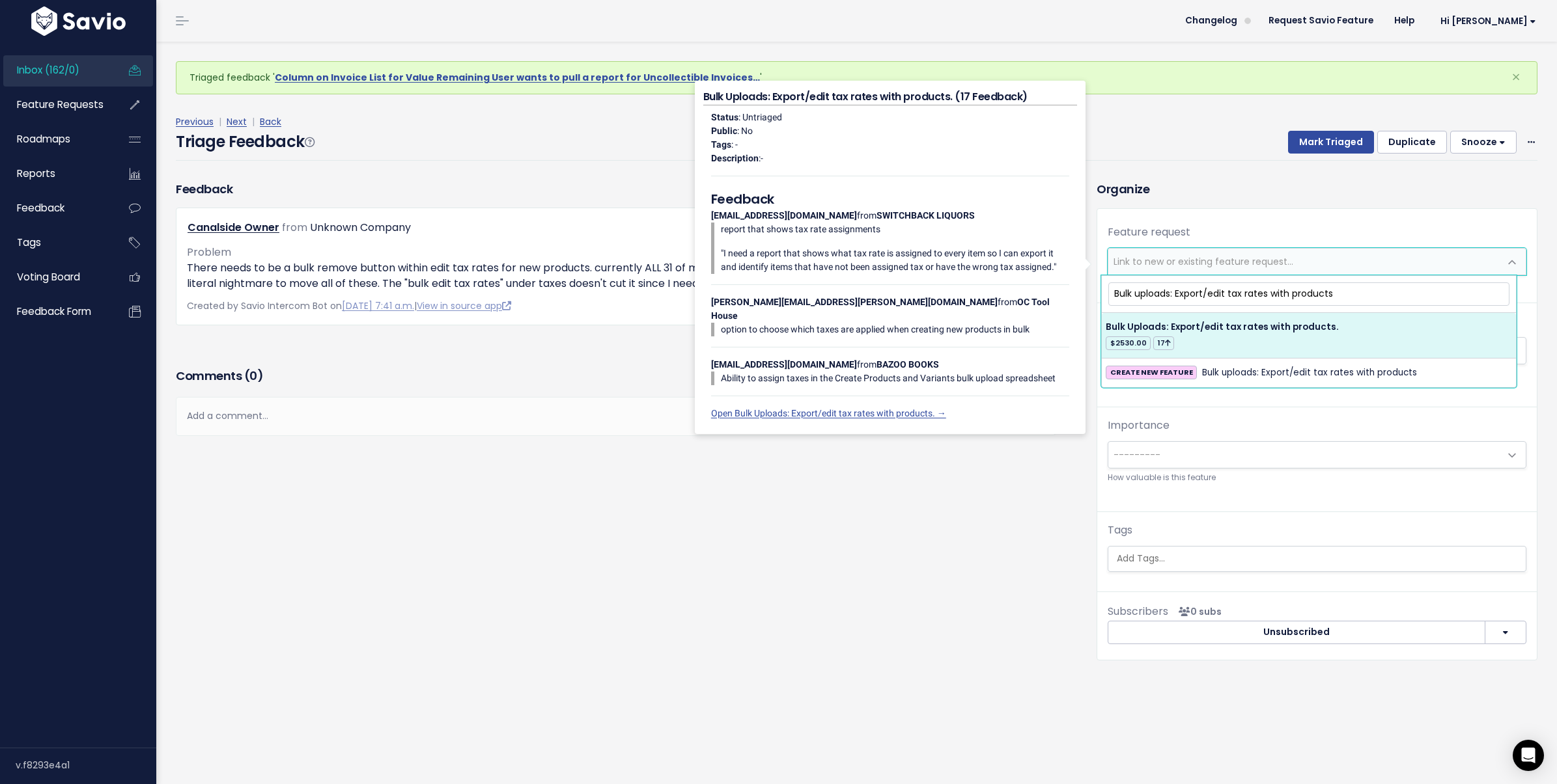
type input "Bulk uploads: Export/edit tax rates with products"
select select "21642"
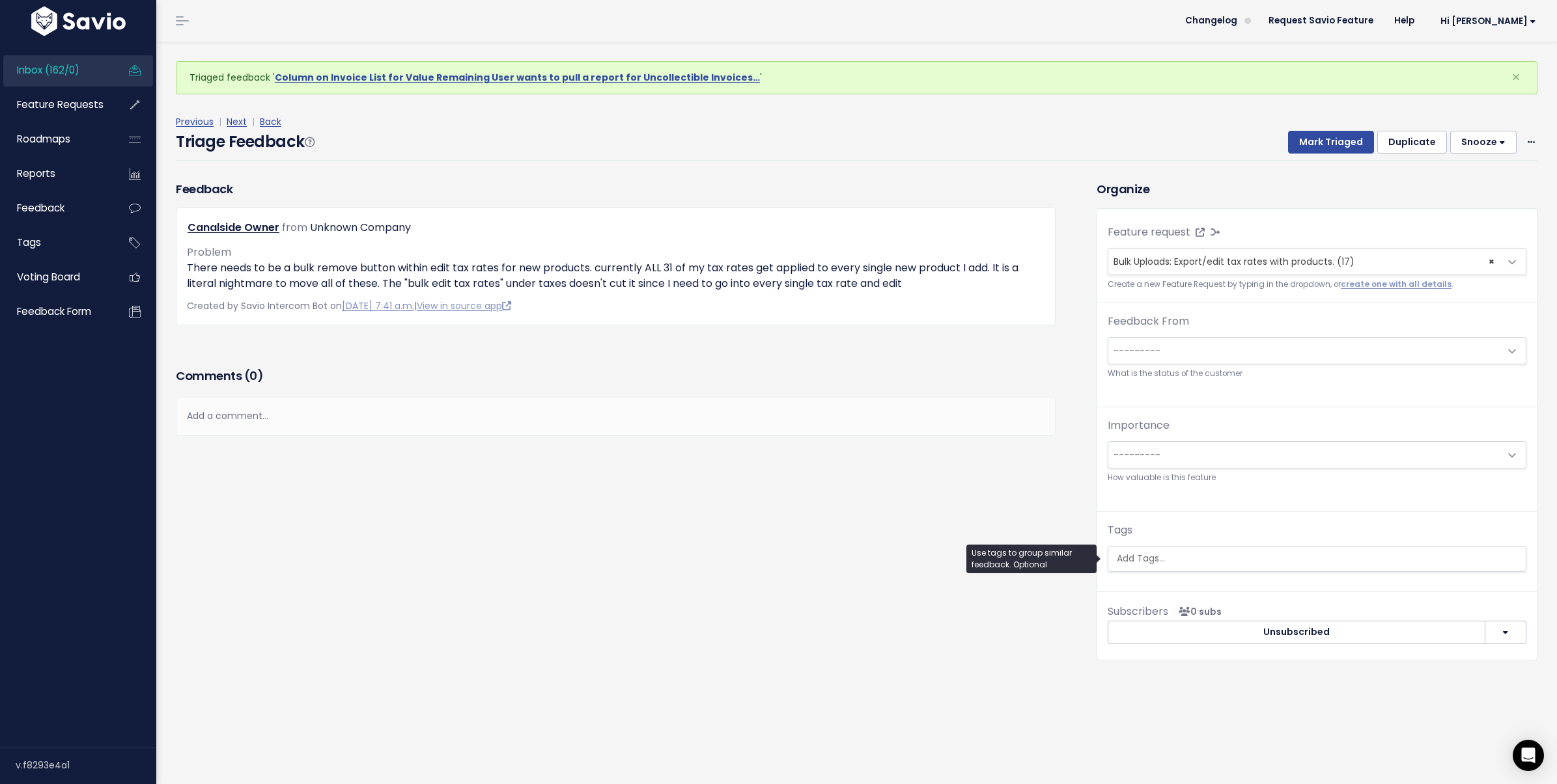
click at [1188, 553] on input "search" at bounding box center [1316, 558] width 411 height 13
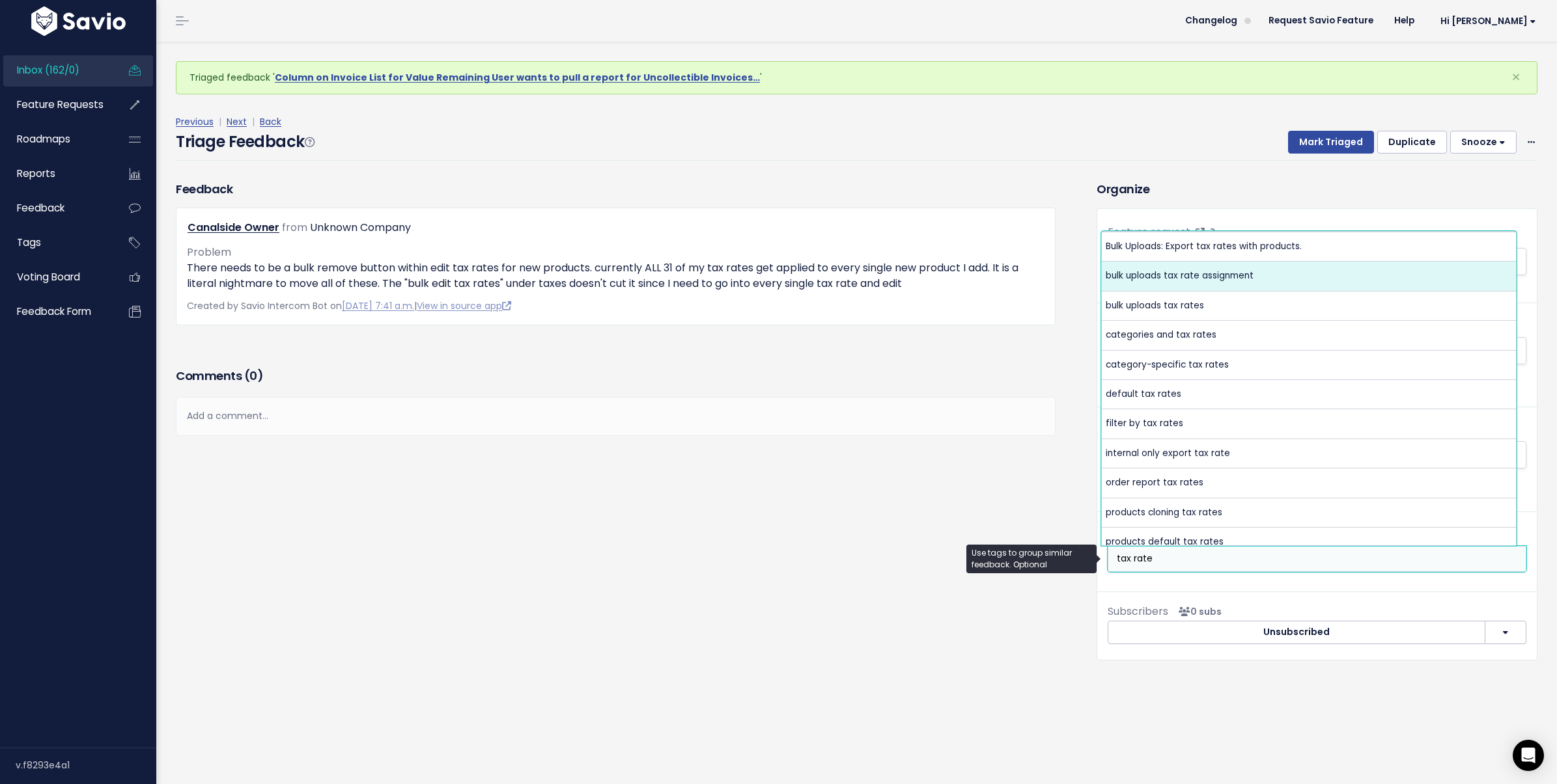
type input "tax rate"
select select "10147"
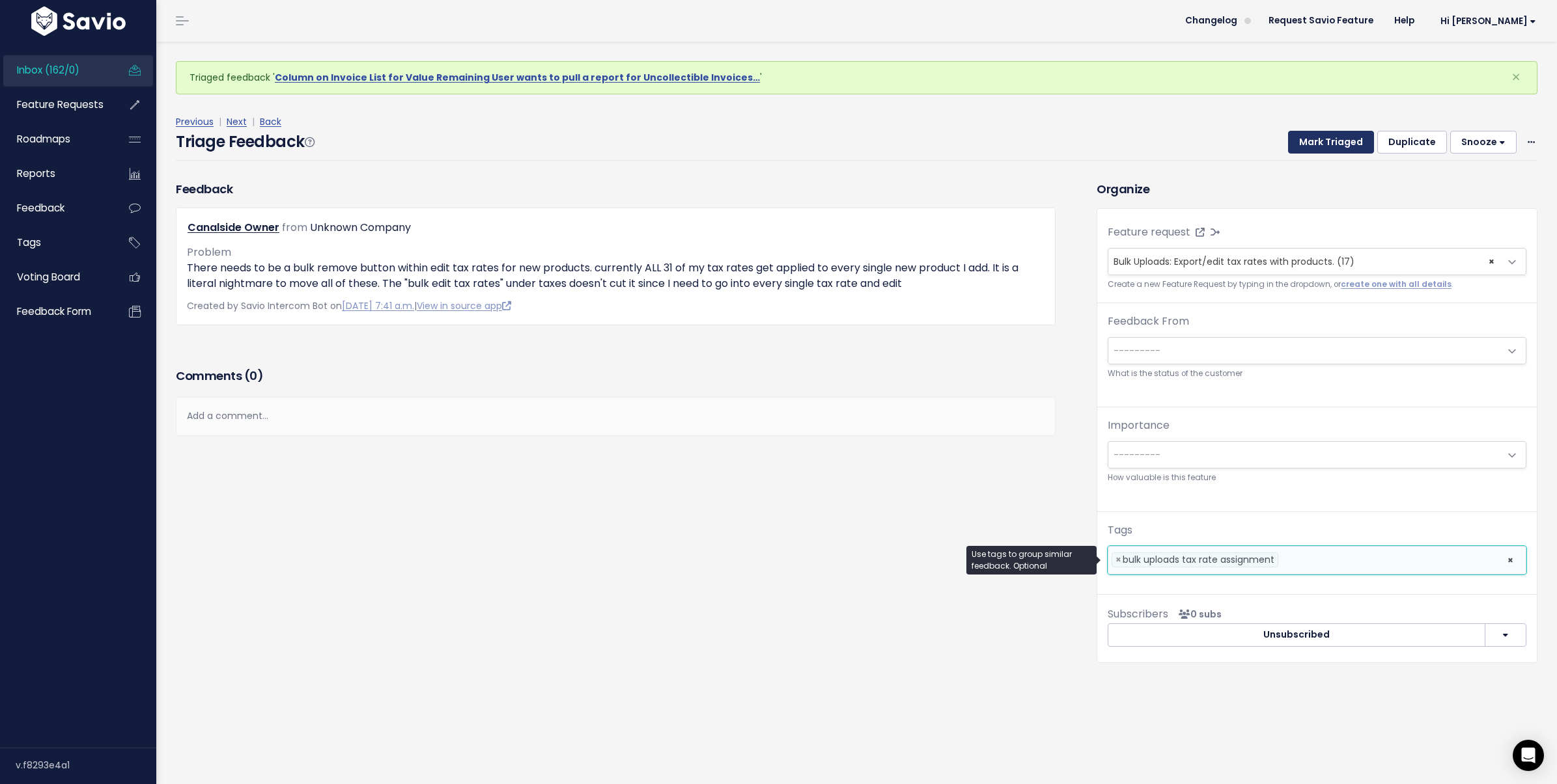
click at [1328, 135] on button "Mark Triaged" at bounding box center [1331, 142] width 86 height 23
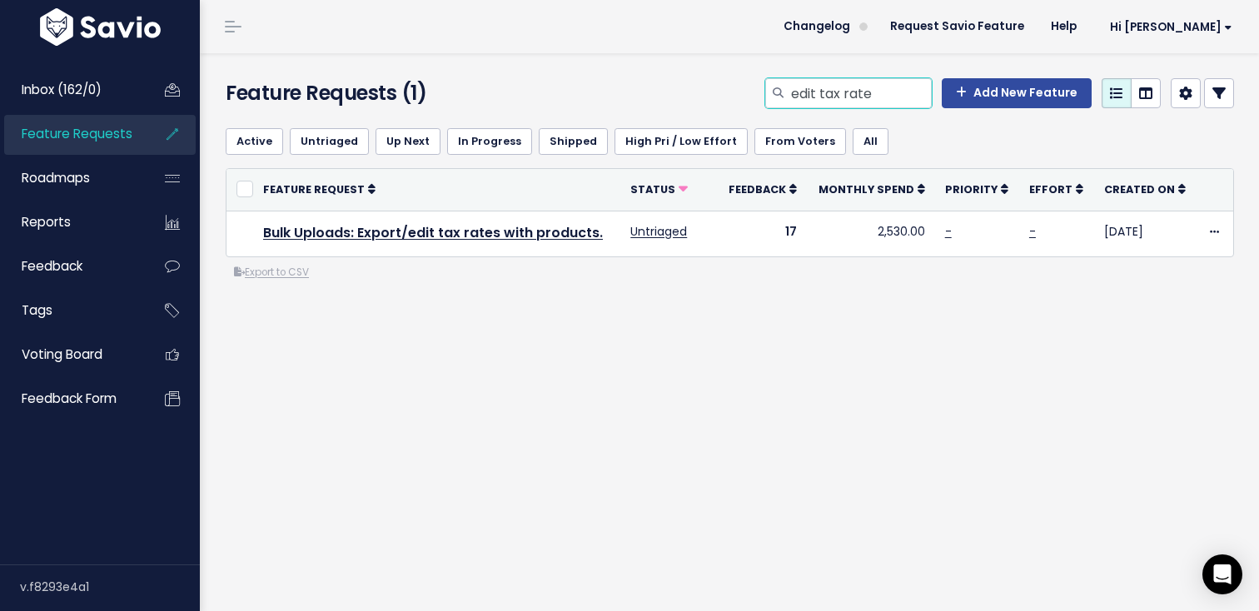
click at [871, 101] on input "edit tax rate" at bounding box center [860, 93] width 142 height 30
type input "search"
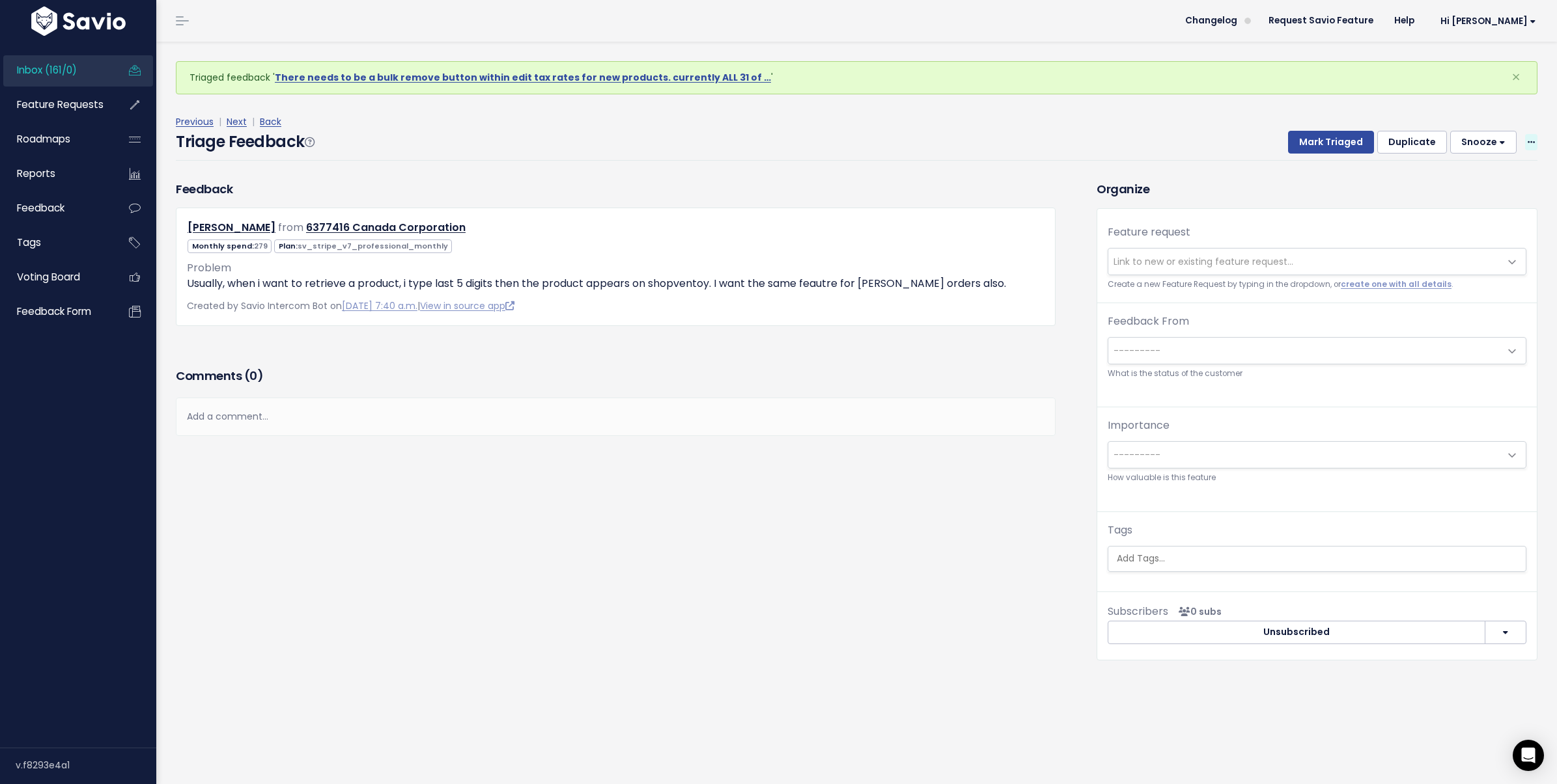
click at [1527, 140] on icon at bounding box center [1530, 142] width 7 height 9
click at [1473, 190] on link "Delete" at bounding box center [1480, 202] width 94 height 25
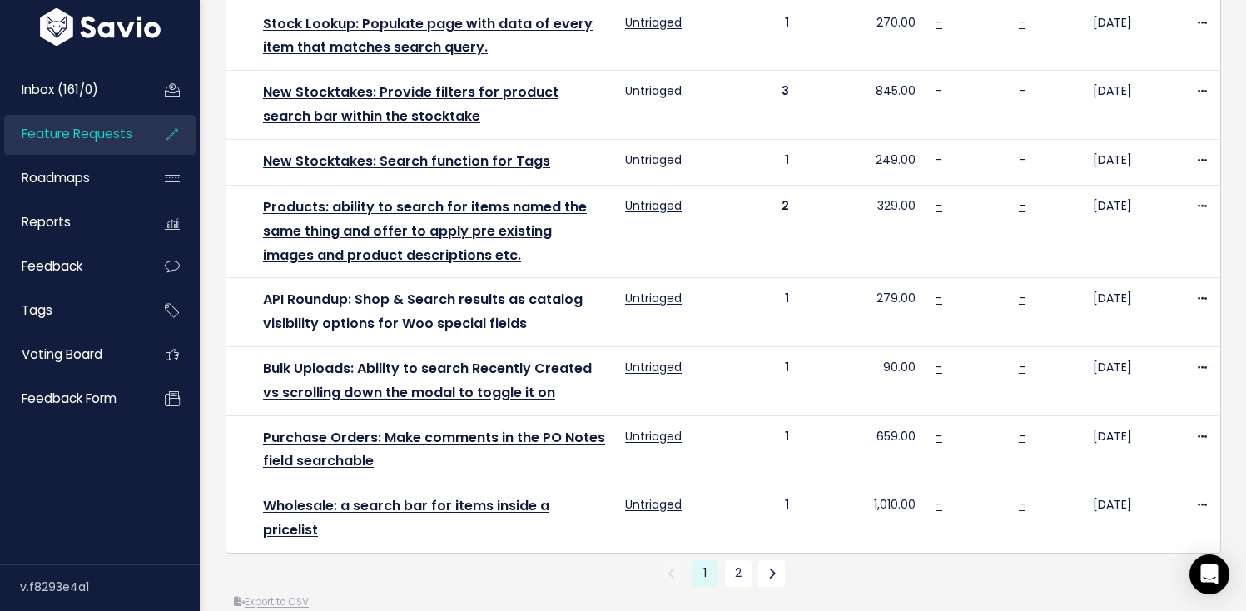
scroll to position [1108, 0]
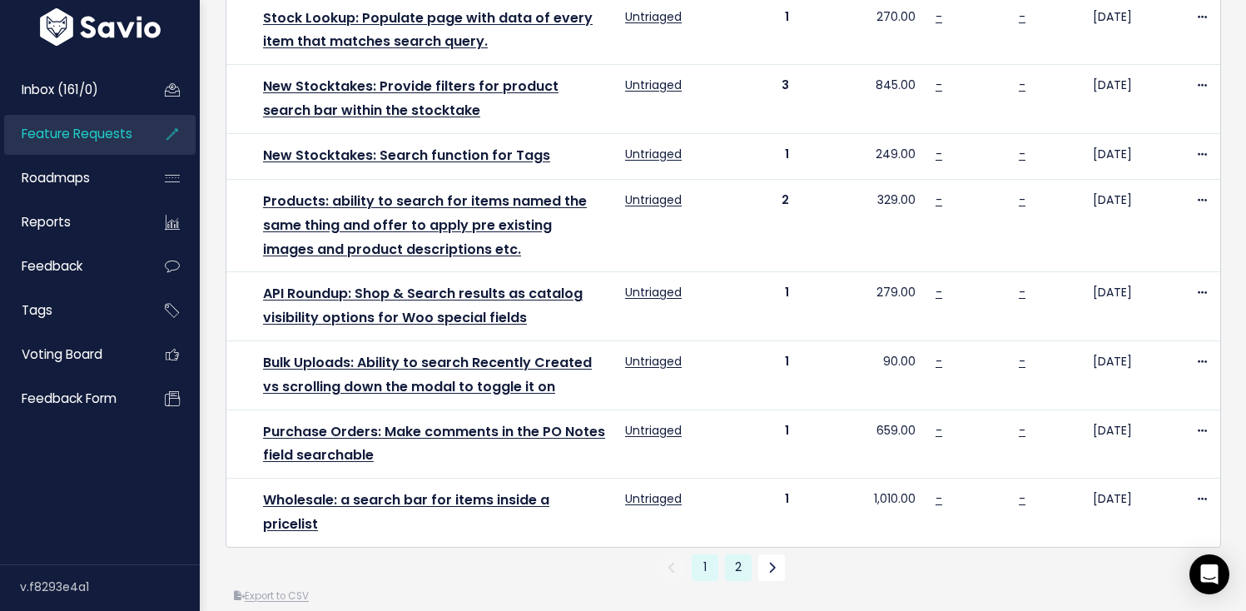
click at [740, 555] on link "2" at bounding box center [738, 568] width 27 height 27
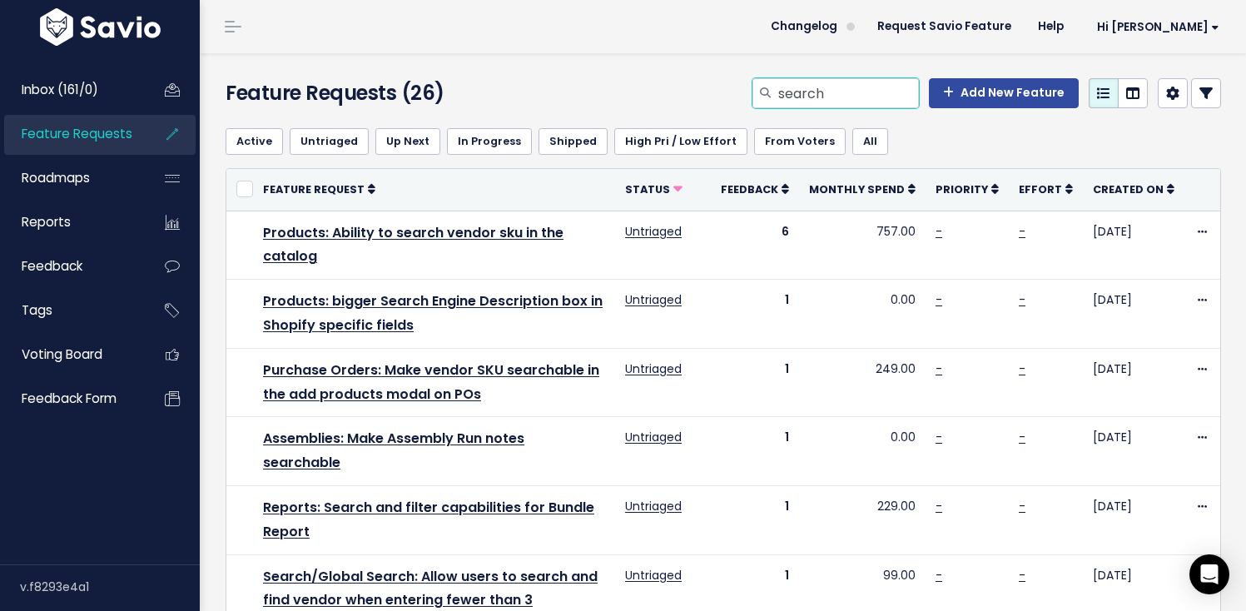
click at [868, 87] on input "search" at bounding box center [848, 93] width 142 height 30
type input "backordered"
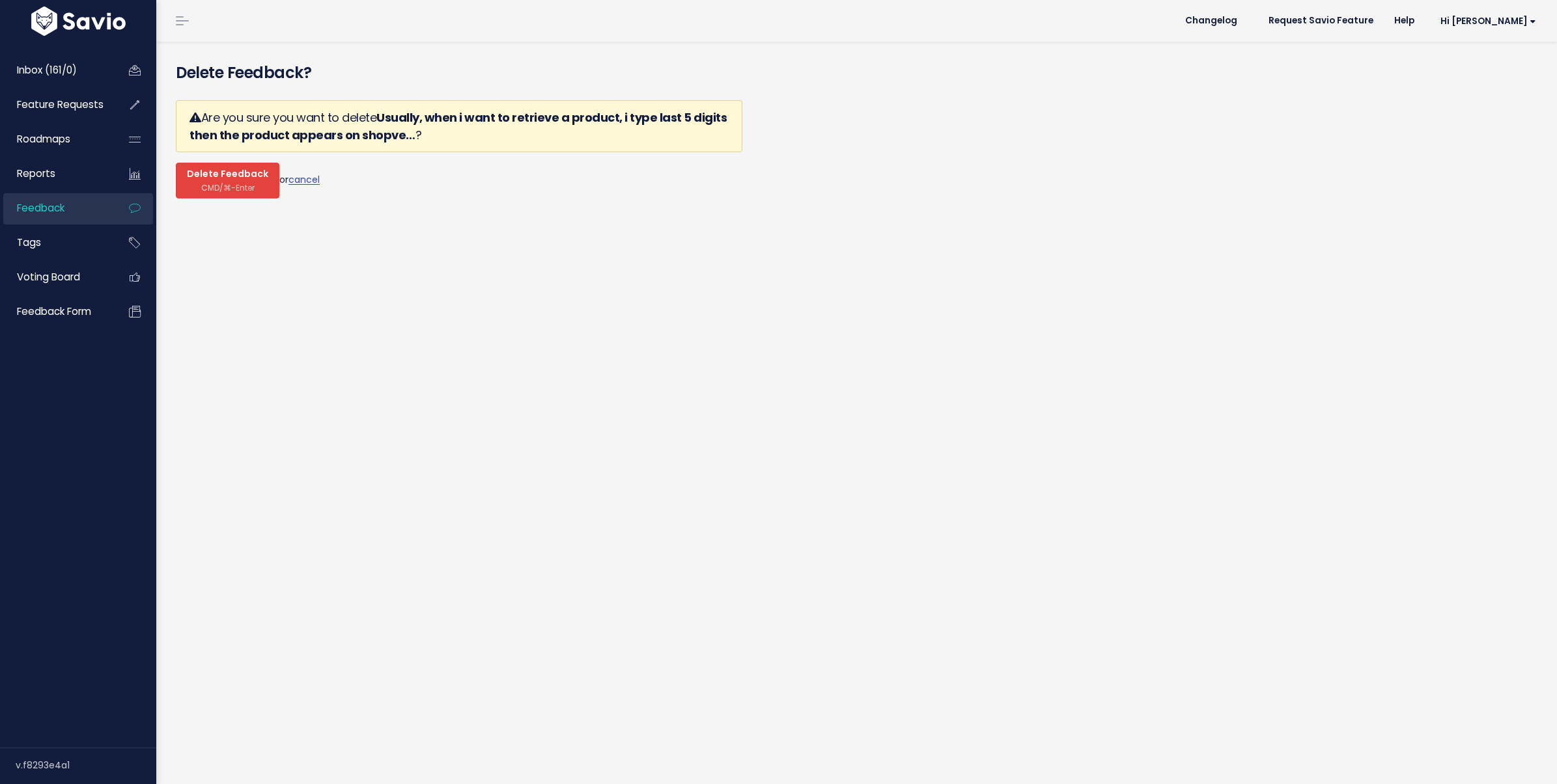
click at [267, 181] on button "Delete Feedback CMD/⌘-Enter" at bounding box center [228, 181] width 103 height 36
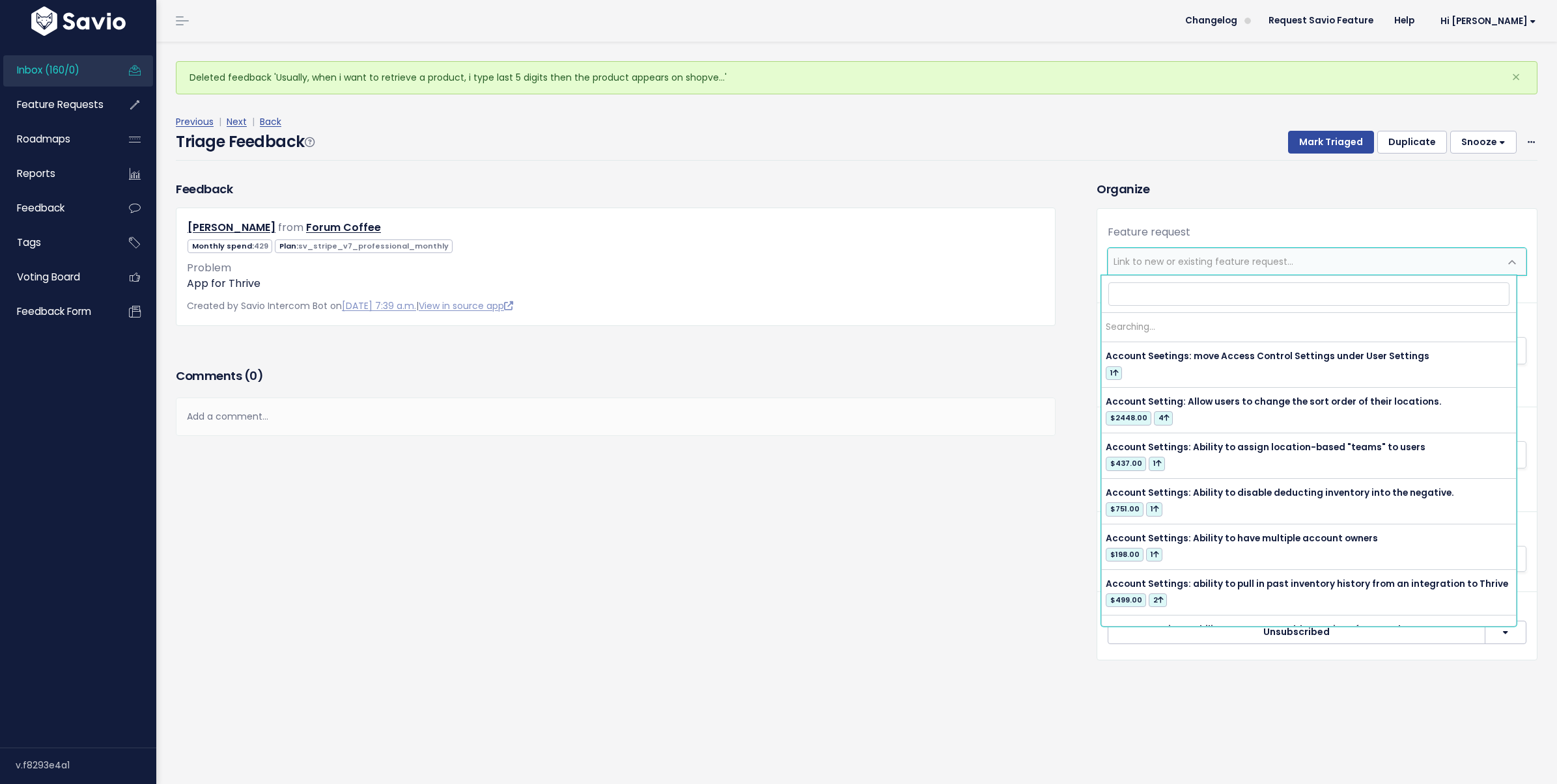
click at [1250, 267] on span "Link to new or existing feature request..." at bounding box center [1204, 261] width 180 height 13
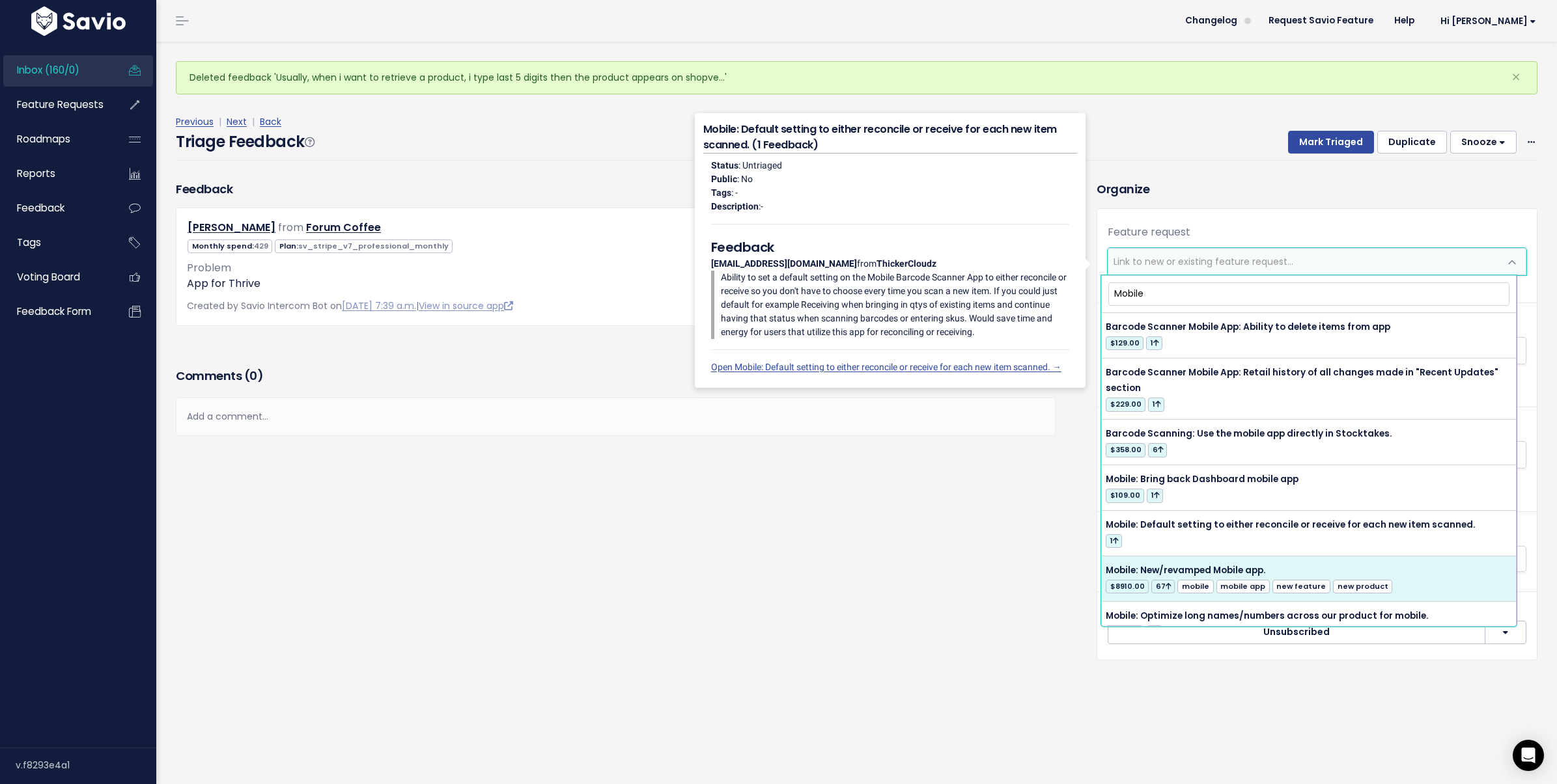
type input "Mobile"
select select "12797"
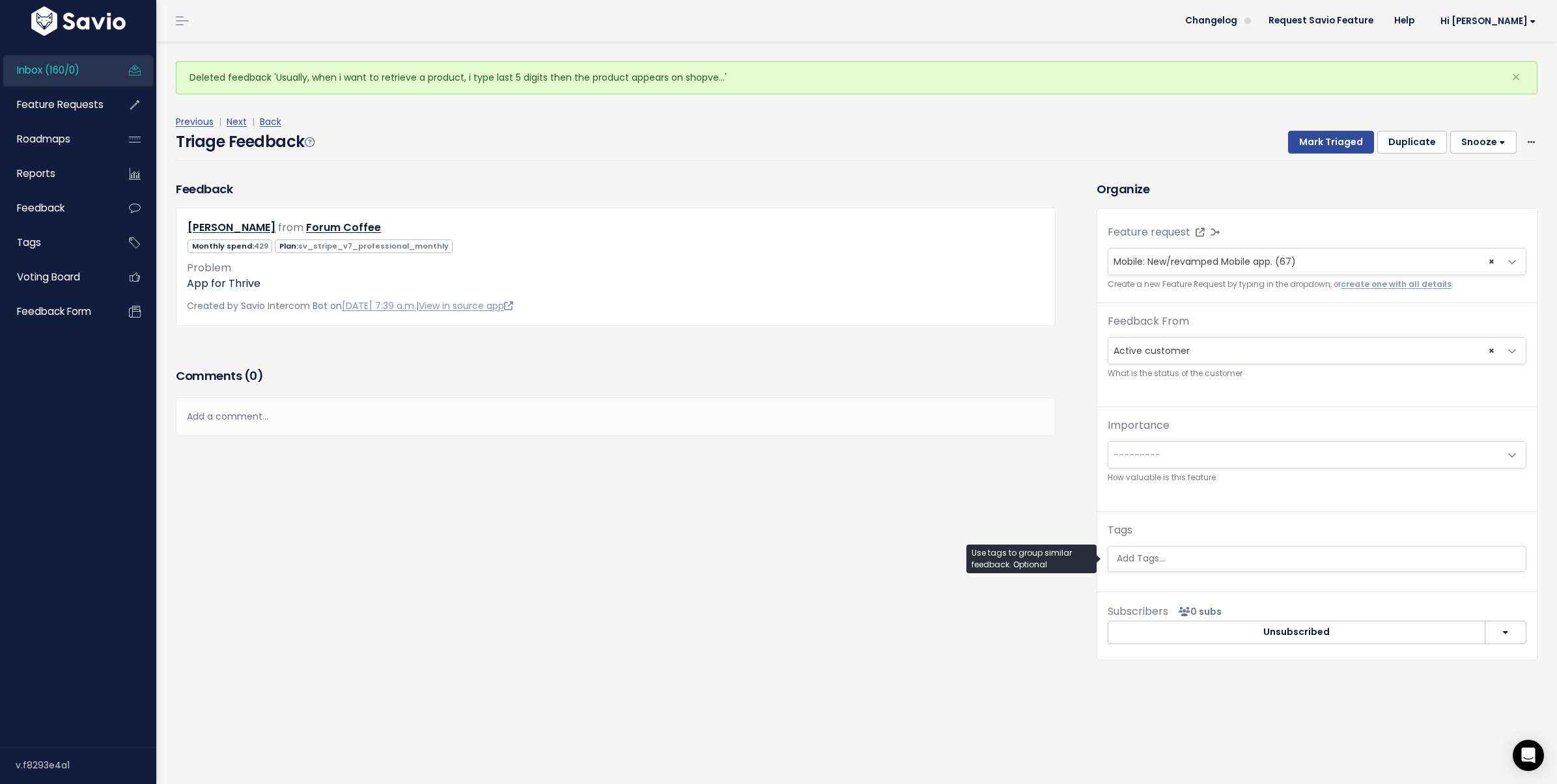
click at [1312, 561] on input "search" at bounding box center [1316, 558] width 411 height 13
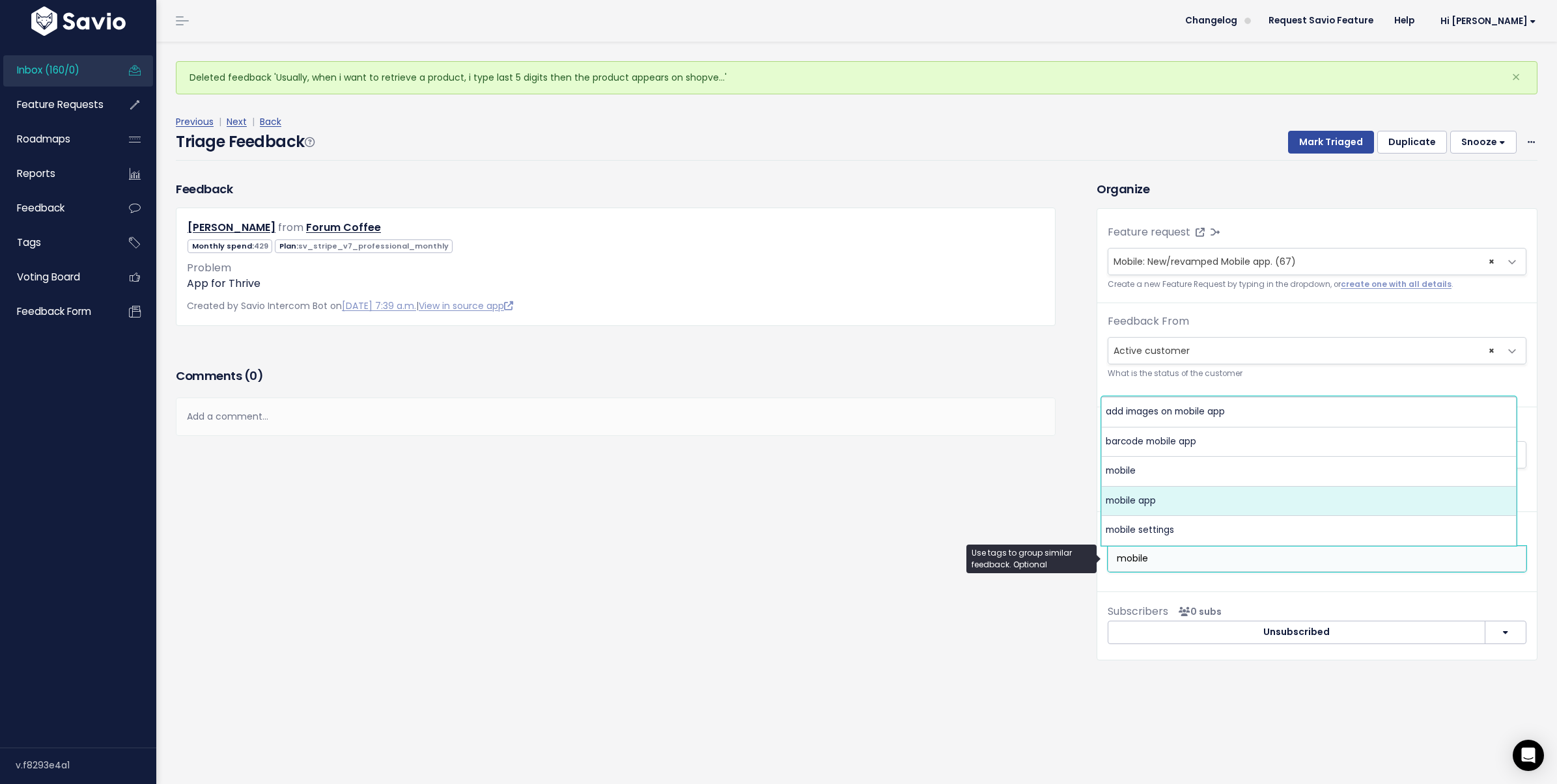
type input "mobile"
select select "6375"
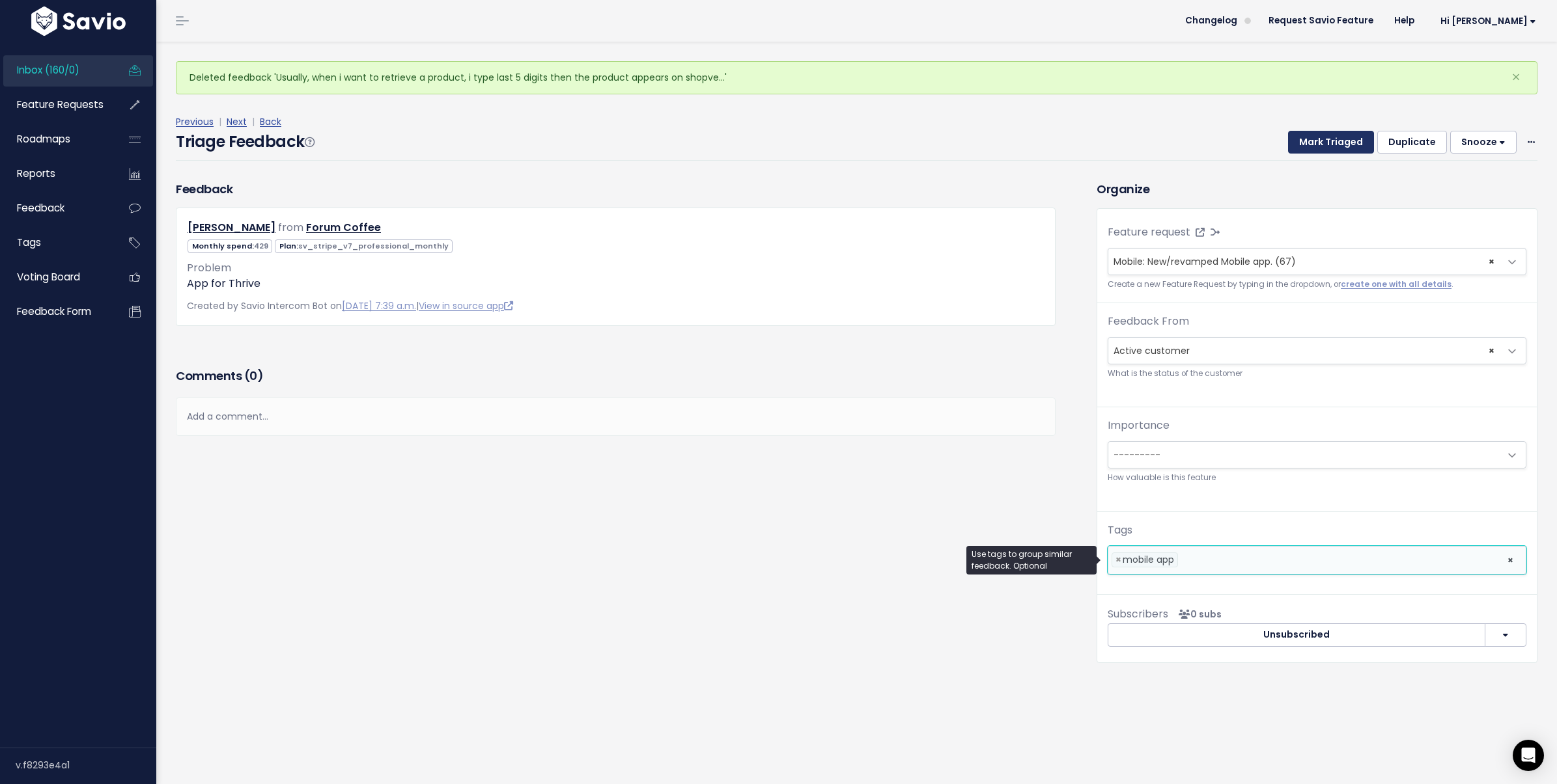
click at [1299, 149] on button "Mark Triaged" at bounding box center [1331, 142] width 86 height 23
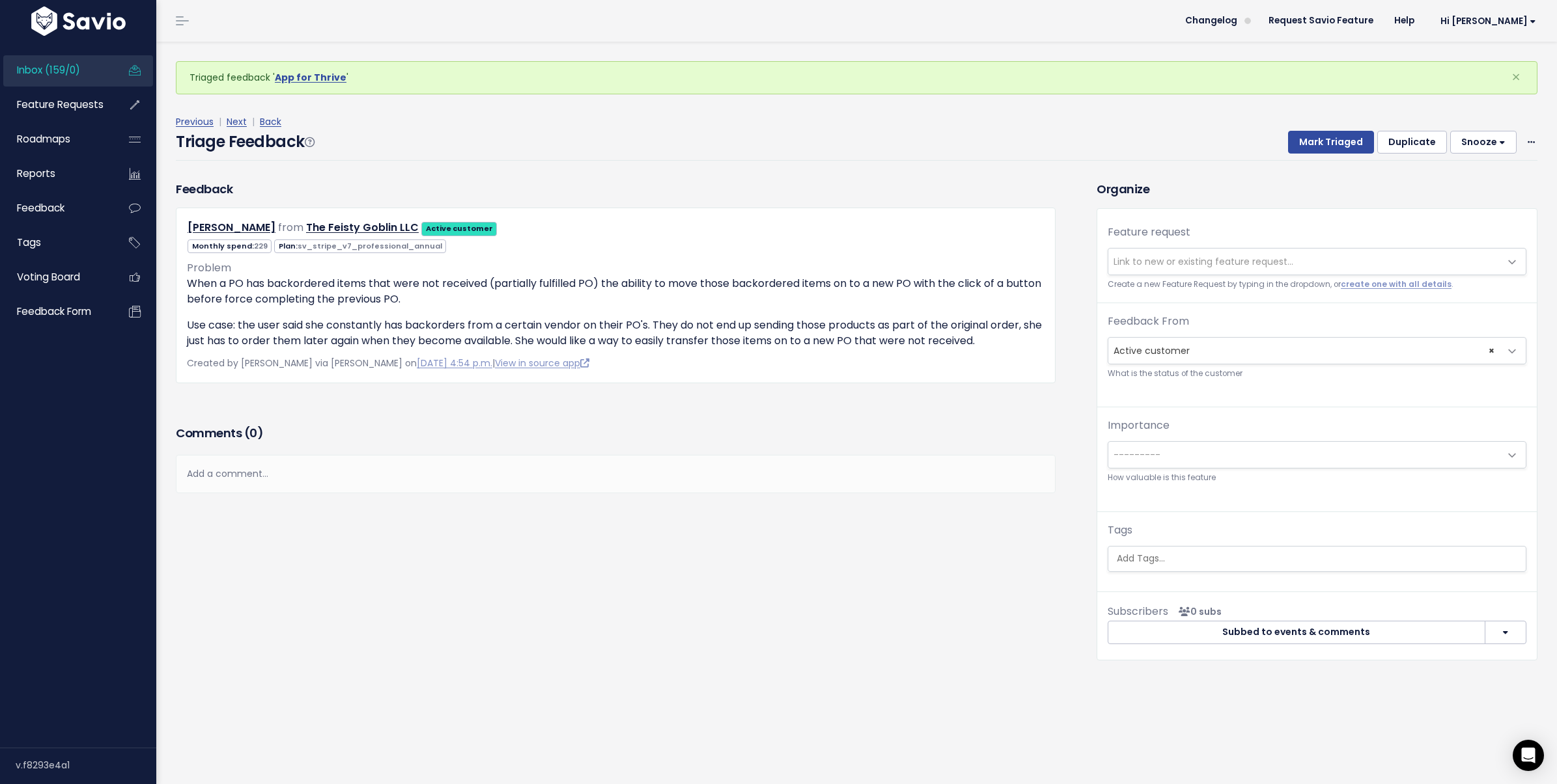
click at [1146, 260] on span "Link to new or existing feature request..." at bounding box center [1204, 261] width 180 height 13
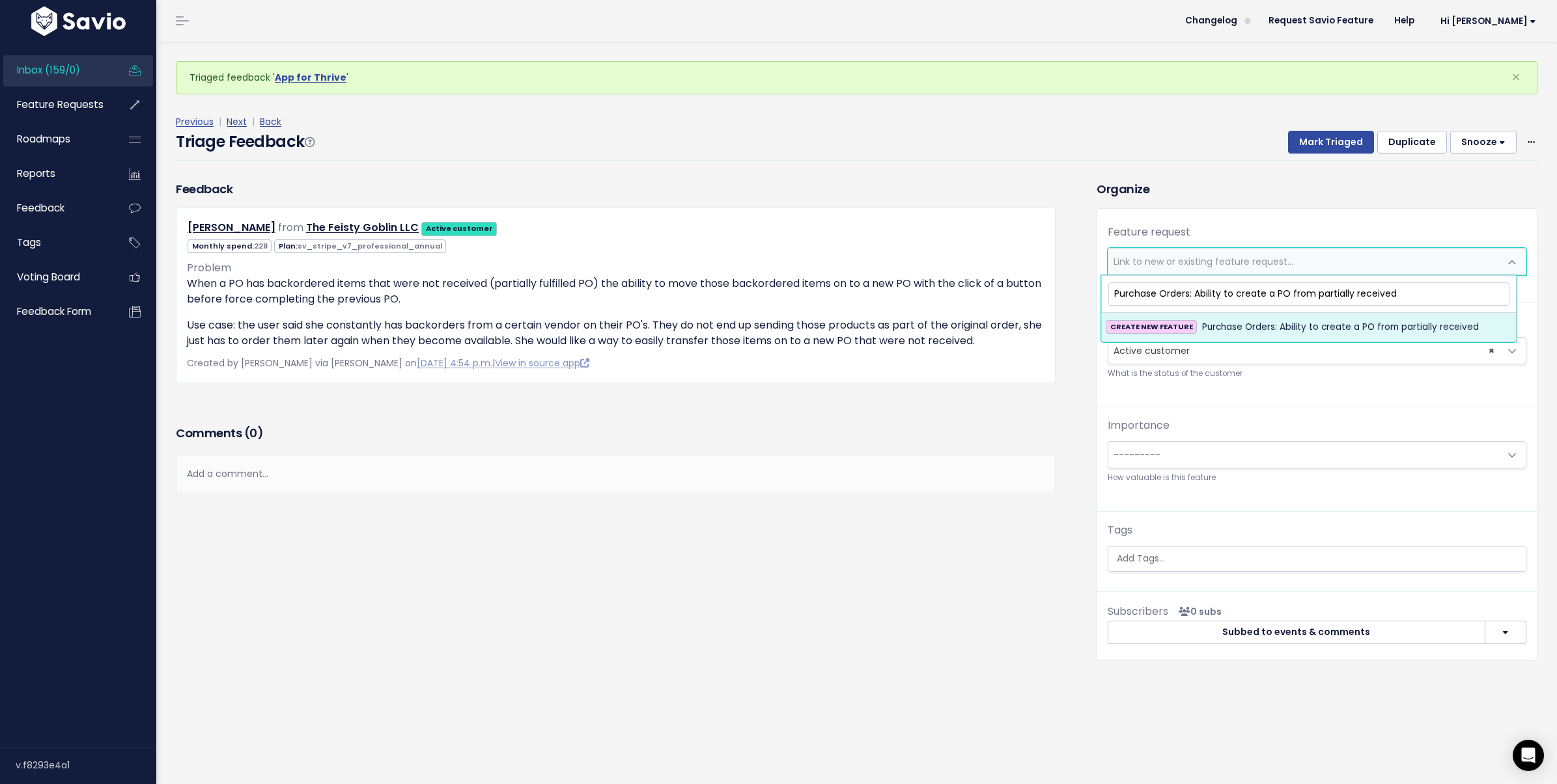
click at [1272, 292] on input "Purchase Orders: Ability to create a PO from partially received" at bounding box center [1308, 293] width 401 height 23
click at [1430, 282] on input "Purchase Orders: Ability to create a new PO from partially received" at bounding box center [1308, 293] width 401 height 23
click at [1433, 286] on input "Purchase Orders: Ability to create a new PO from partially received" at bounding box center [1308, 293] width 401 height 23
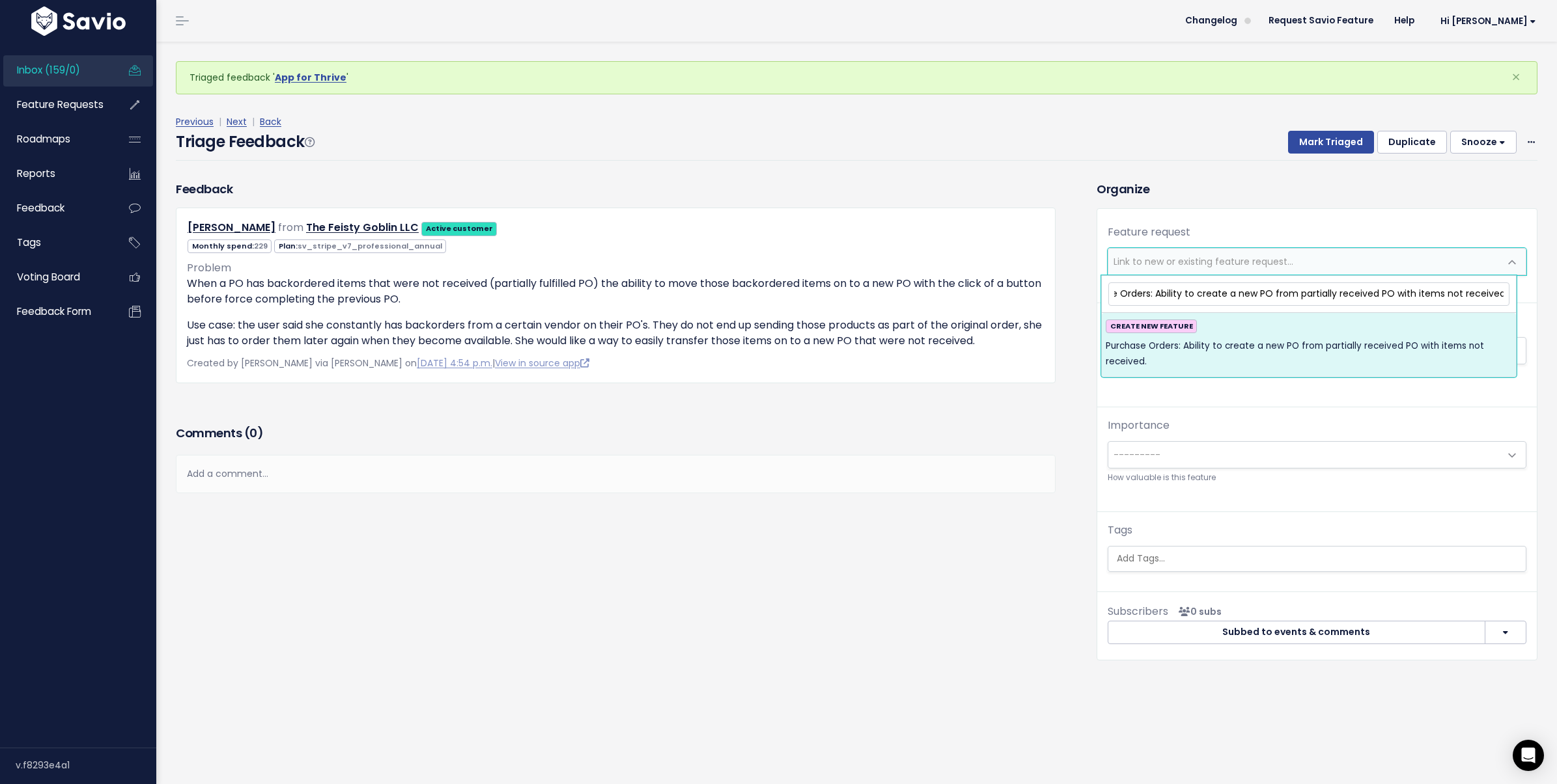
type input "Purchase Orders: Ability to create a new PO from partially received PO with ite…"
click at [1365, 350] on span "Purchase Orders: Ability to create a new PO from partially received PO with ite…" at bounding box center [1309, 354] width 407 height 32
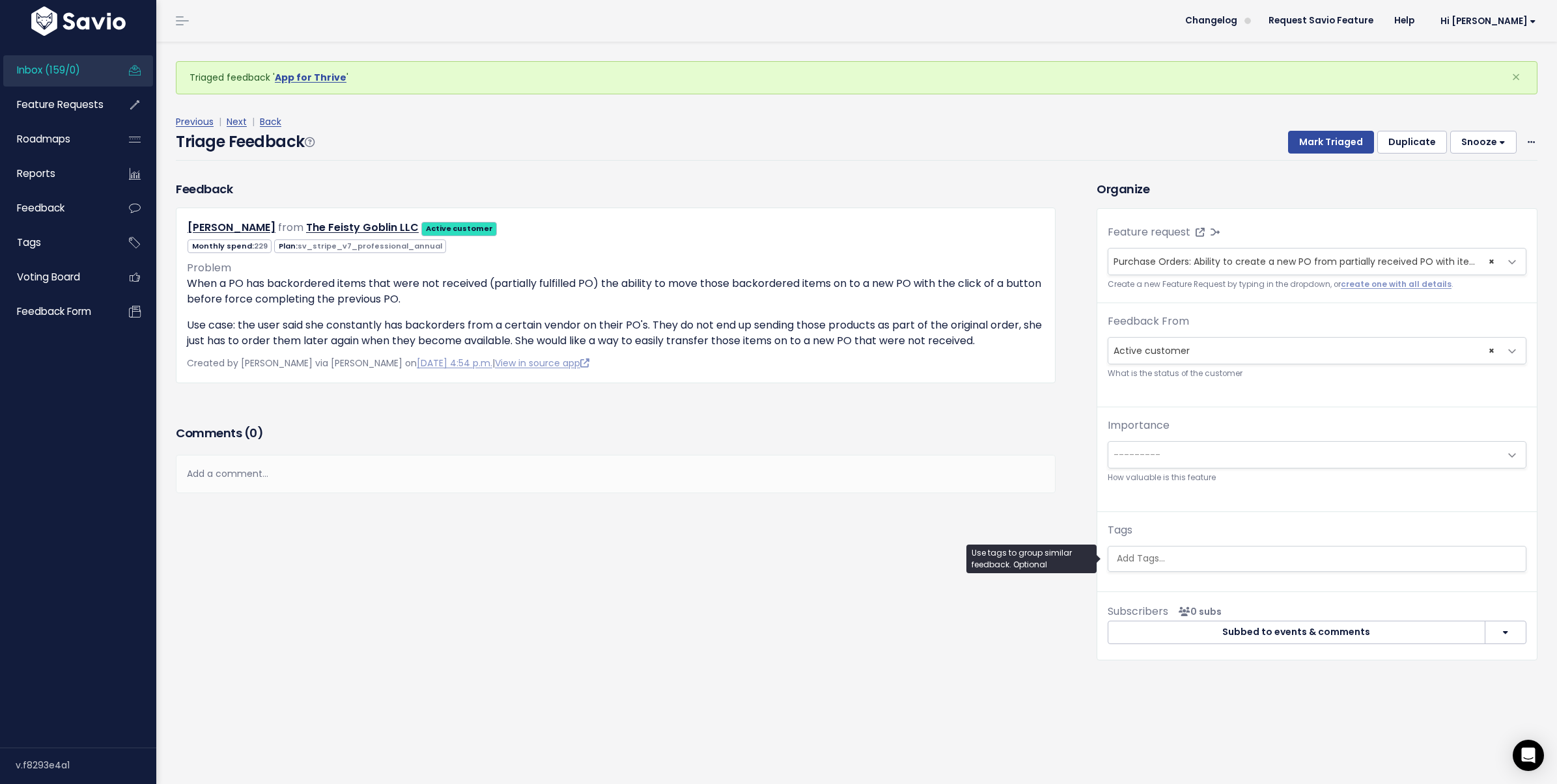
click at [1218, 564] on input "search" at bounding box center [1316, 558] width 411 height 13
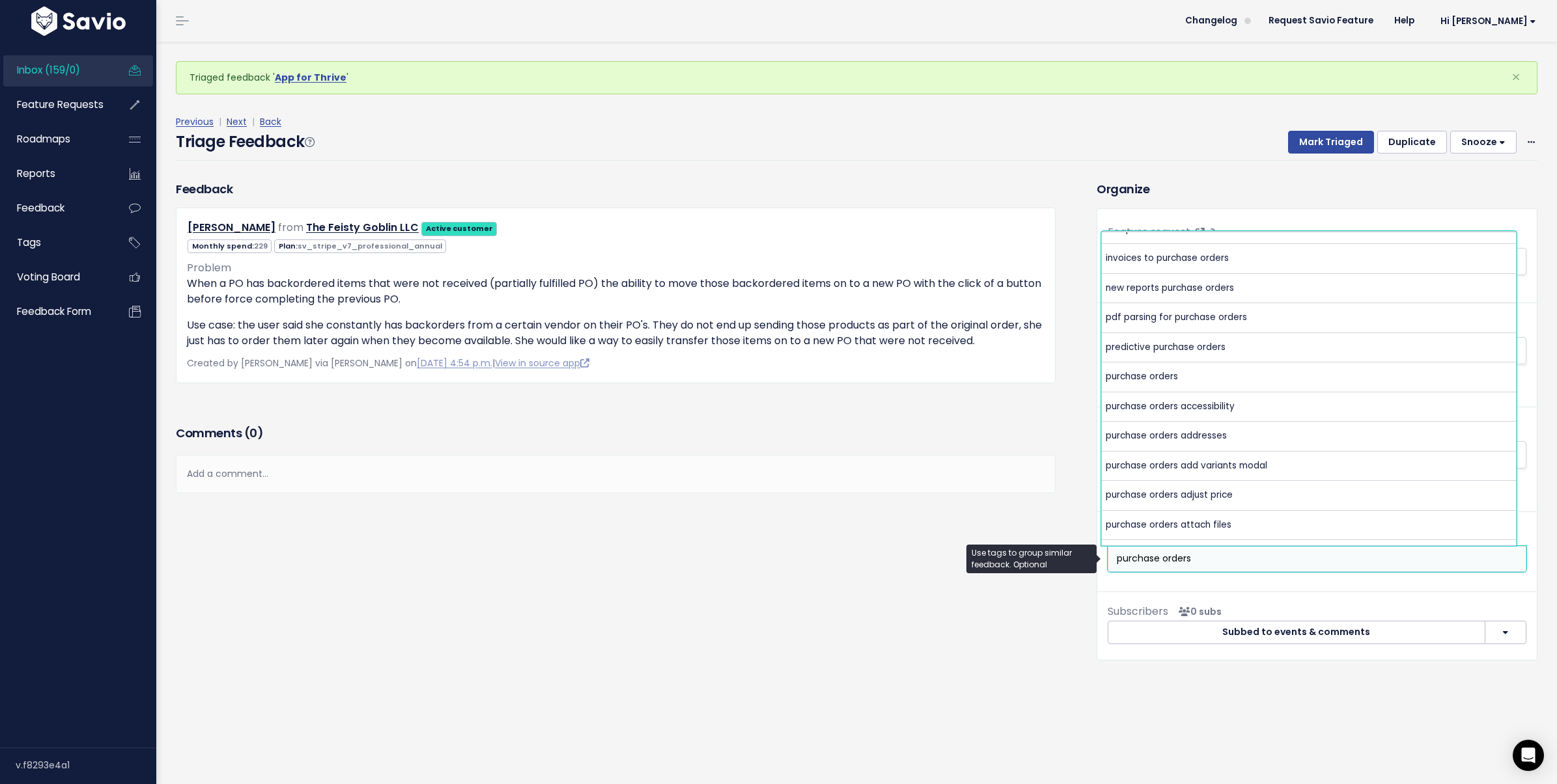
scroll to position [307, 0]
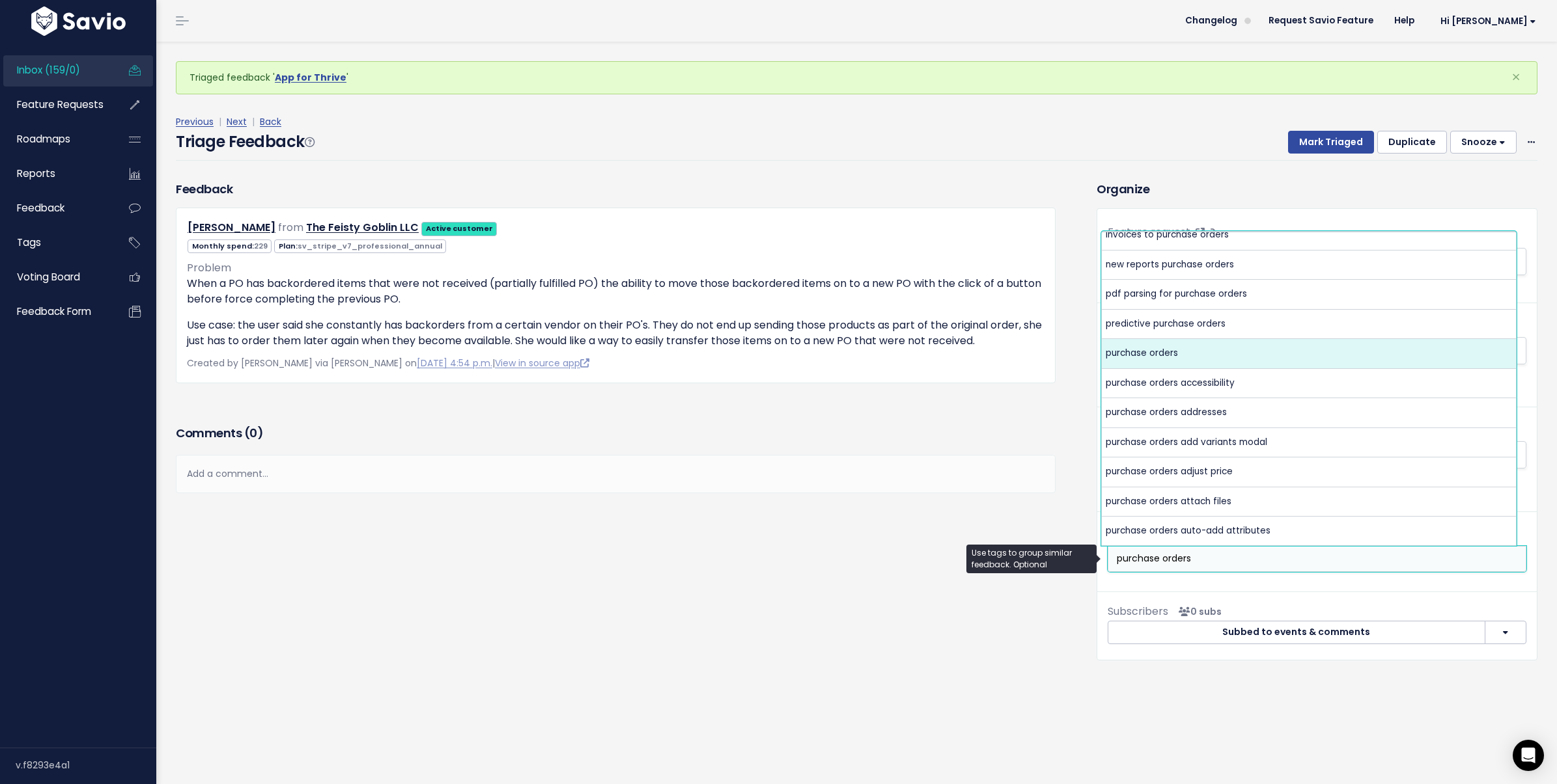
type input "purchase orders"
select select "3476"
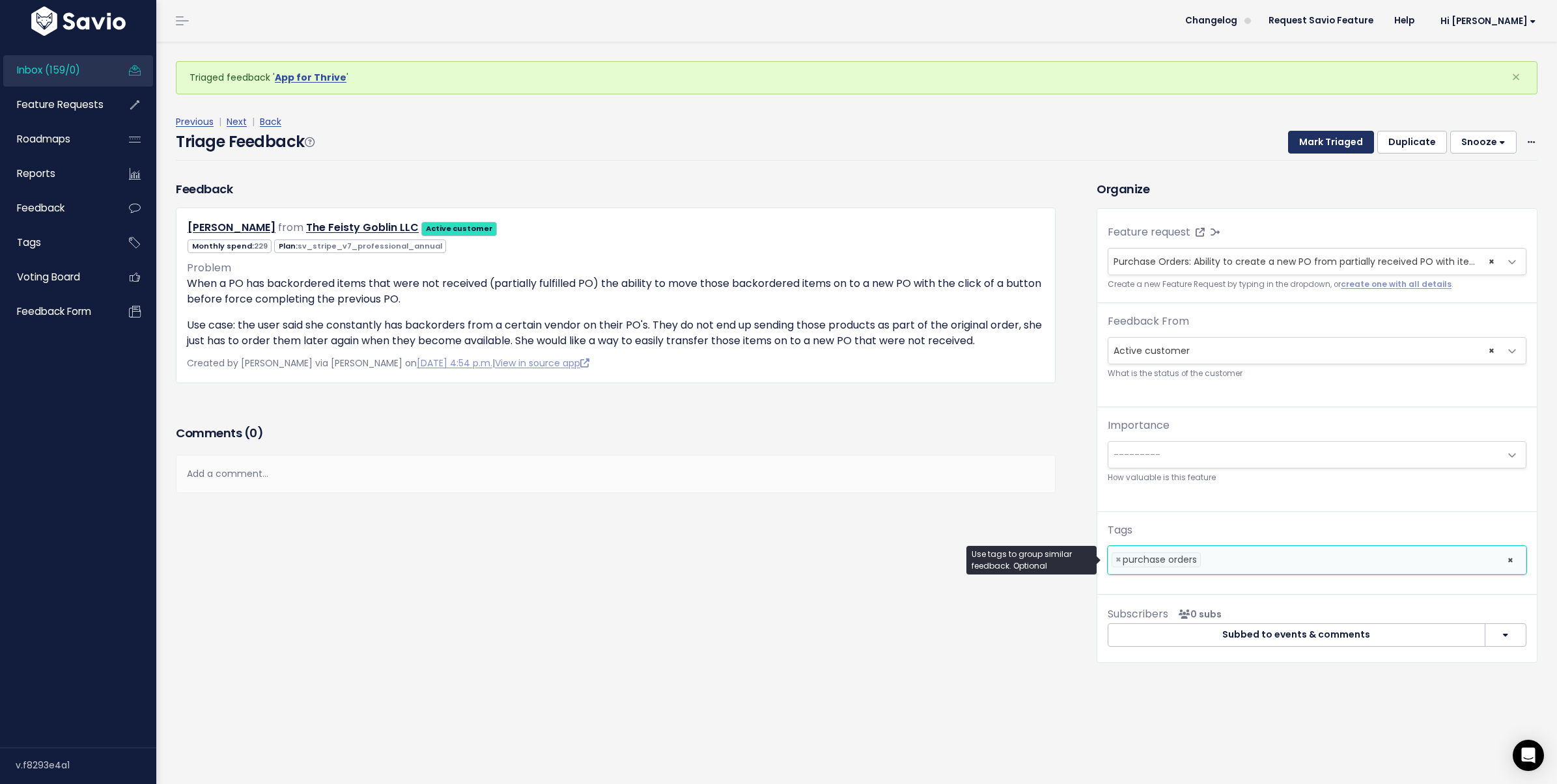
click at [1315, 142] on button "Mark Triaged" at bounding box center [1331, 142] width 86 height 23
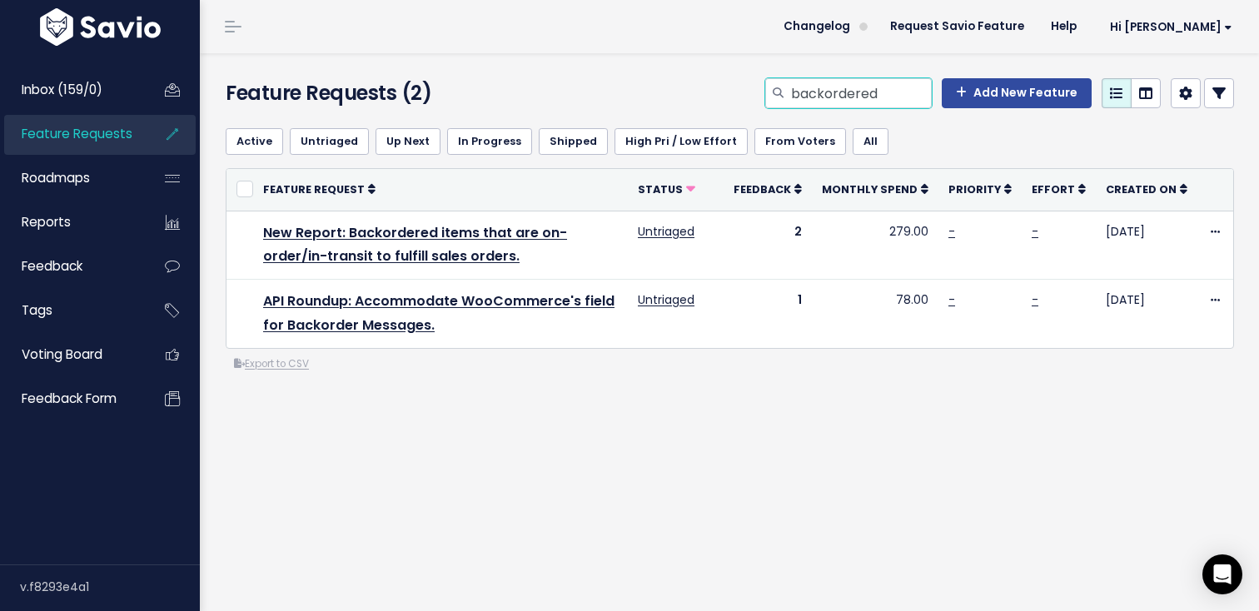
click at [832, 92] on input "backordered" at bounding box center [860, 93] width 142 height 30
click at [833, 92] on input "backordered" at bounding box center [860, 93] width 142 height 30
type input "partially received"
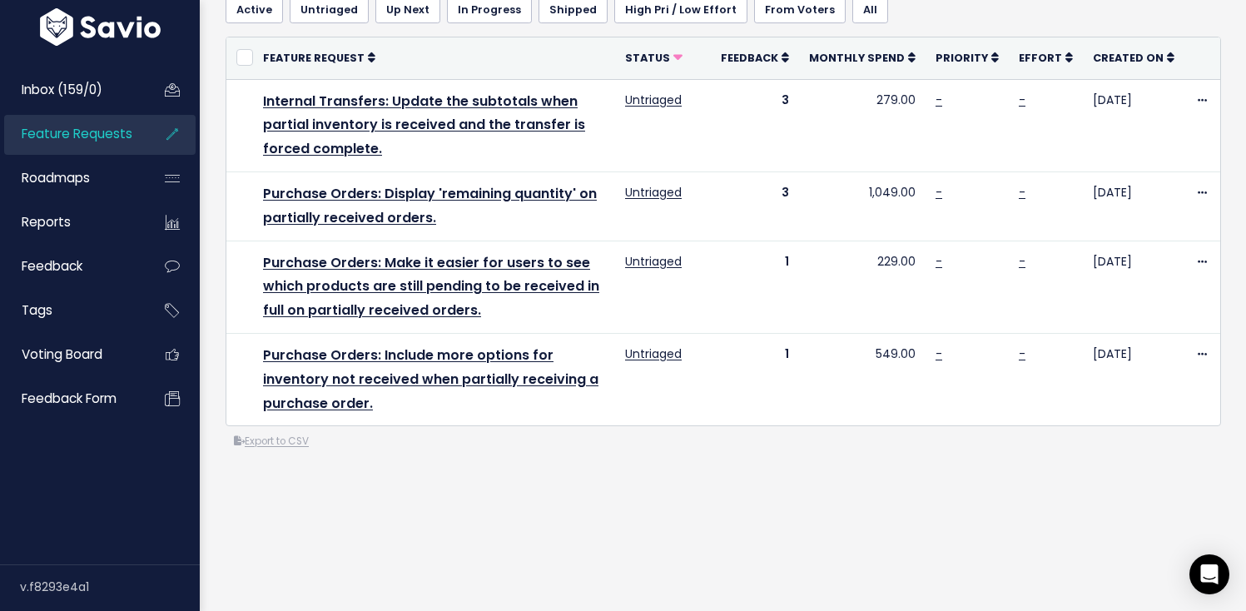
scroll to position [157, 0]
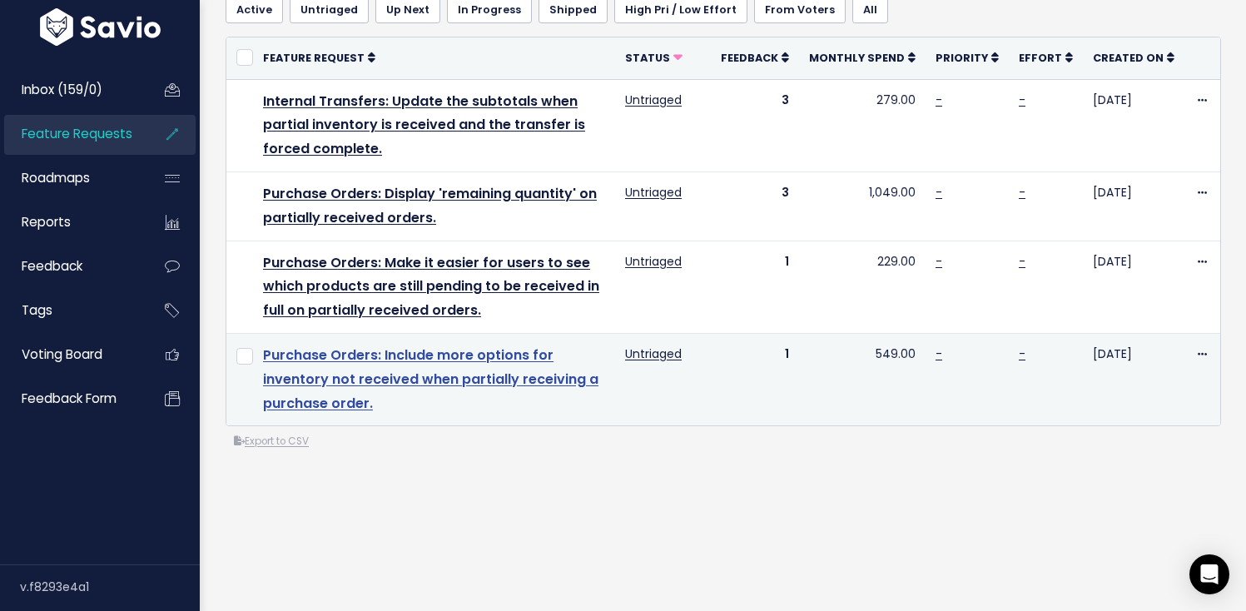
click at [425, 346] on link "Purchase Orders: Include more options for inventory not received when partially…" at bounding box center [431, 379] width 336 height 67
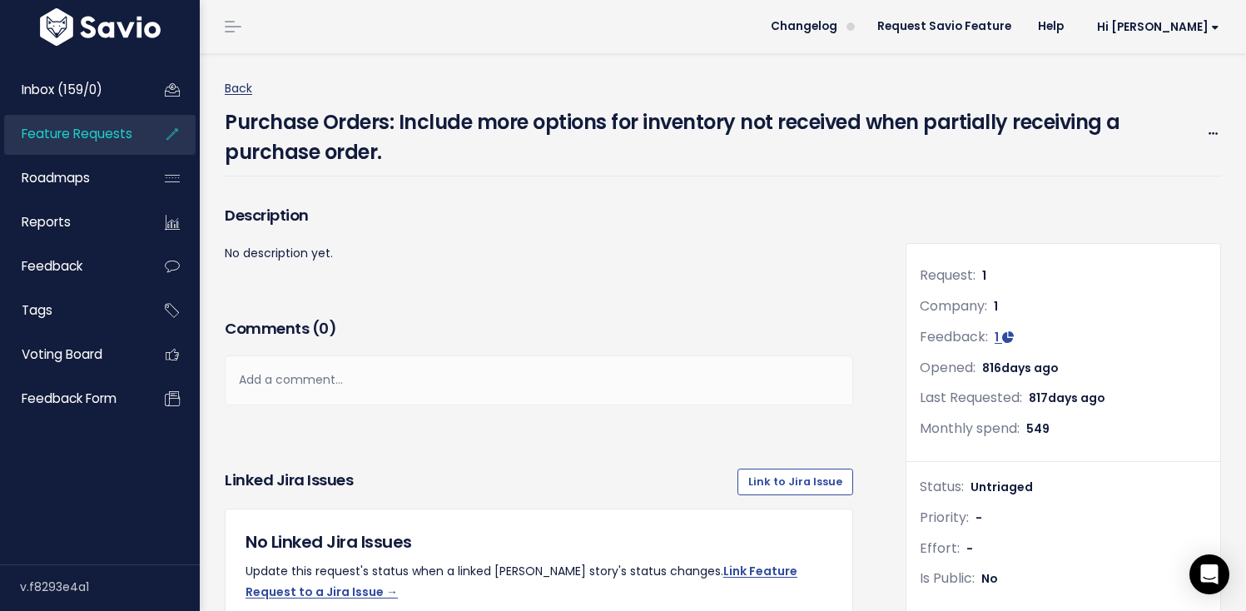
click at [249, 82] on link "Back" at bounding box center [238, 88] width 27 height 17
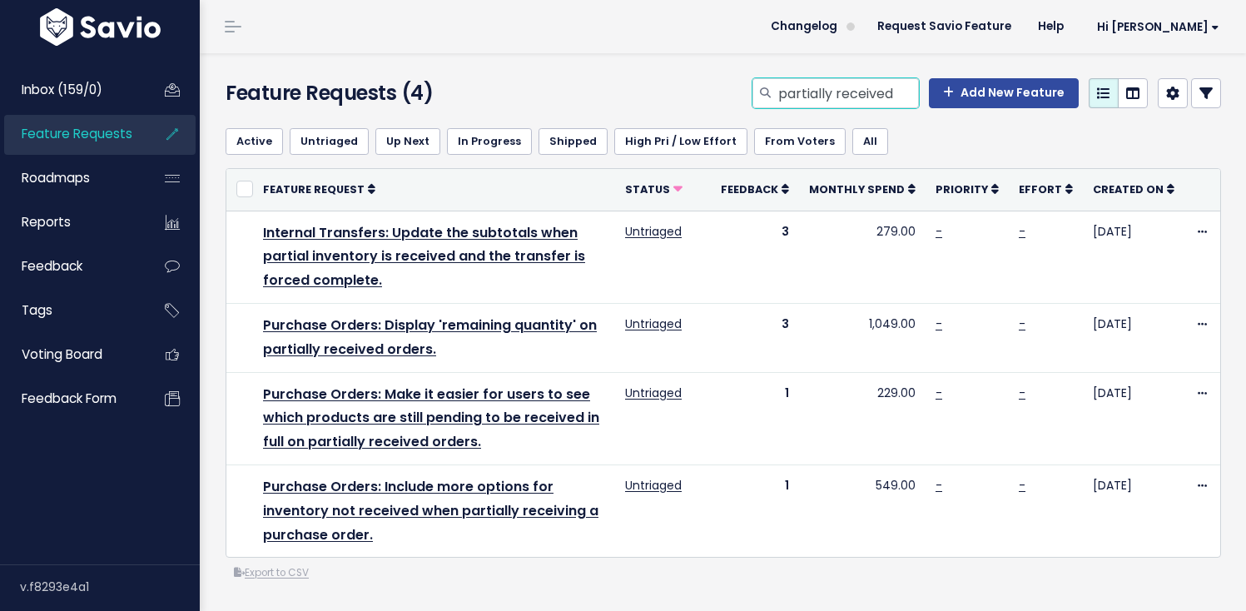
click at [793, 78] on input "partially received" at bounding box center [848, 93] width 142 height 30
type input "force complete"
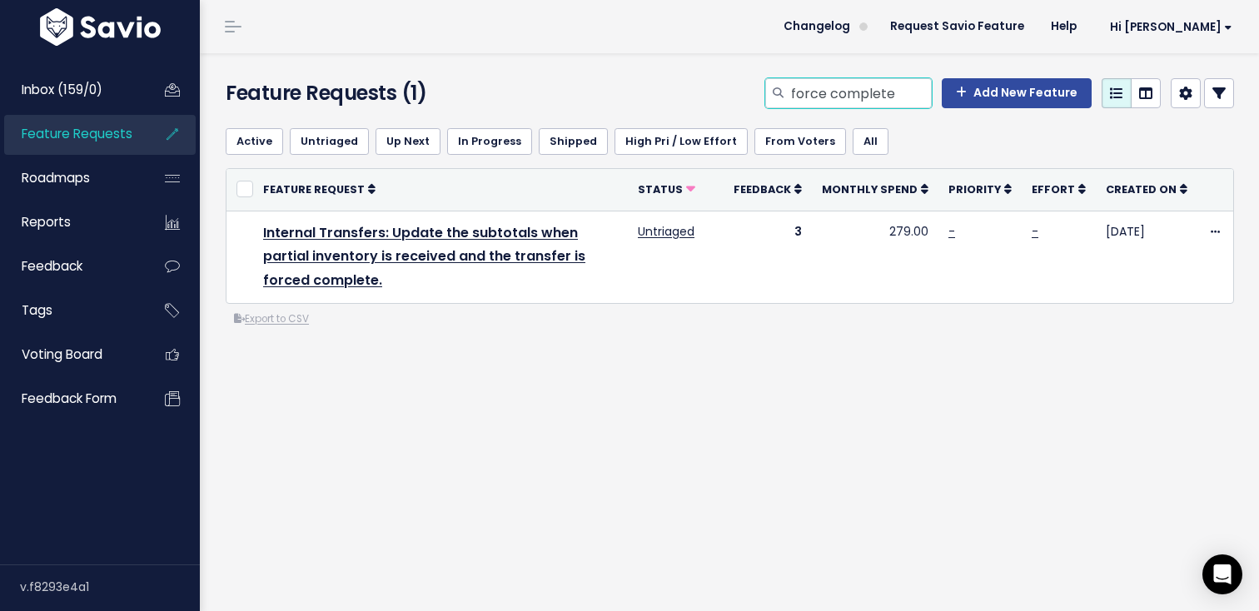
click at [842, 82] on input "force complete" at bounding box center [860, 93] width 142 height 30
click at [860, 96] on input "force complete" at bounding box center [860, 93] width 142 height 30
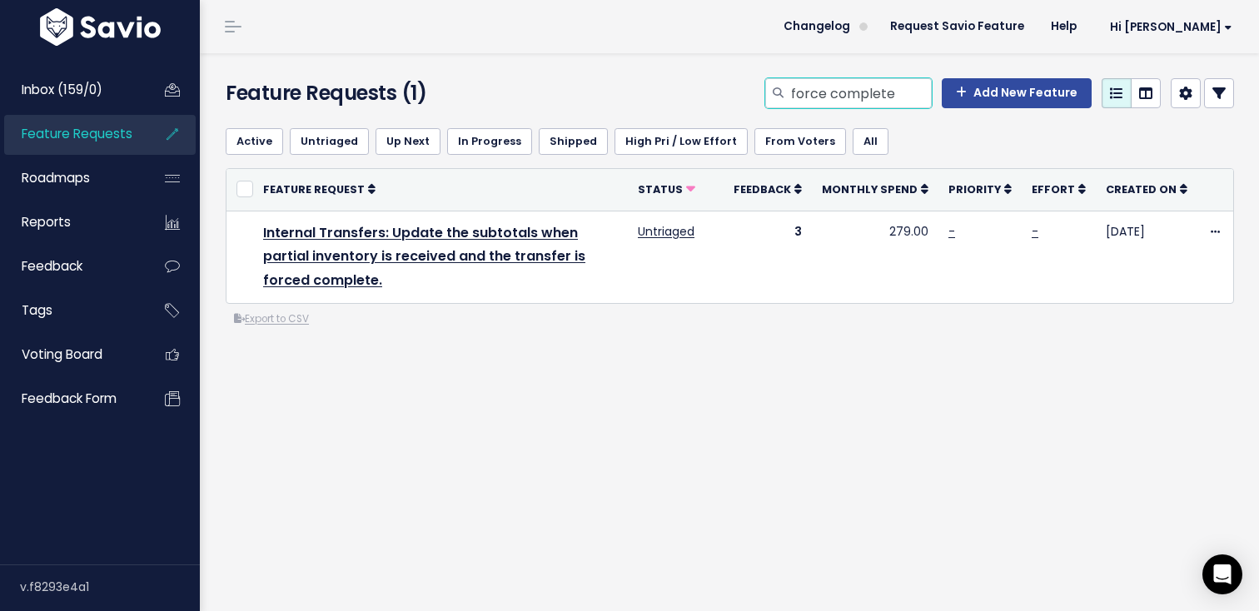
click at [860, 96] on input "force complete" at bounding box center [860, 93] width 142 height 30
type input "date last sold"
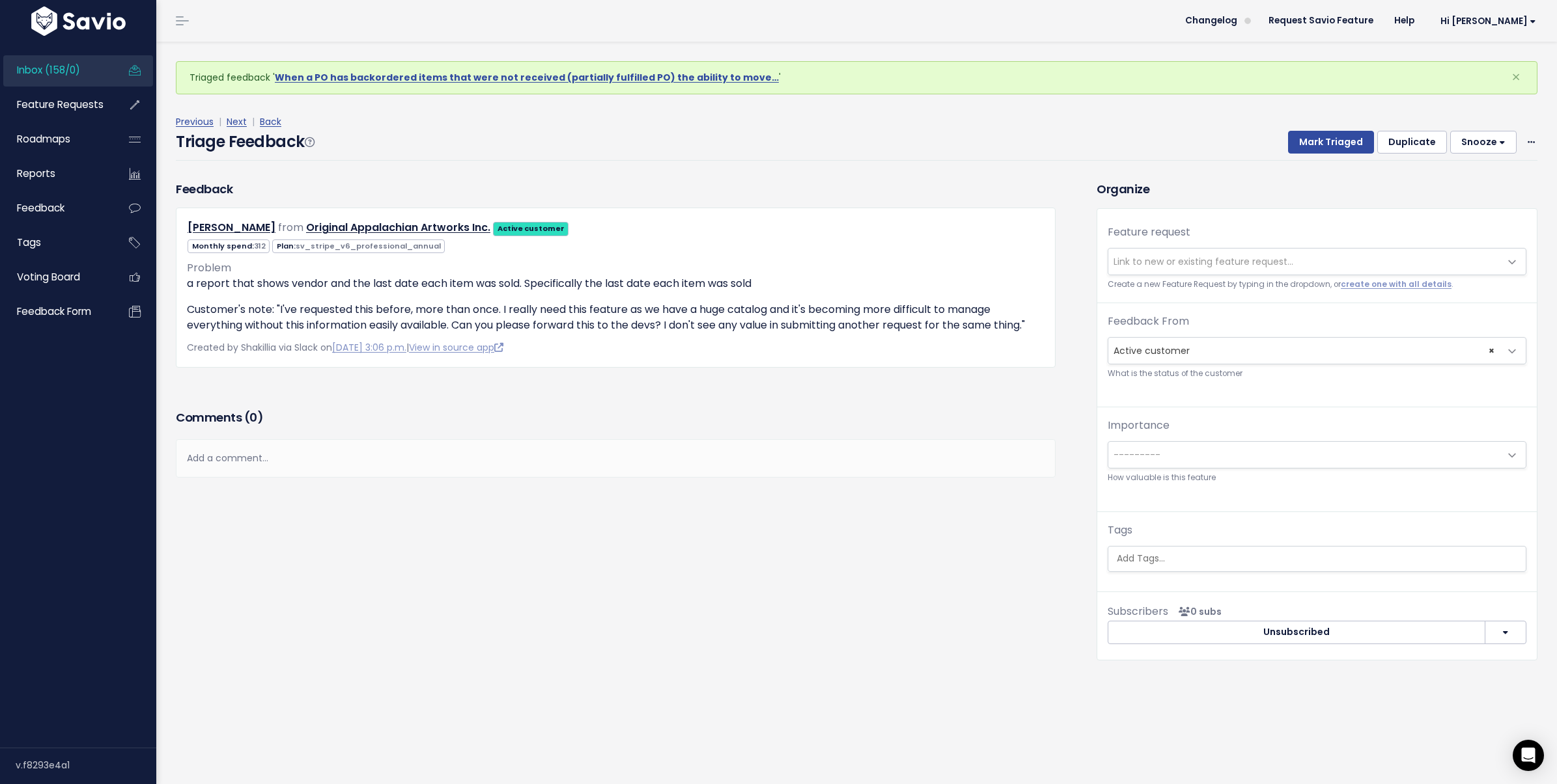
click at [1135, 256] on span "Link to new or existing feature request..." at bounding box center [1204, 261] width 180 height 13
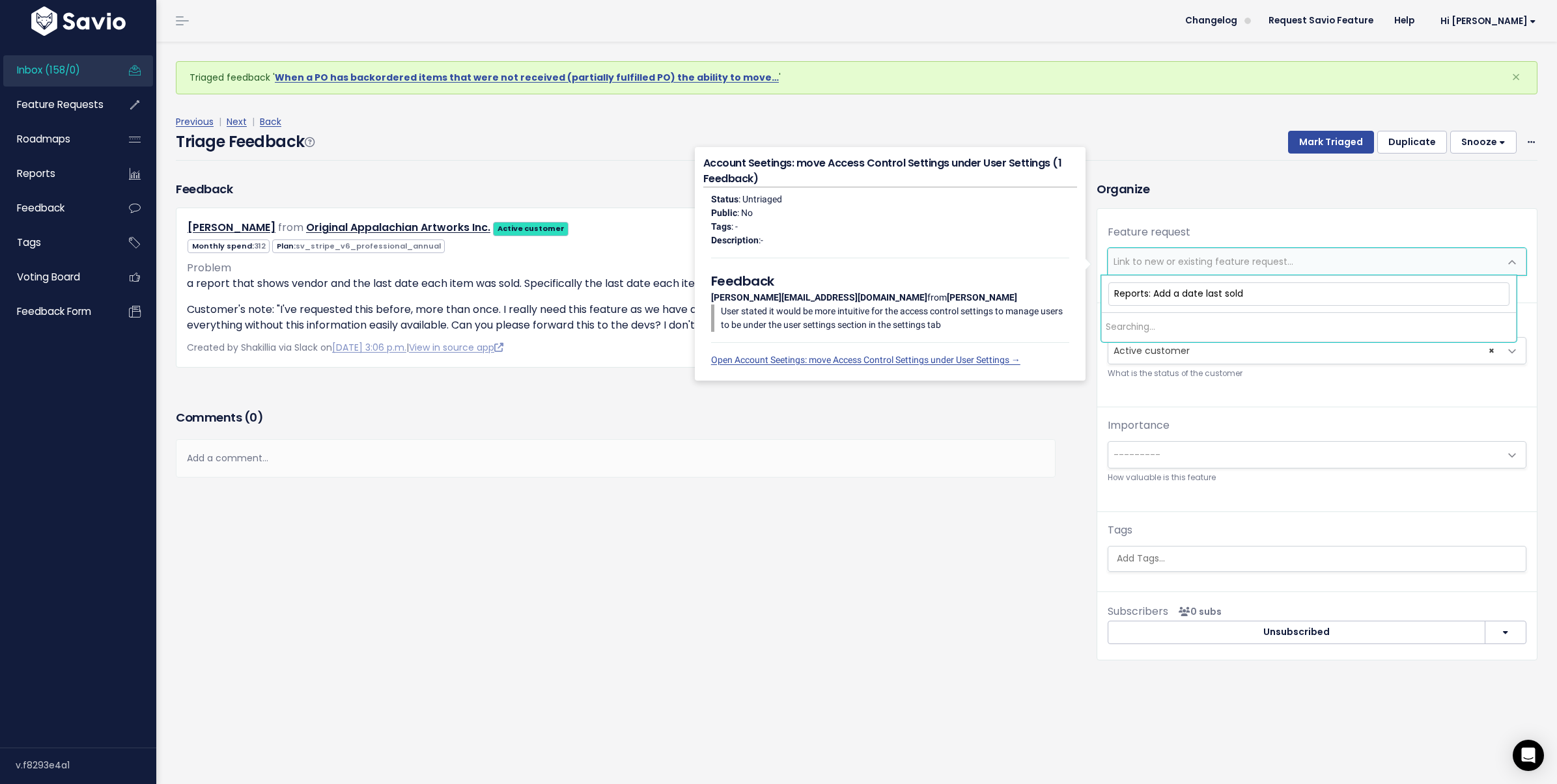
type input "Reports: Add a date last sold c"
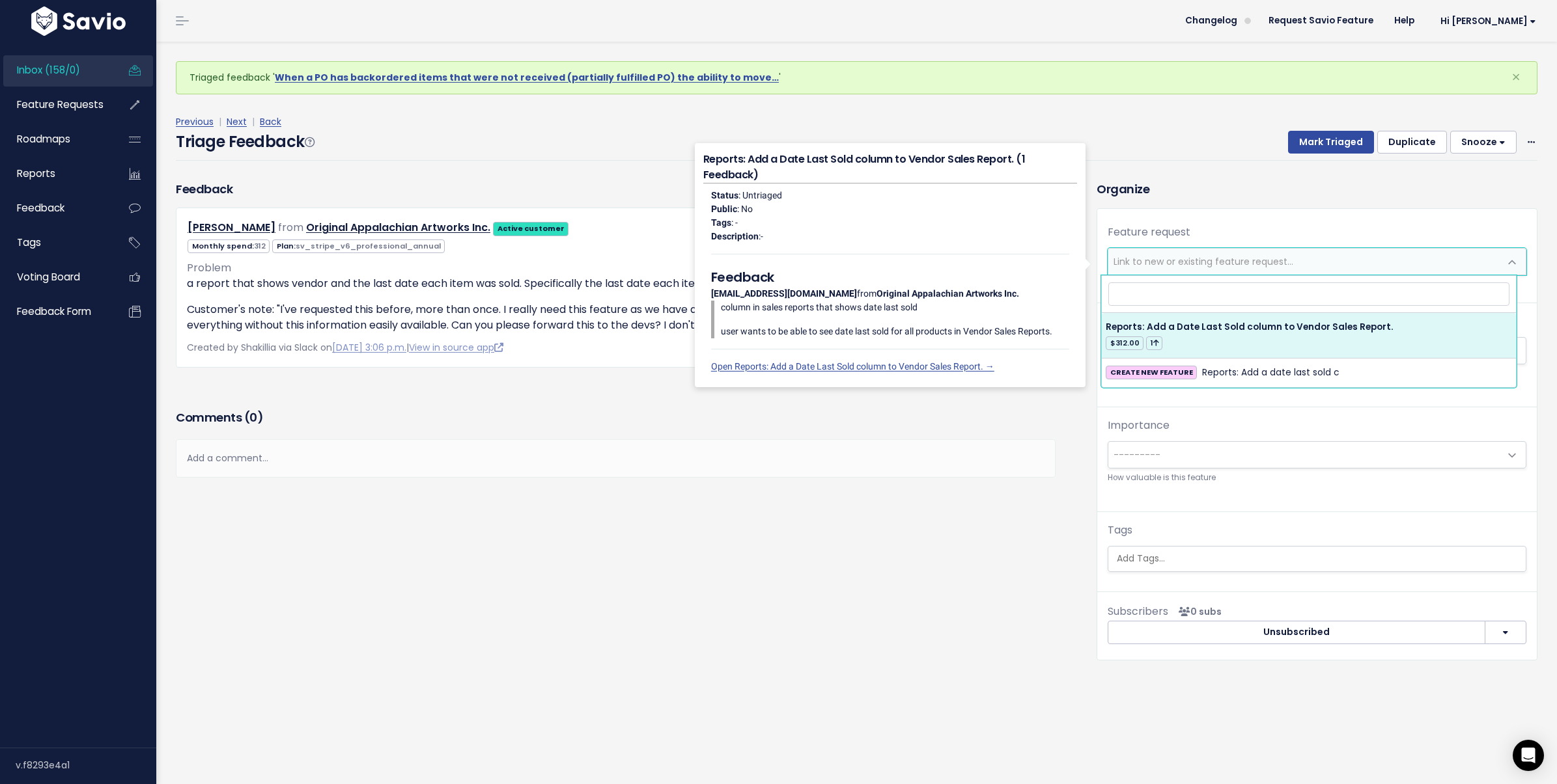
select select "26827"
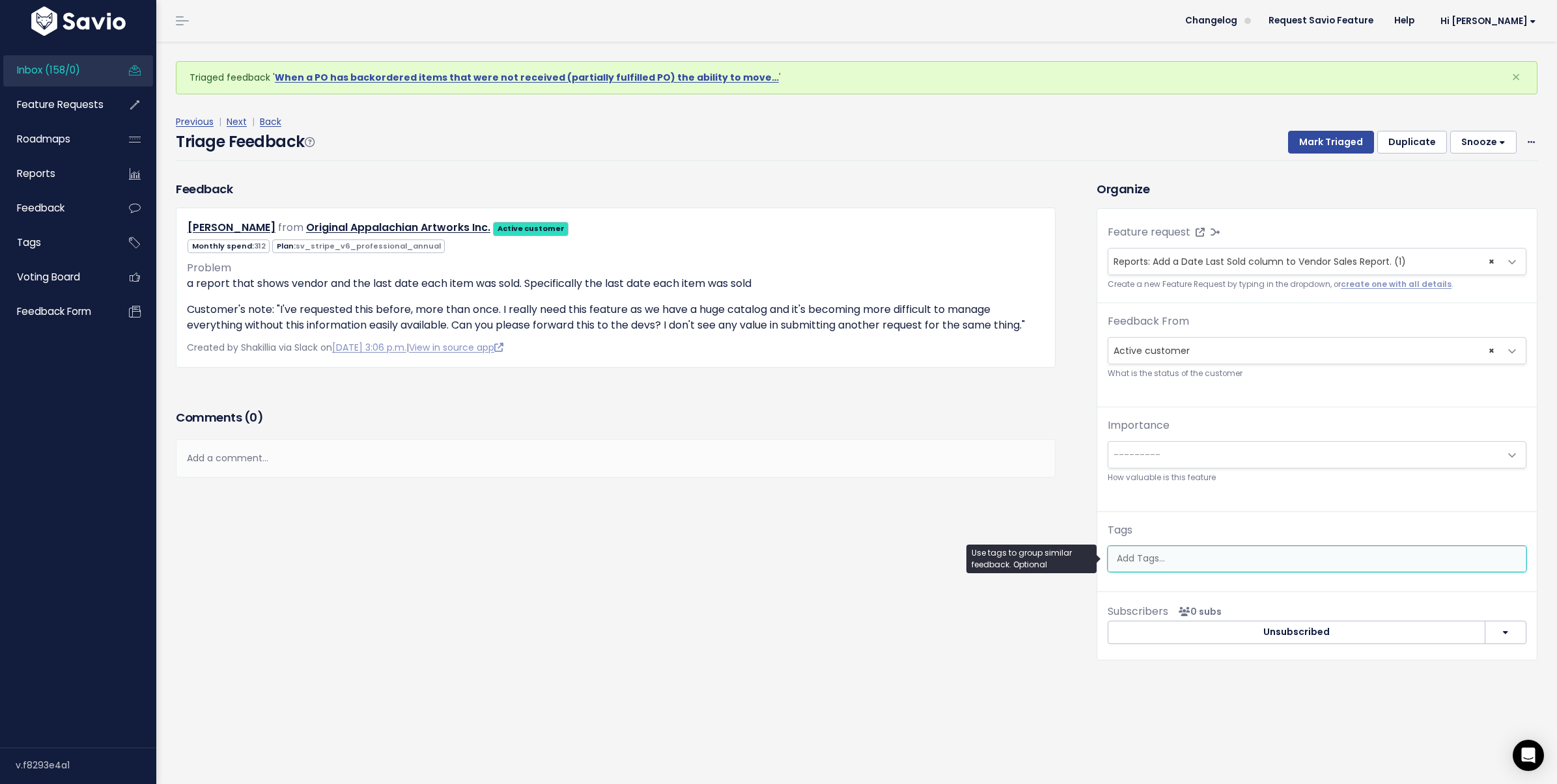
click at [1150, 557] on input "search" at bounding box center [1316, 558] width 411 height 13
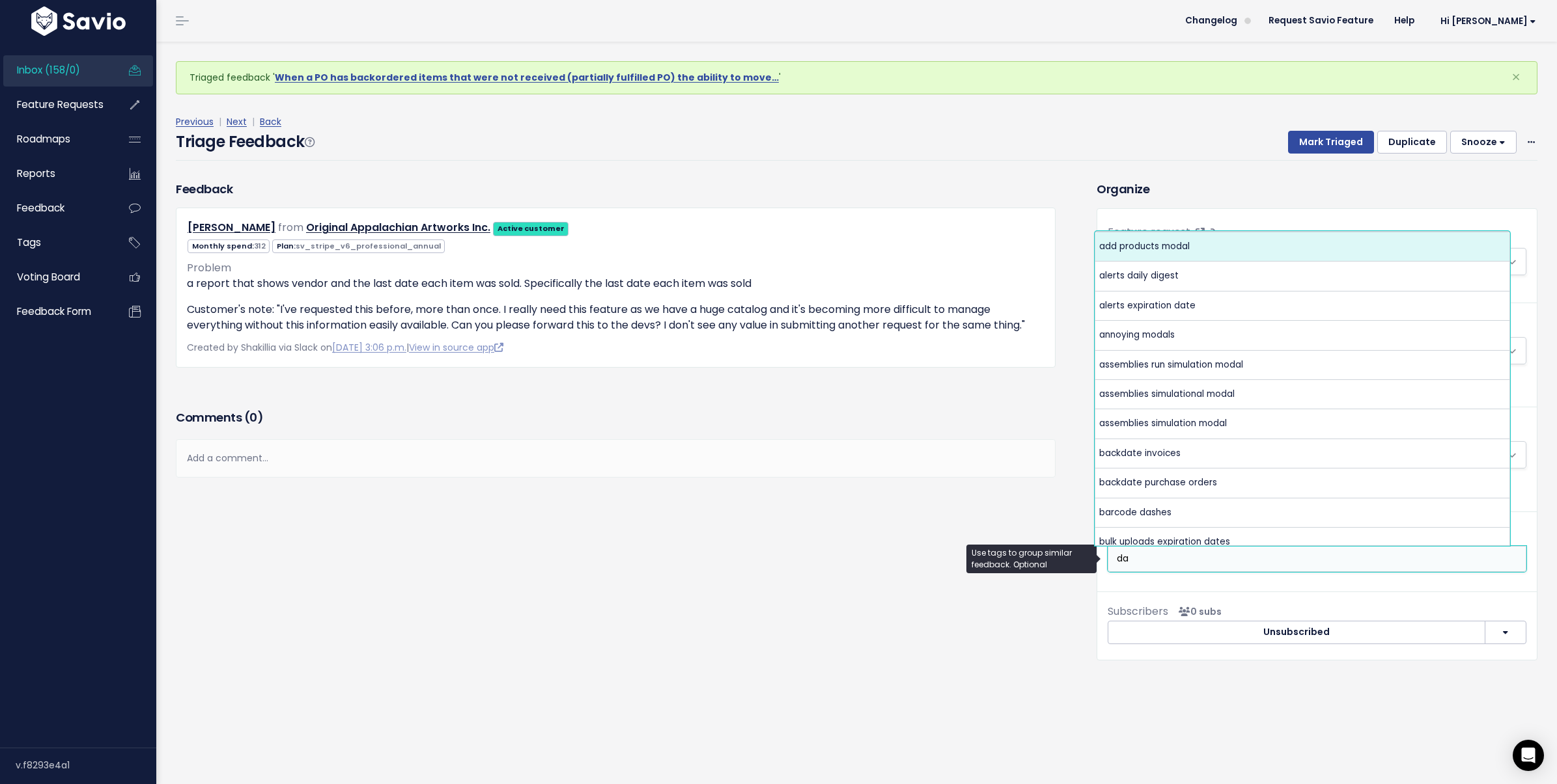
type input "d"
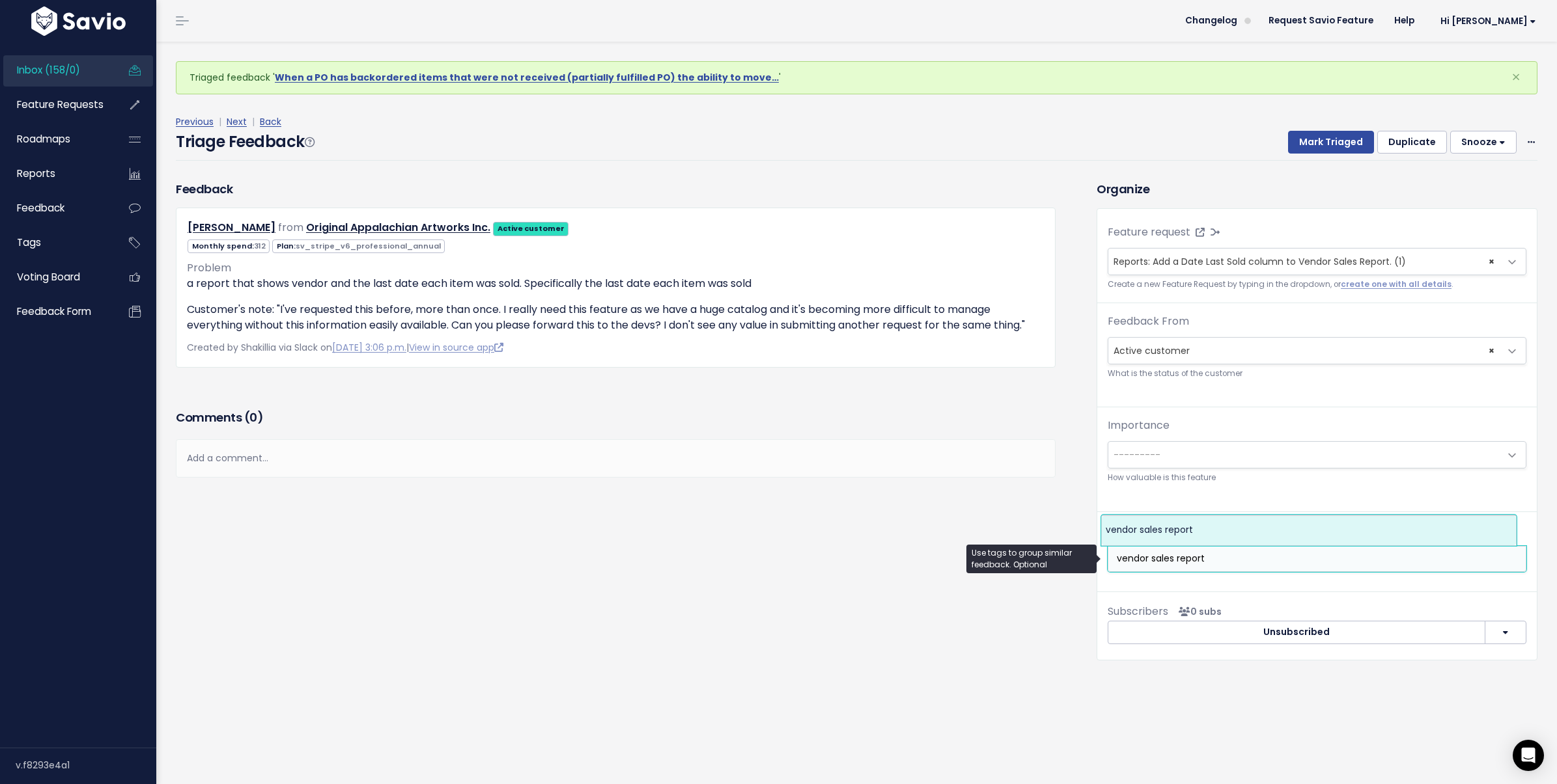
type input "vendor sales report"
select select "3920"
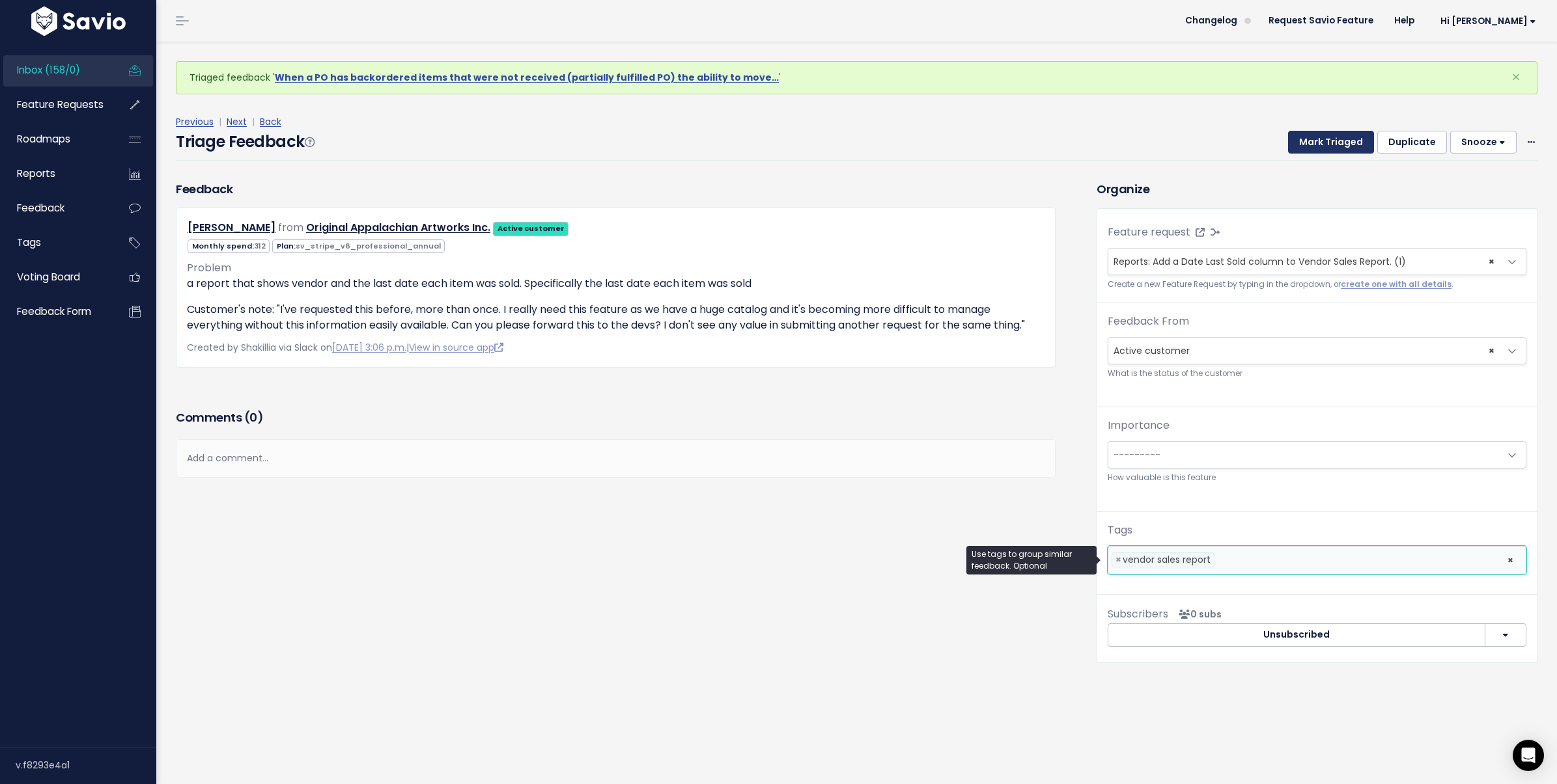
click at [1347, 141] on button "Mark Triaged" at bounding box center [1331, 142] width 86 height 23
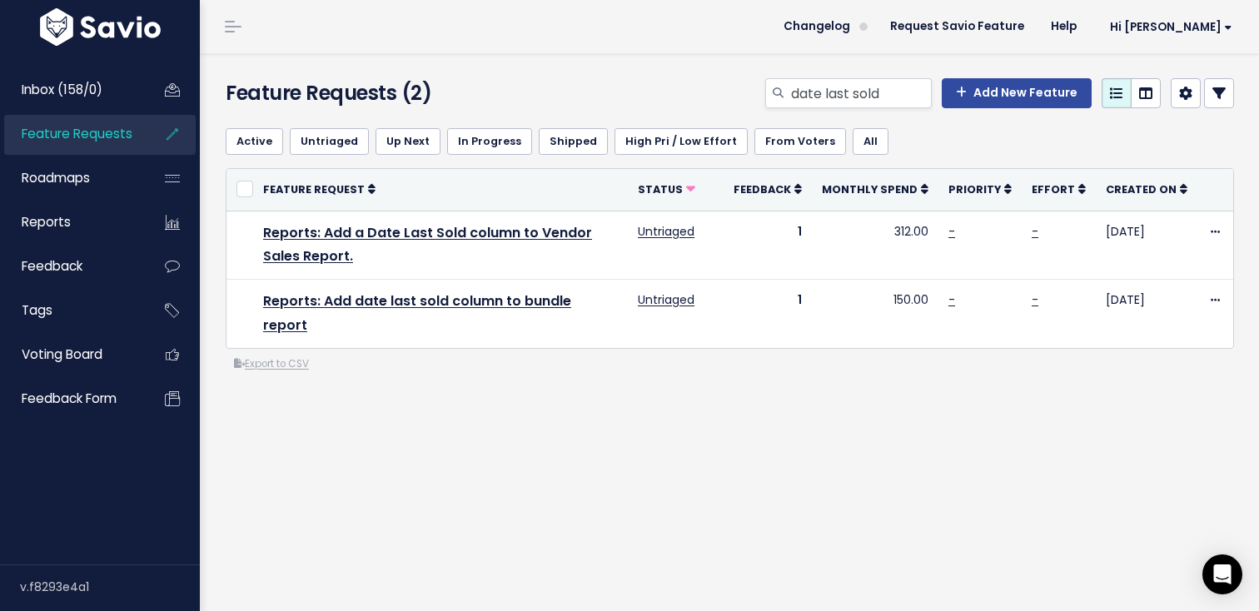
click at [898, 77] on div "Feature Requests (2) date last sold Add New Feature" at bounding box center [727, 84] width 1054 height 62
click at [877, 86] on input "date last sold" at bounding box center [860, 93] width 142 height 30
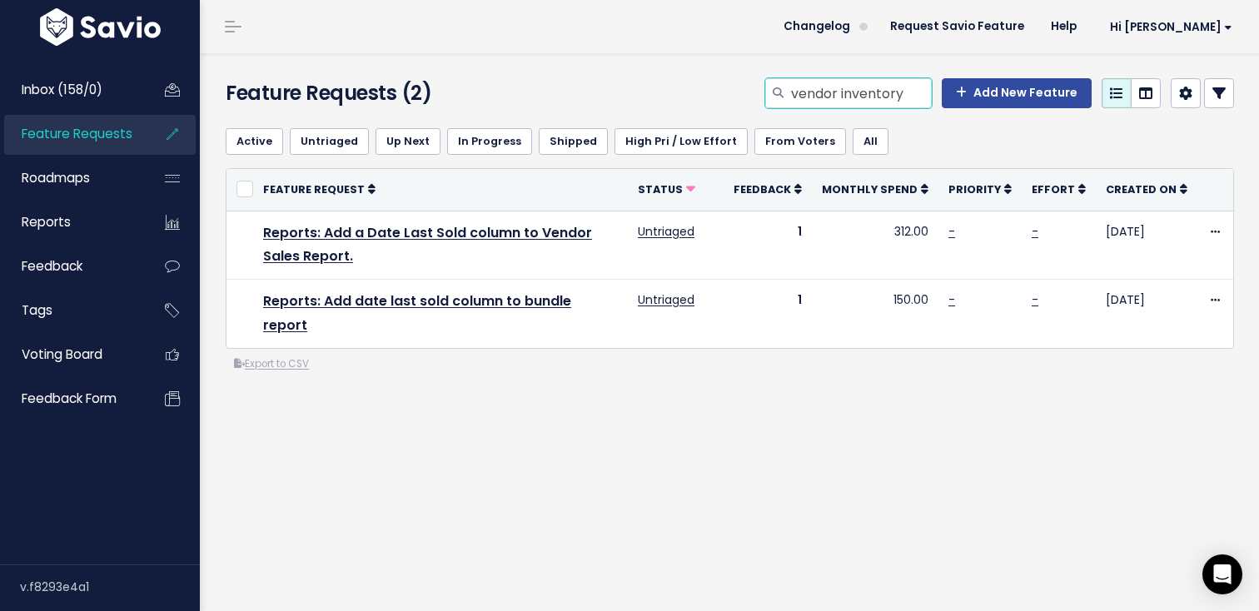
type input "vendor inventory"
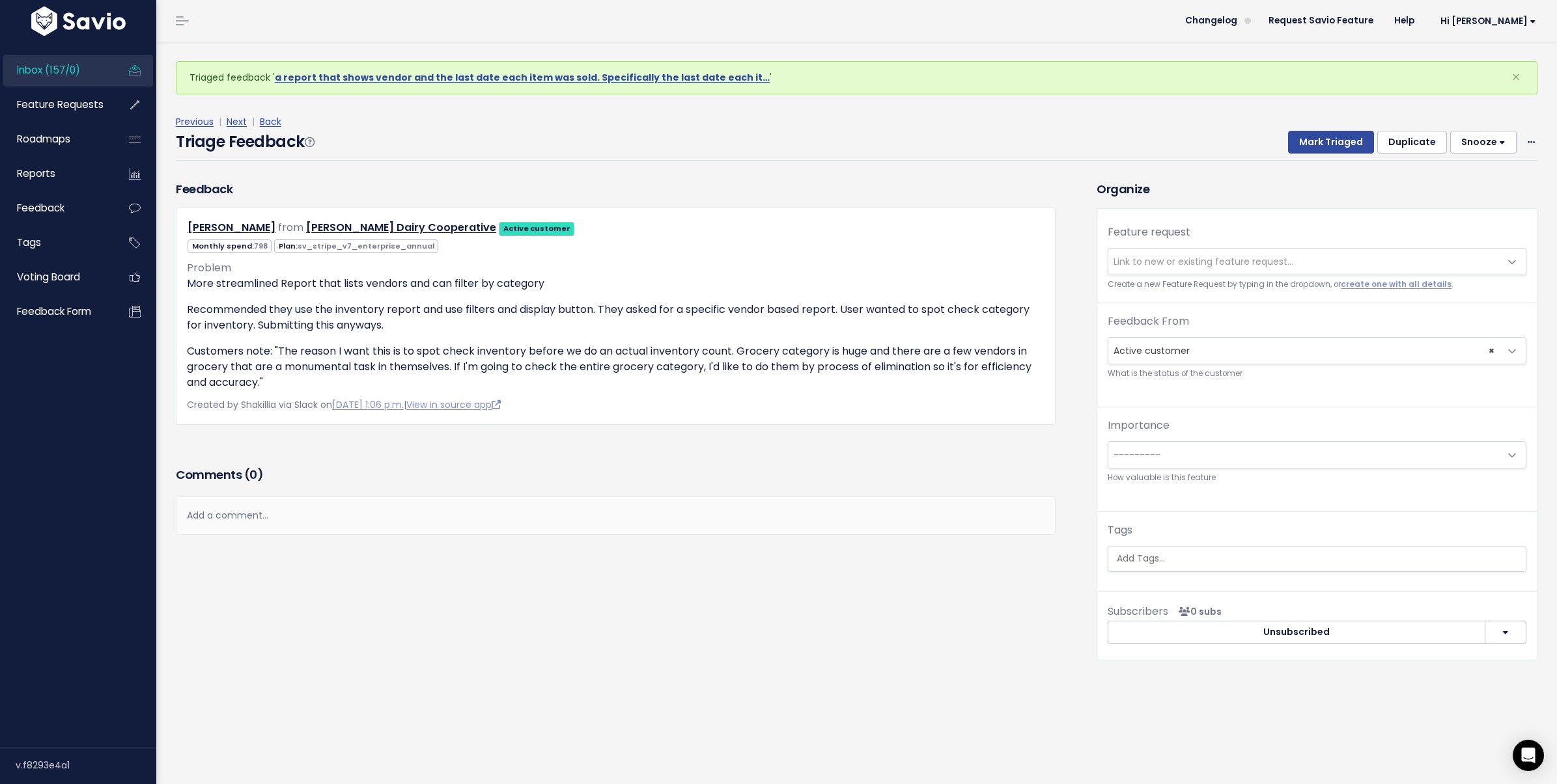
click at [424, 517] on div "Add a comment..." at bounding box center [615, 515] width 880 height 38
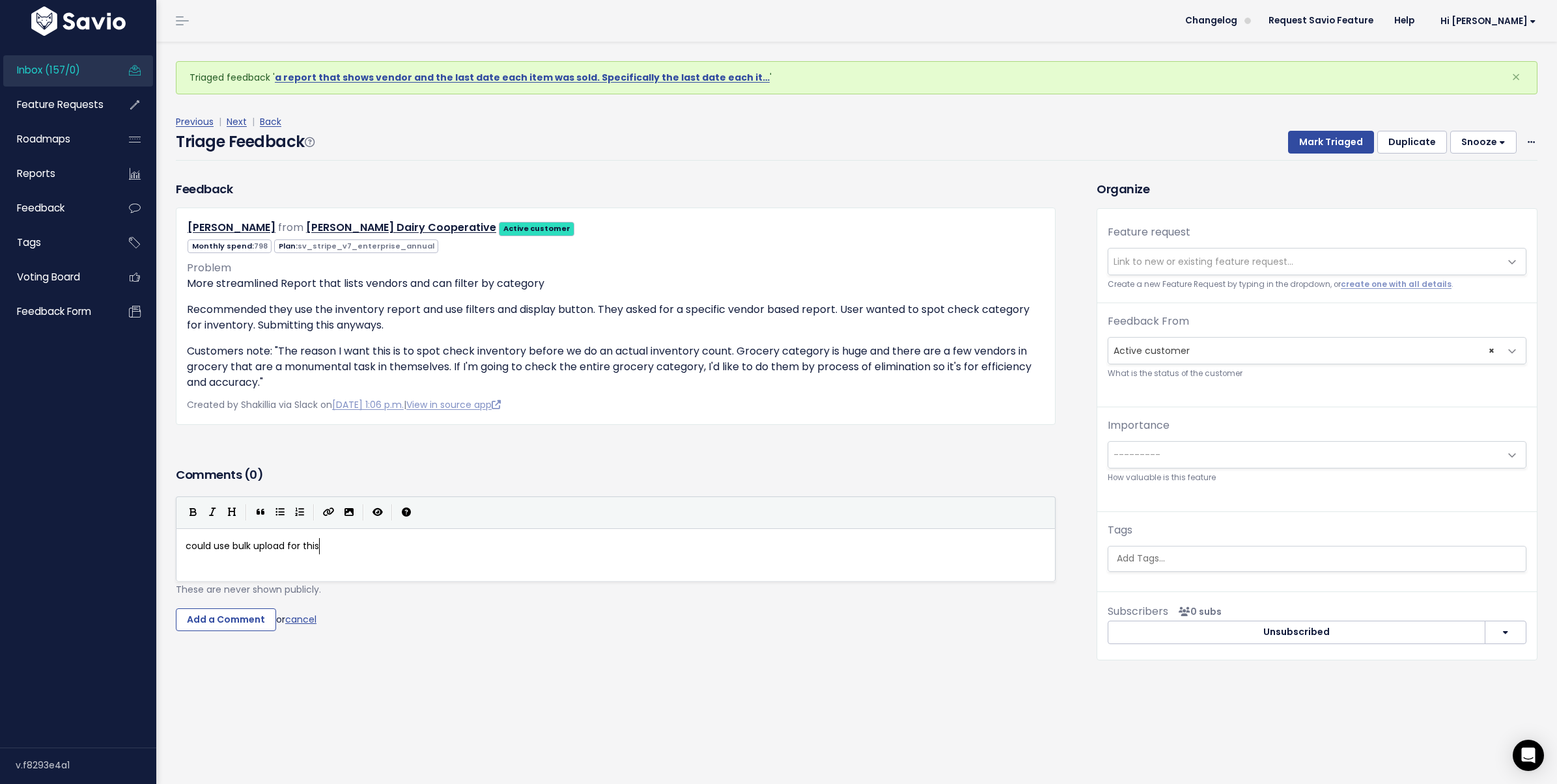
scroll to position [5, 134]
type textarea "could use bulk upload for this"
click at [253, 613] on input "Add a Comment" at bounding box center [226, 620] width 100 height 23
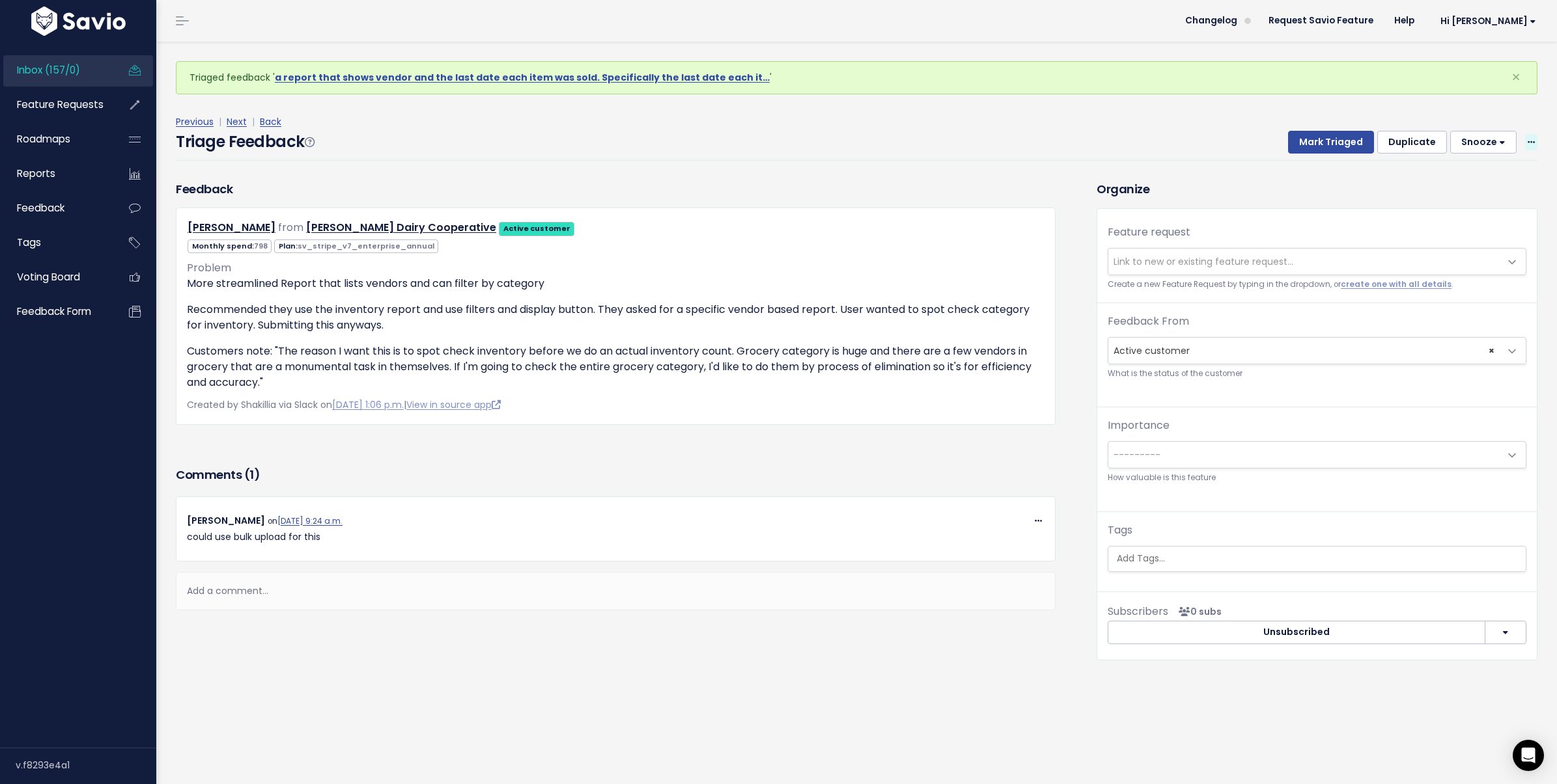
click at [1527, 143] on icon at bounding box center [1530, 142] width 7 height 9
click at [1441, 205] on link "Delete" at bounding box center [1480, 202] width 94 height 25
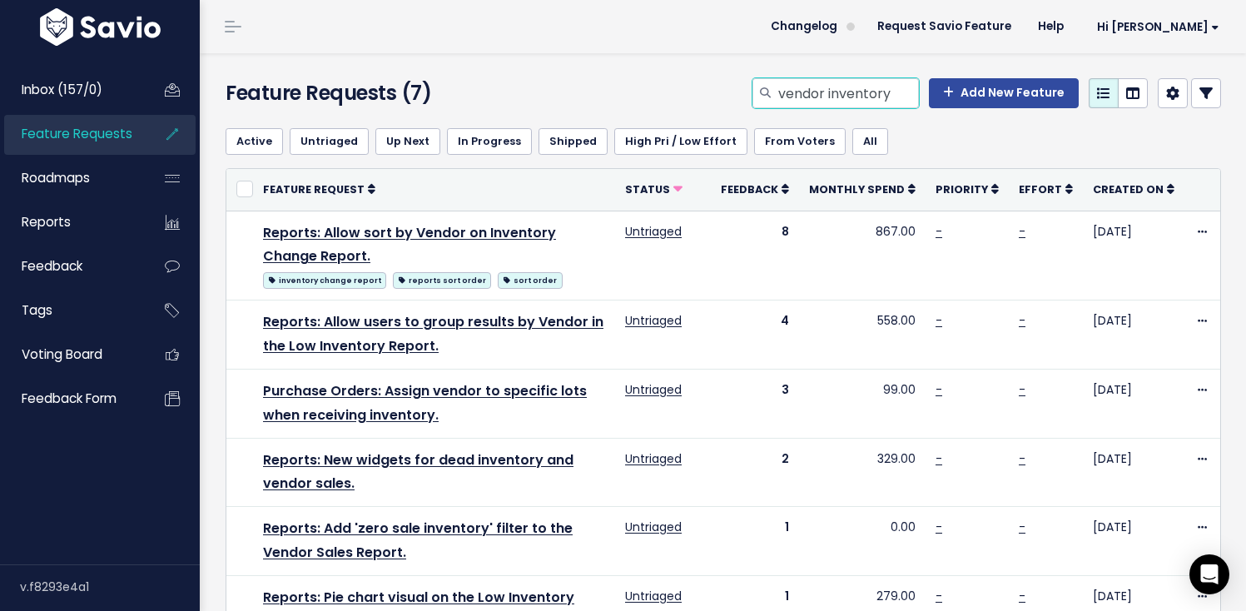
click at [852, 100] on input "vendor inventory" at bounding box center [848, 93] width 142 height 30
type input "pricing"
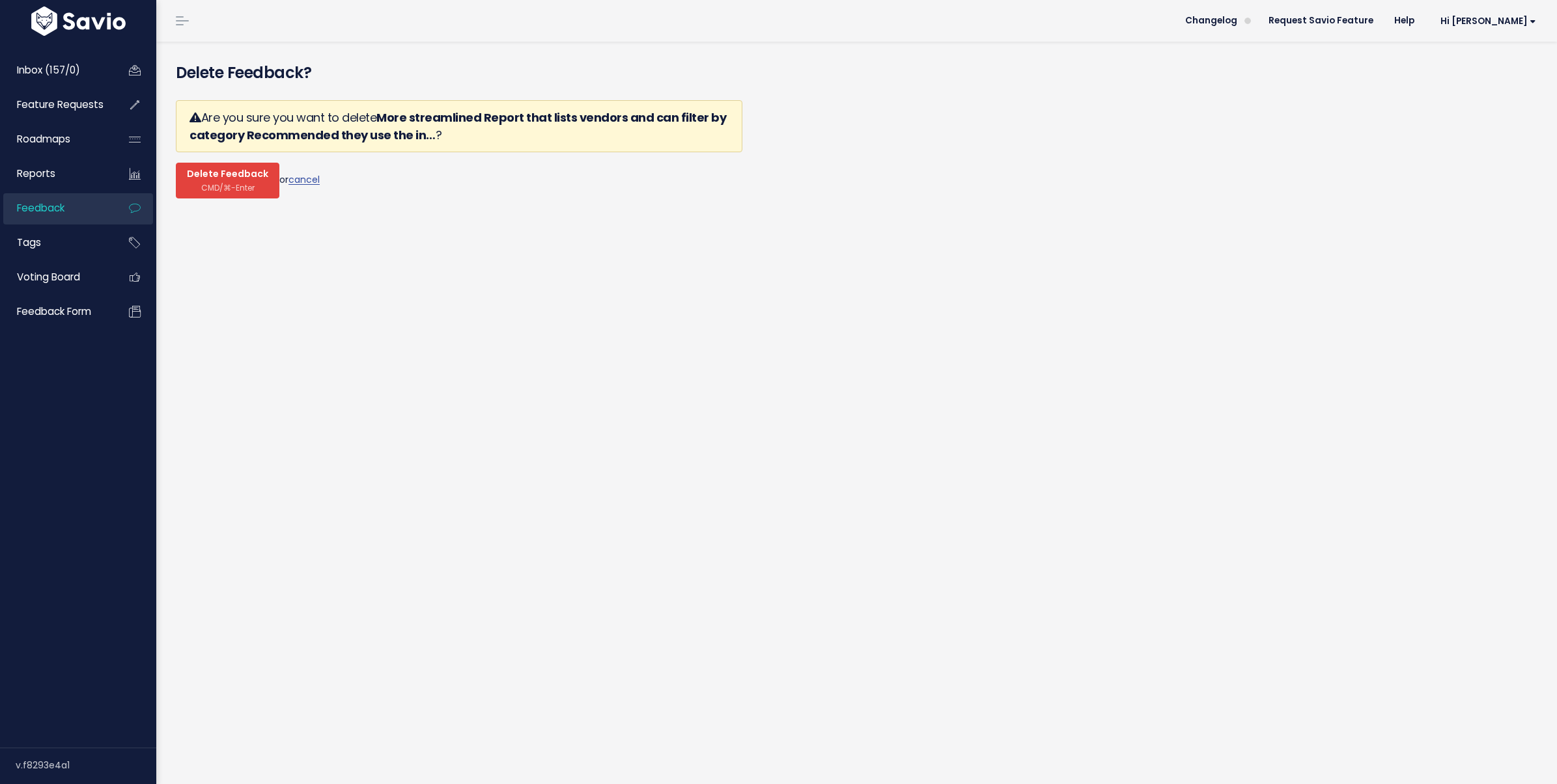
click at [203, 177] on span "Delete Feedback" at bounding box center [228, 174] width 81 height 12
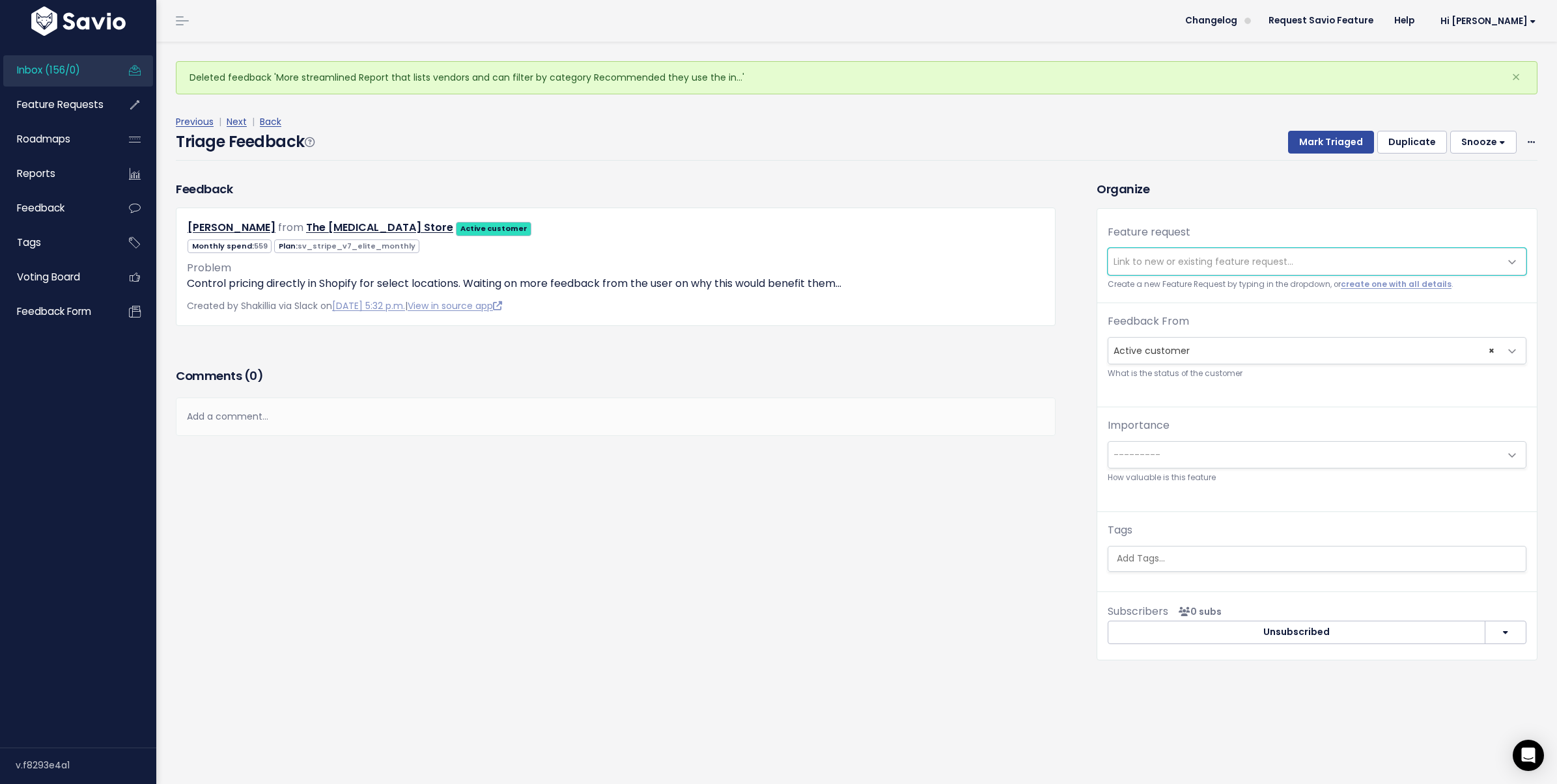
click at [1146, 262] on span "Link to new or existing feature request..." at bounding box center [1204, 261] width 180 height 13
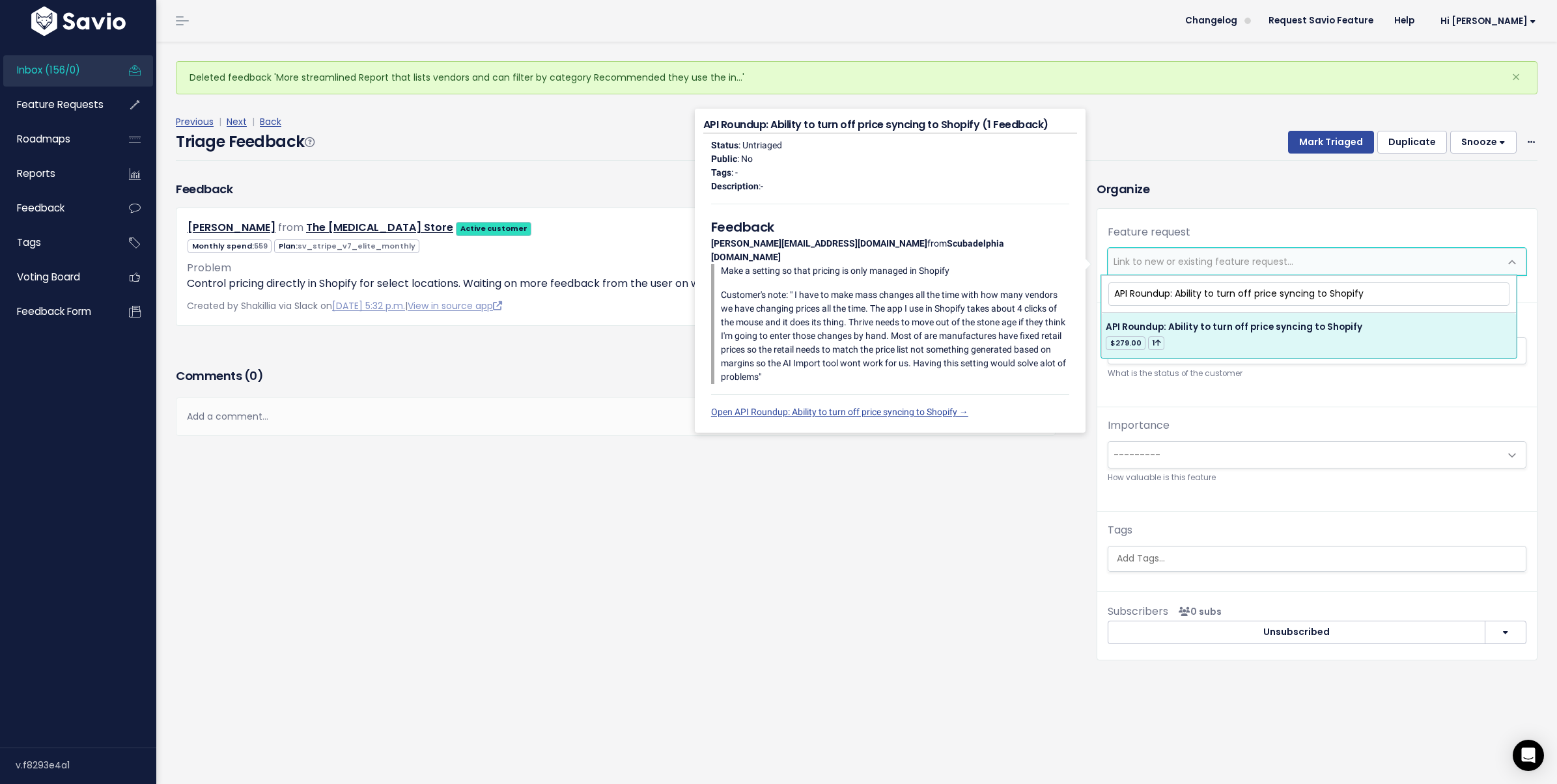
type input "API Roundup: Ability to turn off price syncing to Shopify"
select select "64298"
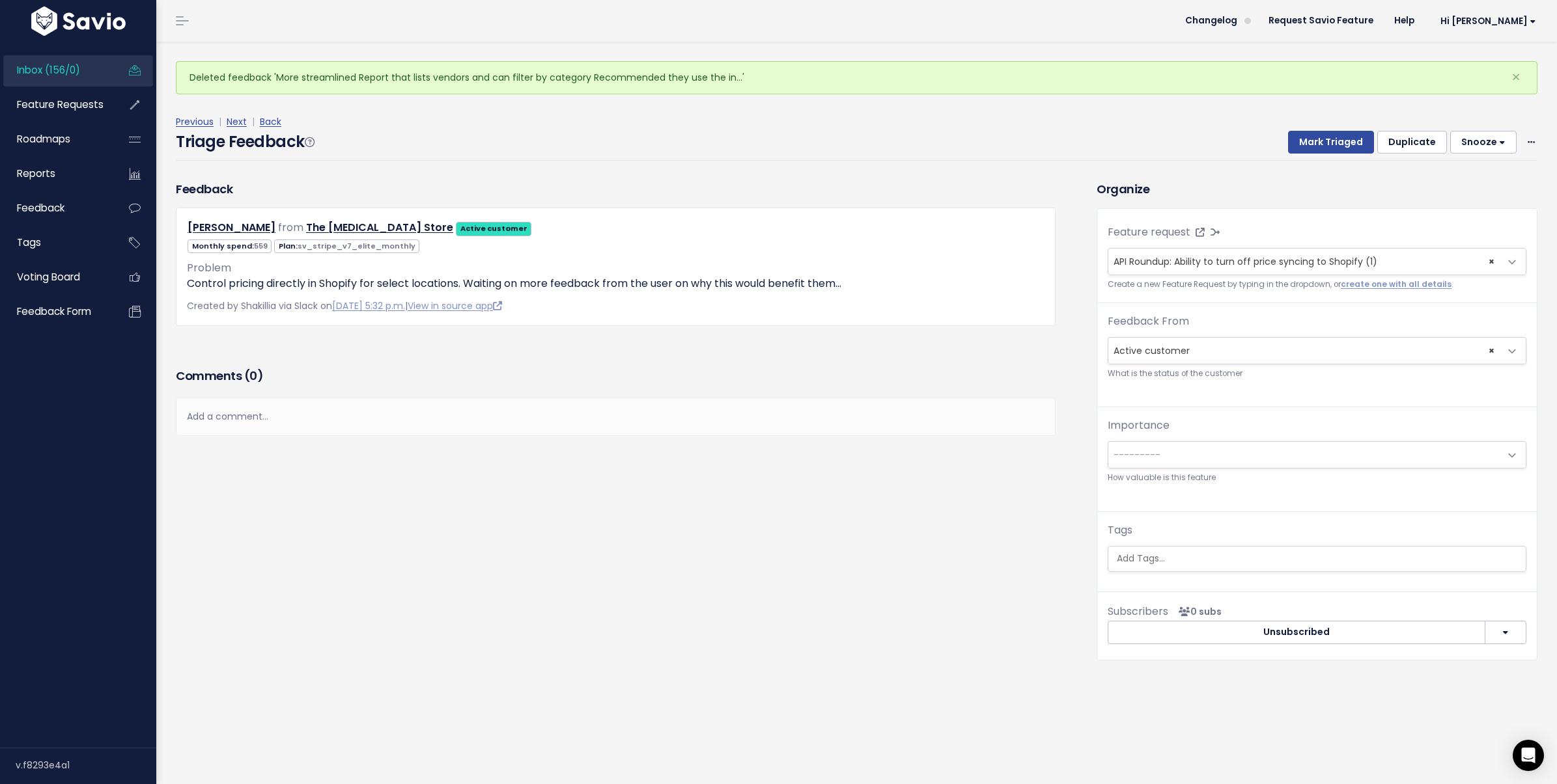
click at [1176, 542] on div "Tags" at bounding box center [1316, 547] width 418 height 49
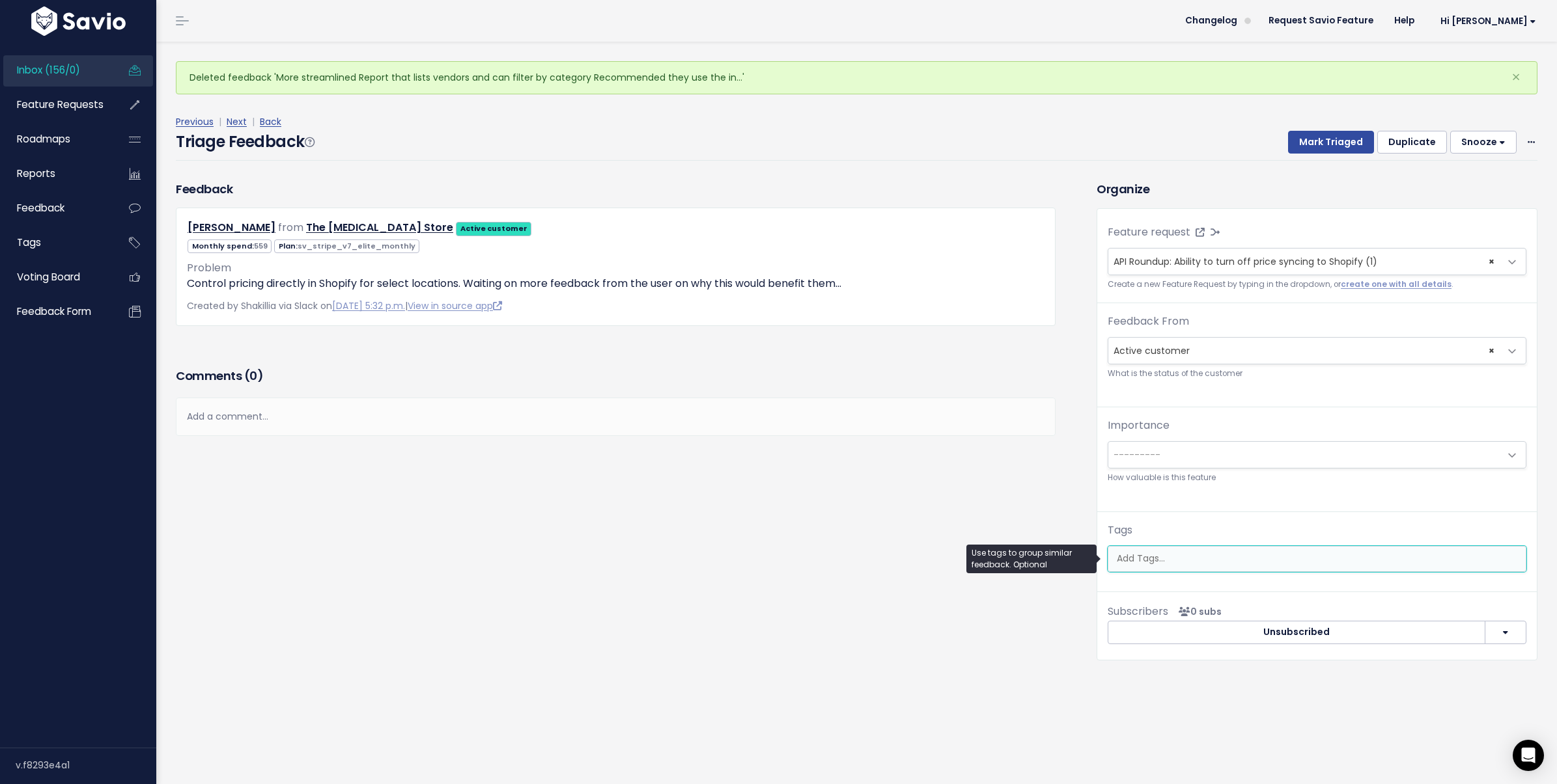
click at [1172, 553] on input "search" at bounding box center [1316, 558] width 411 height 13
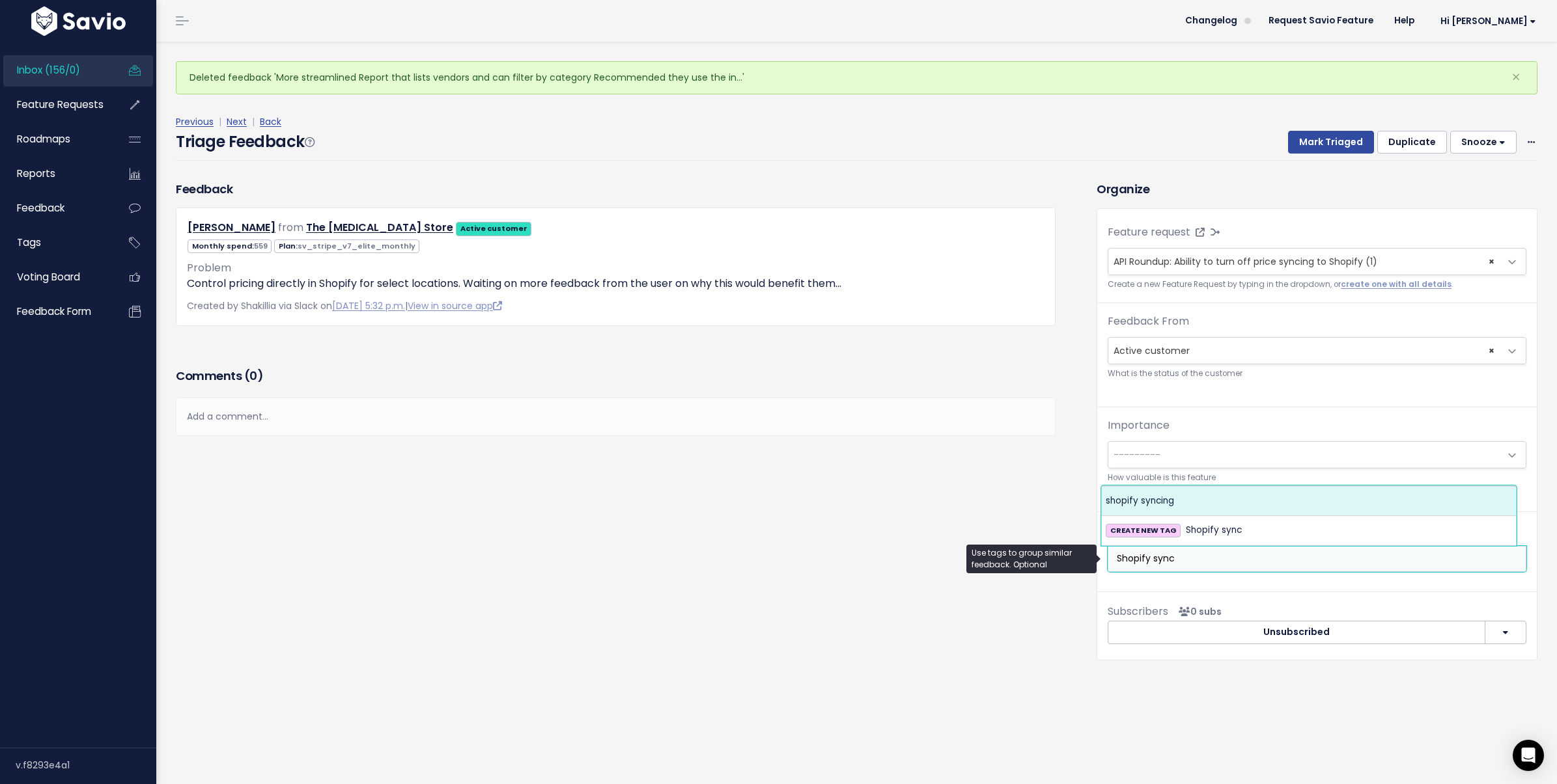
type input "Shopify sync"
select select "4928"
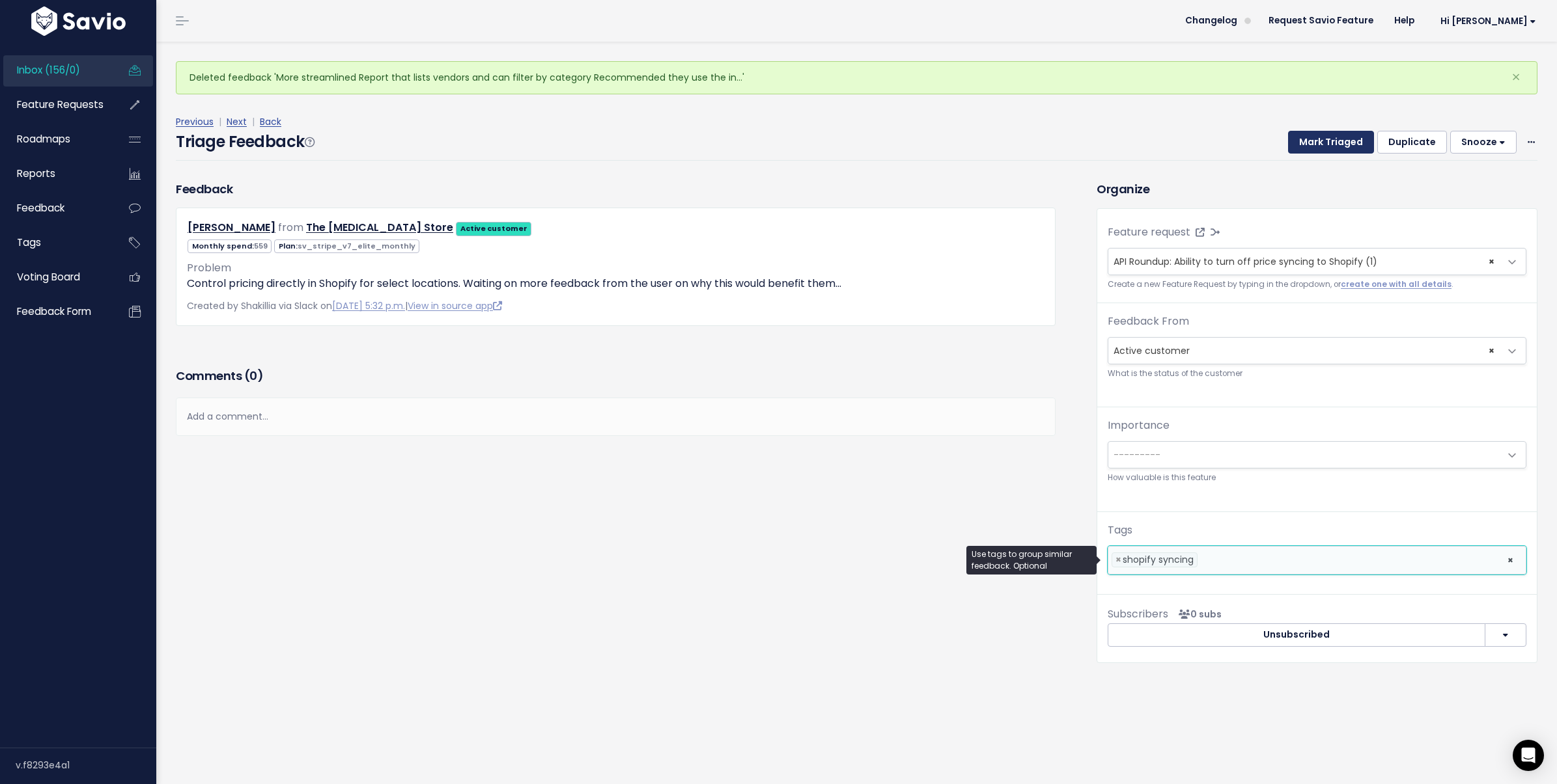
click at [1324, 135] on button "Mark Triaged" at bounding box center [1331, 142] width 86 height 23
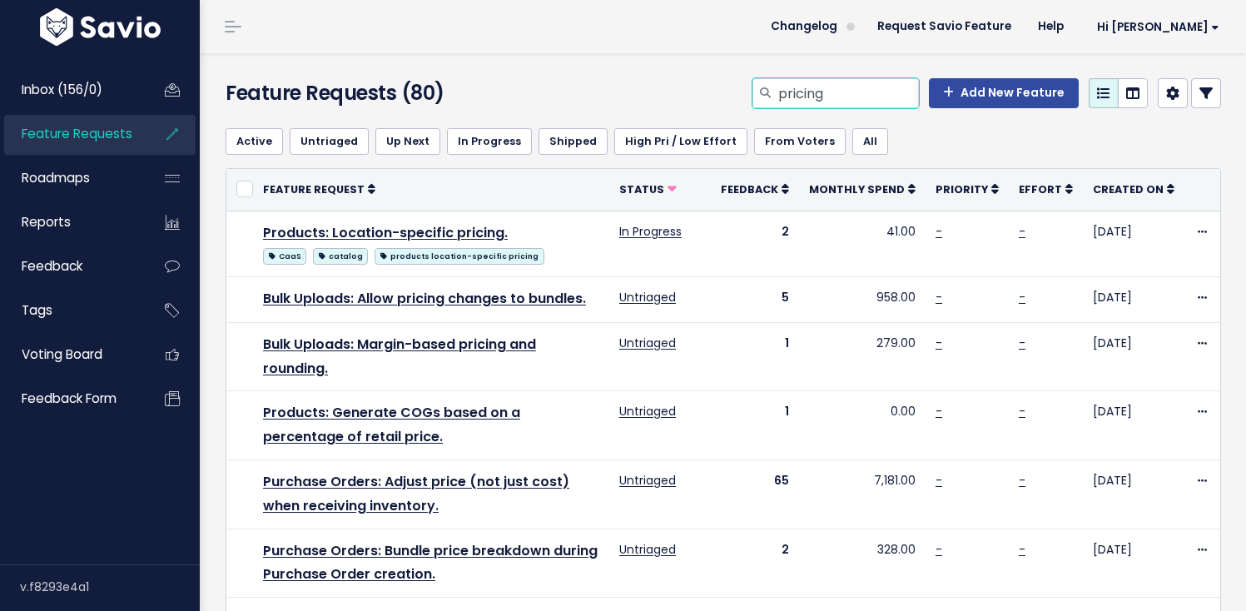
click at [892, 91] on input "pricing" at bounding box center [848, 93] width 142 height 30
type input "pricing Shopify"
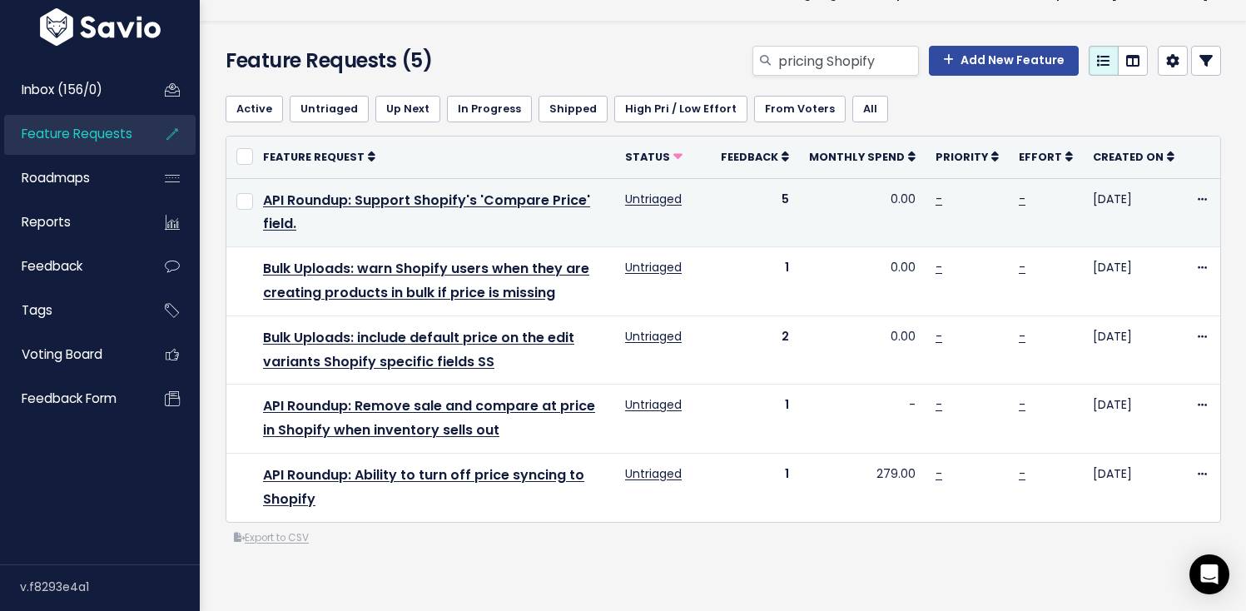
scroll to position [34, 0]
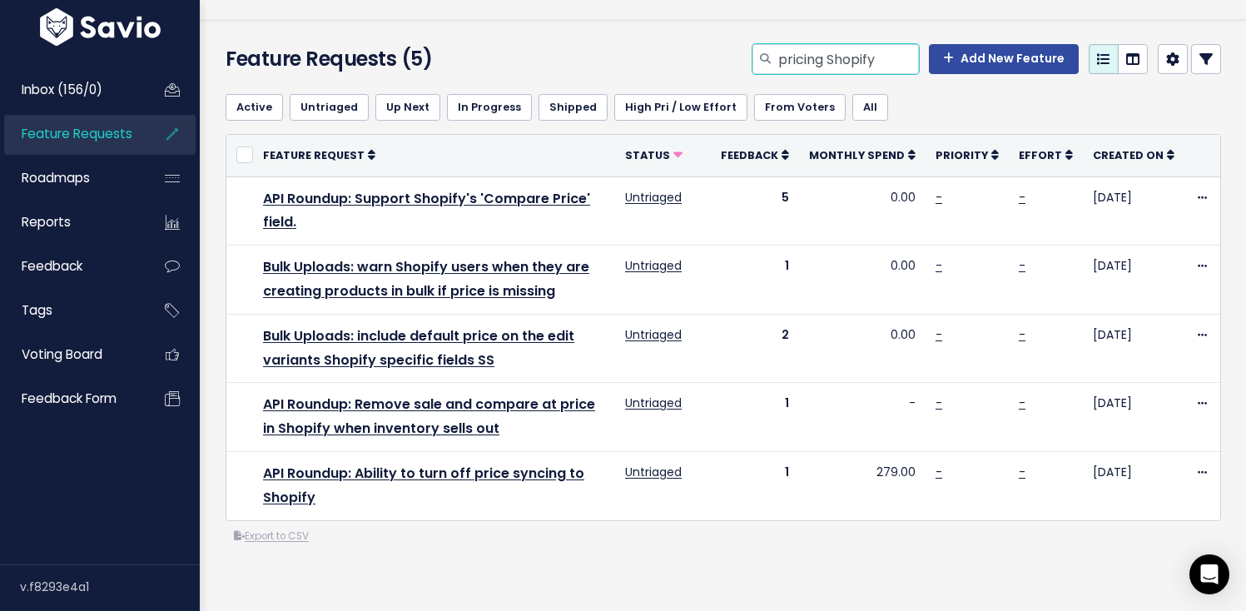
click at [850, 67] on input "pricing Shopify" at bounding box center [848, 59] width 142 height 30
type input "bulk uploads"
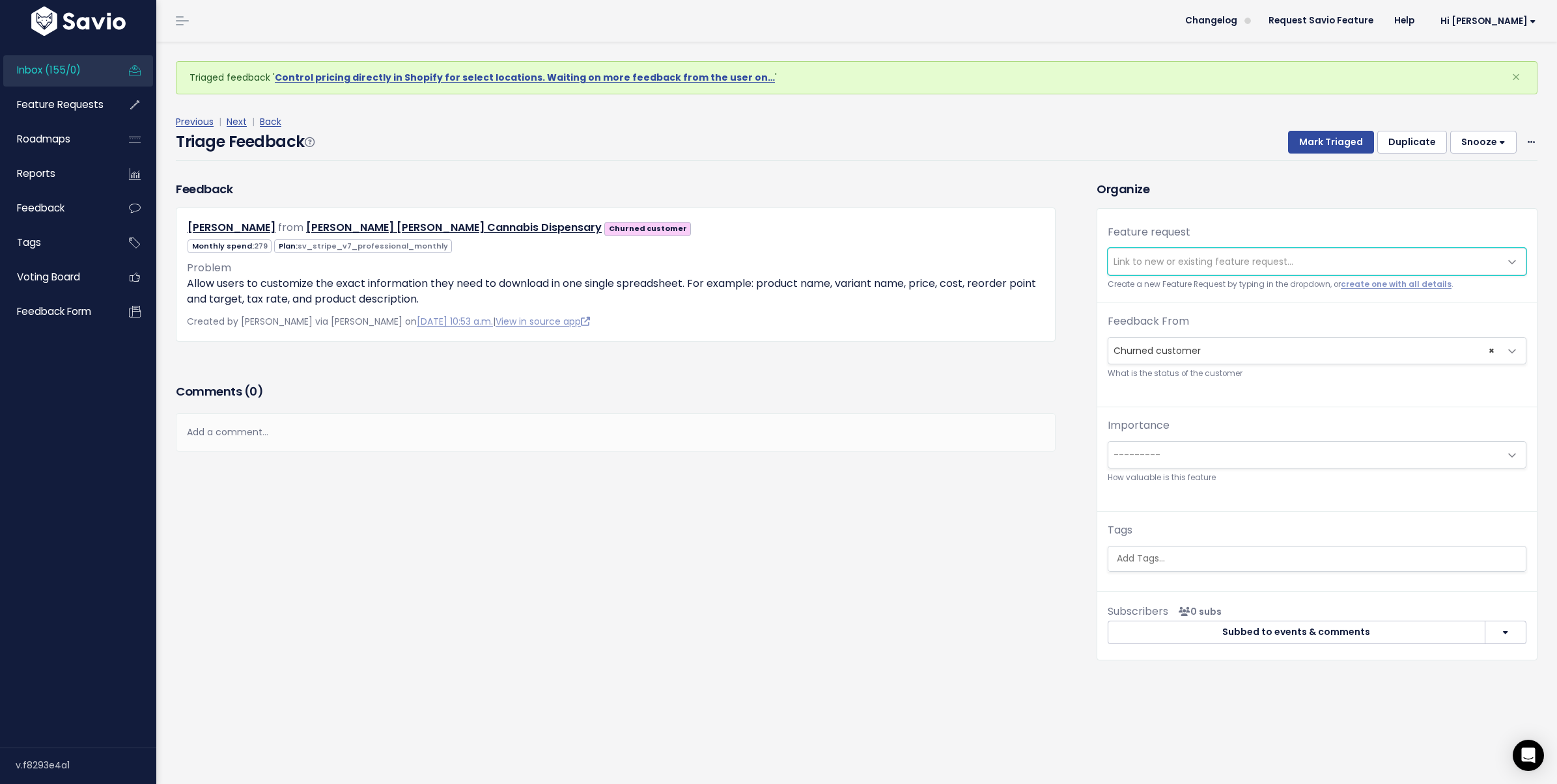
click at [1141, 263] on span "Link to new or existing feature request..." at bounding box center [1204, 261] width 180 height 13
click at [1140, 263] on span "Link to new or existing feature request..." at bounding box center [1204, 261] width 180 height 13
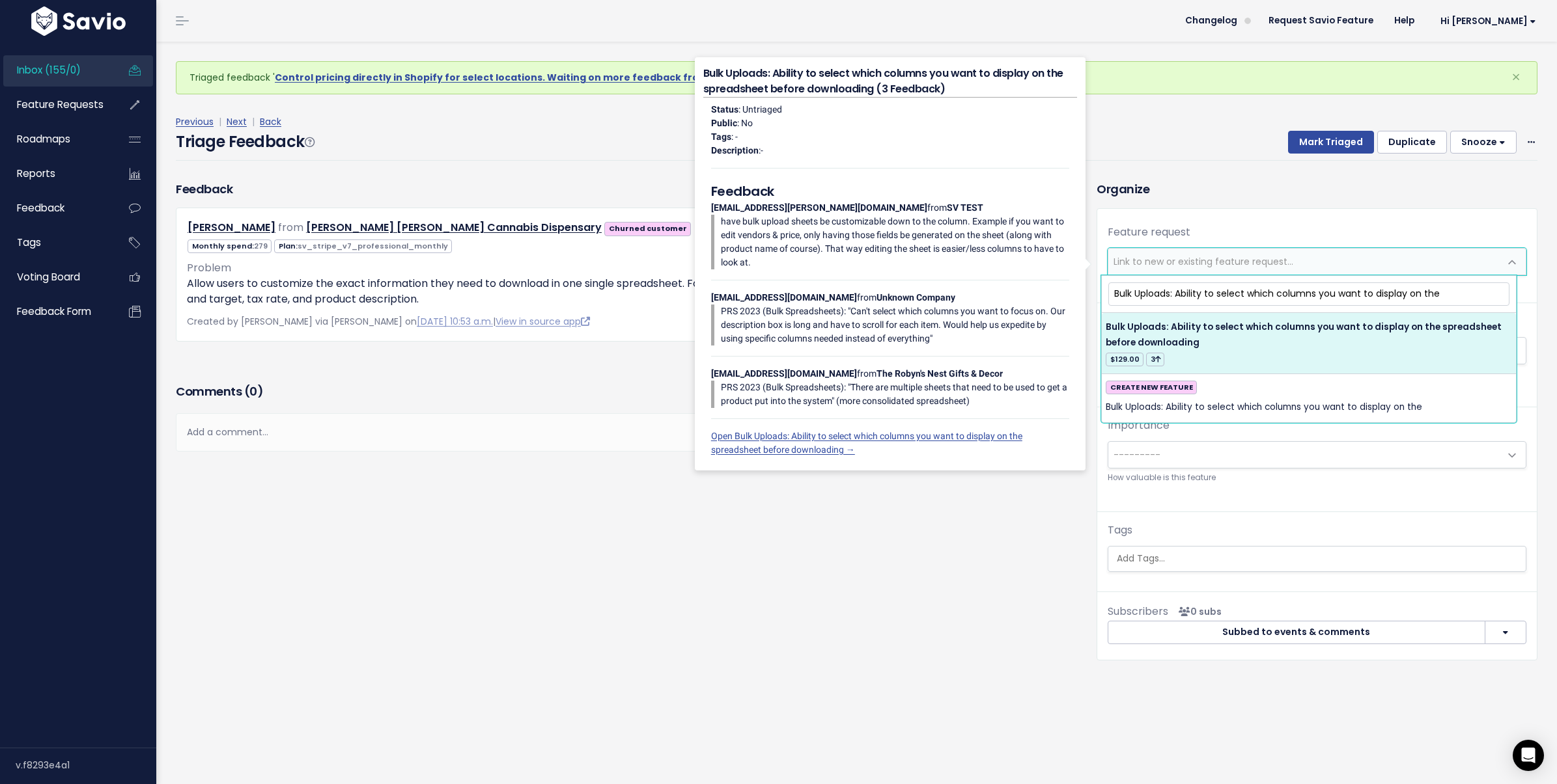
type input "Bulk Uploads: Ability to select which columns you want to display on the"
select select "40077"
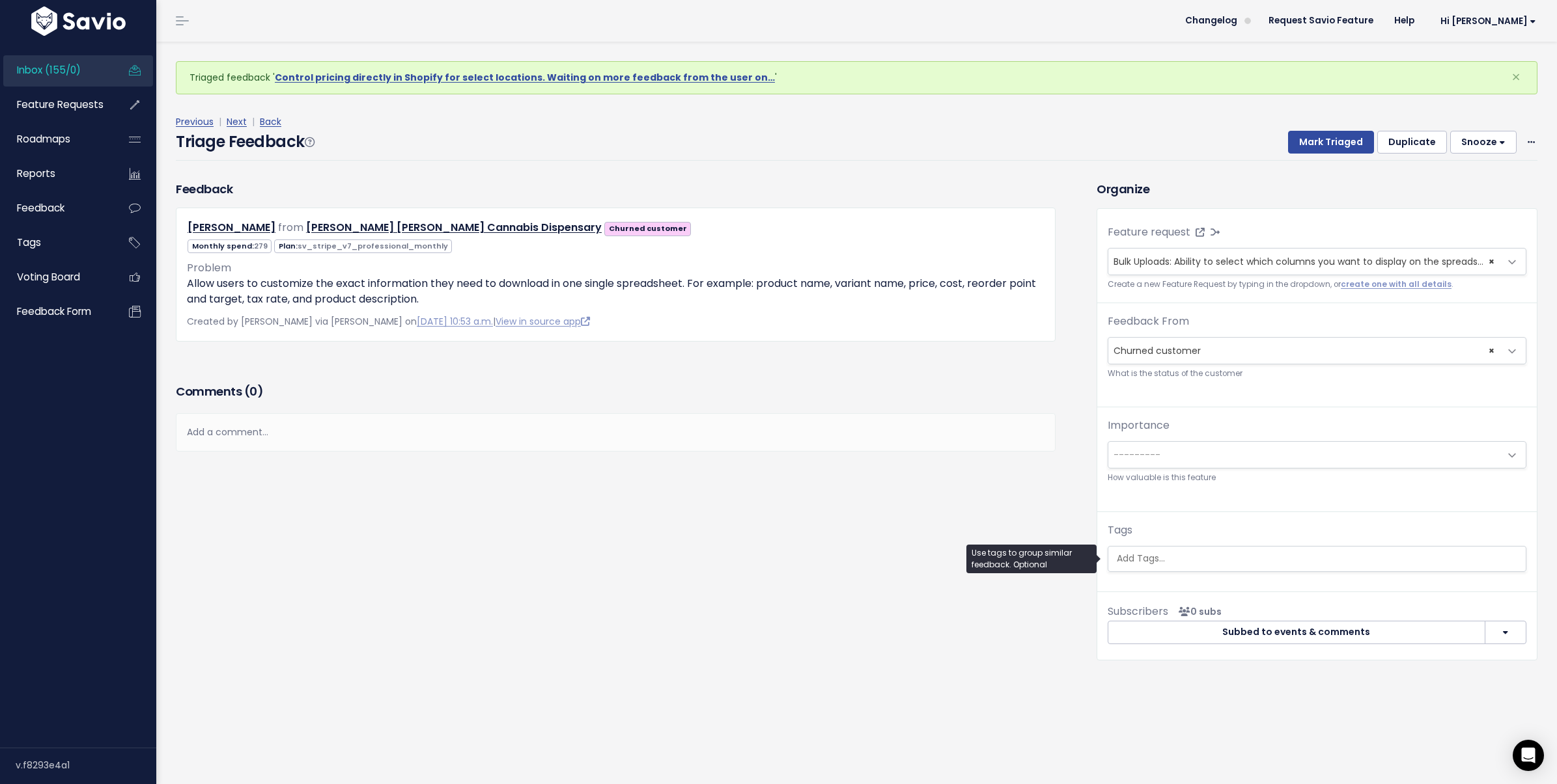
click at [1201, 562] on input "search" at bounding box center [1316, 558] width 411 height 13
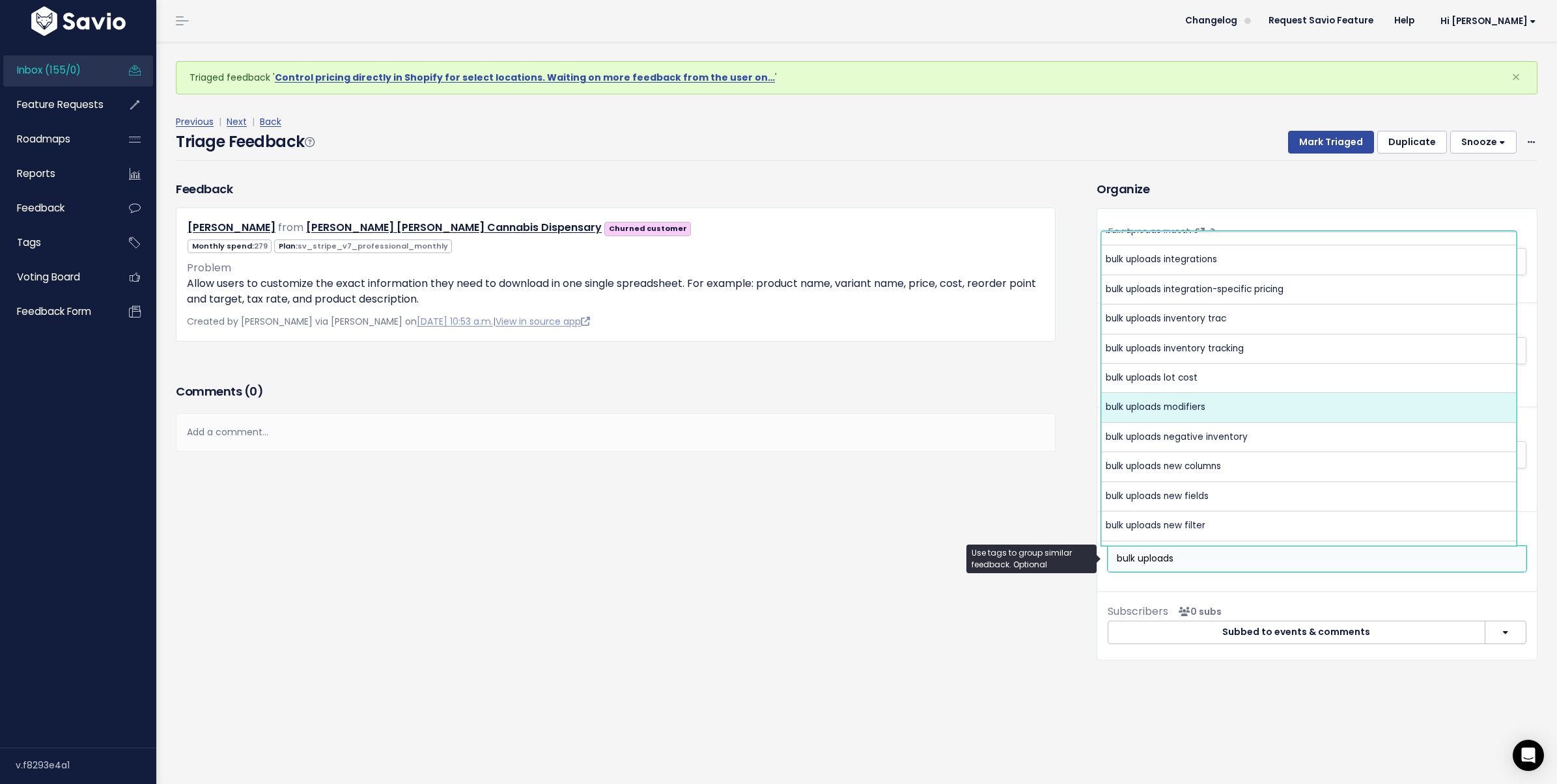
scroll to position [969, 0]
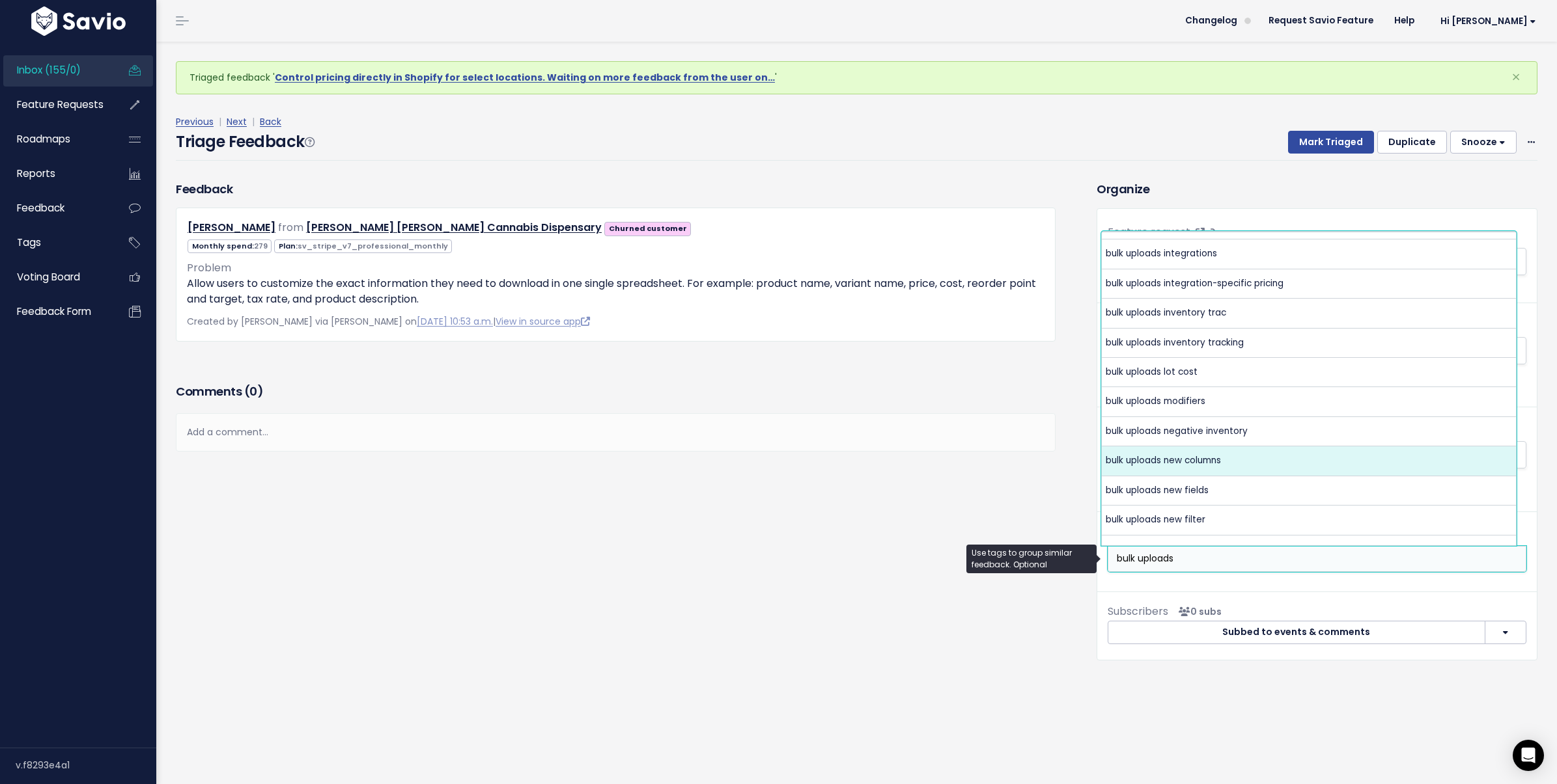
type input "bulk uploads"
select select "5200"
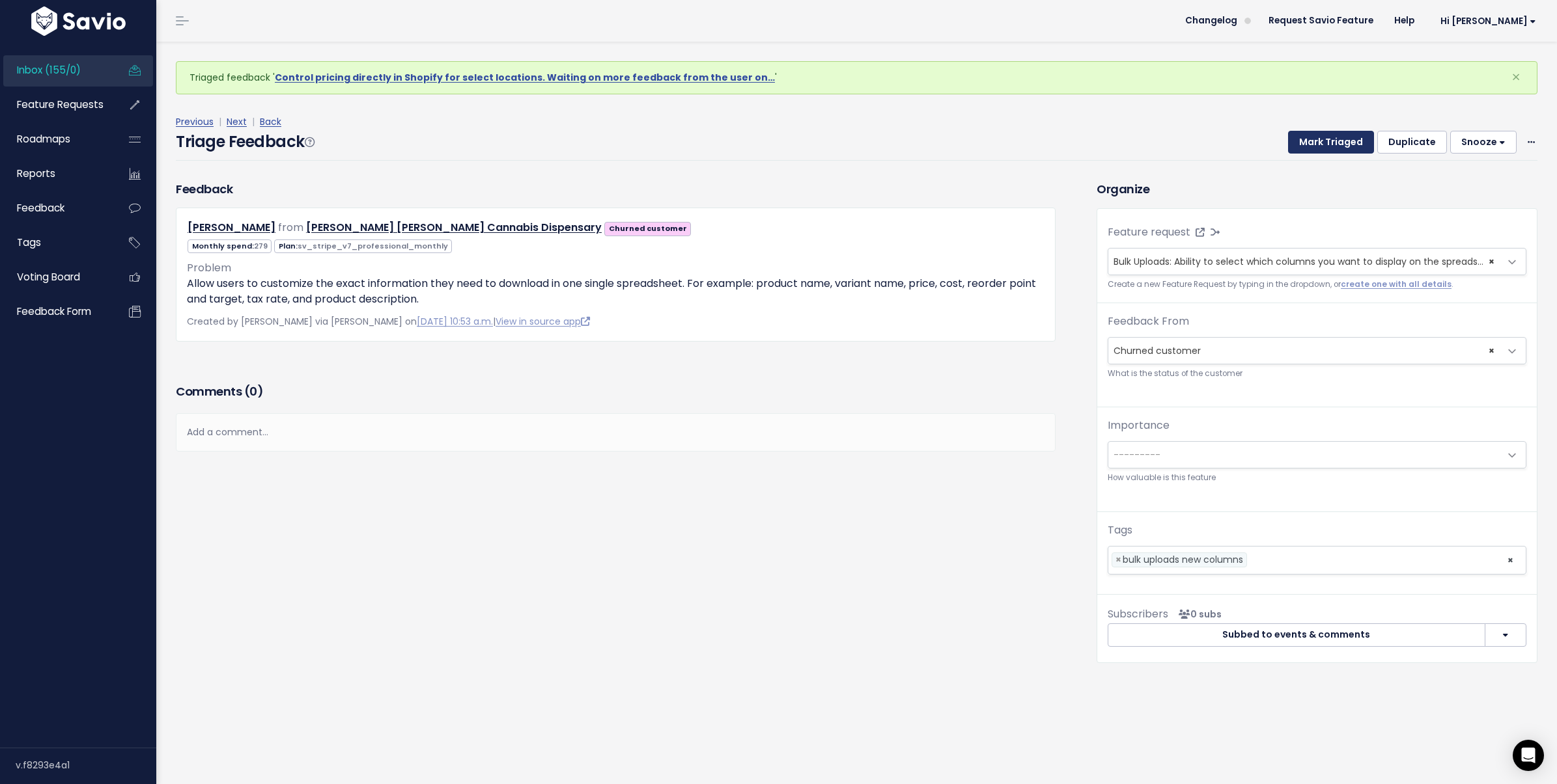
click at [1302, 148] on button "Mark Triaged" at bounding box center [1331, 142] width 86 height 23
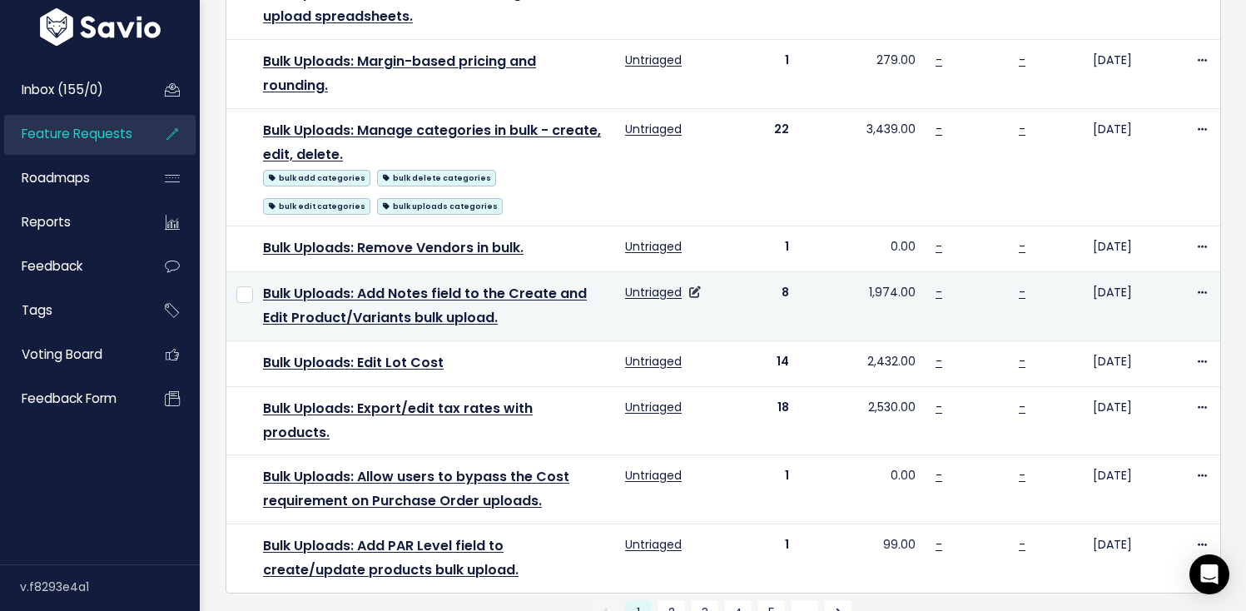
scroll to position [1137, 0]
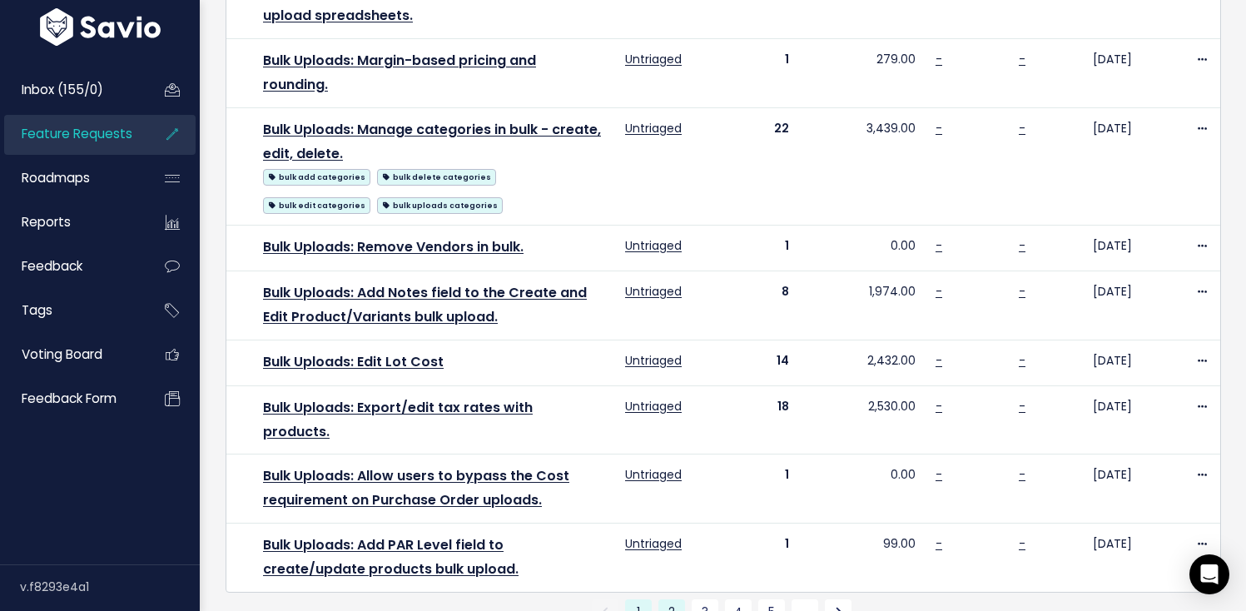
click at [664, 599] on link "2" at bounding box center [672, 612] width 27 height 27
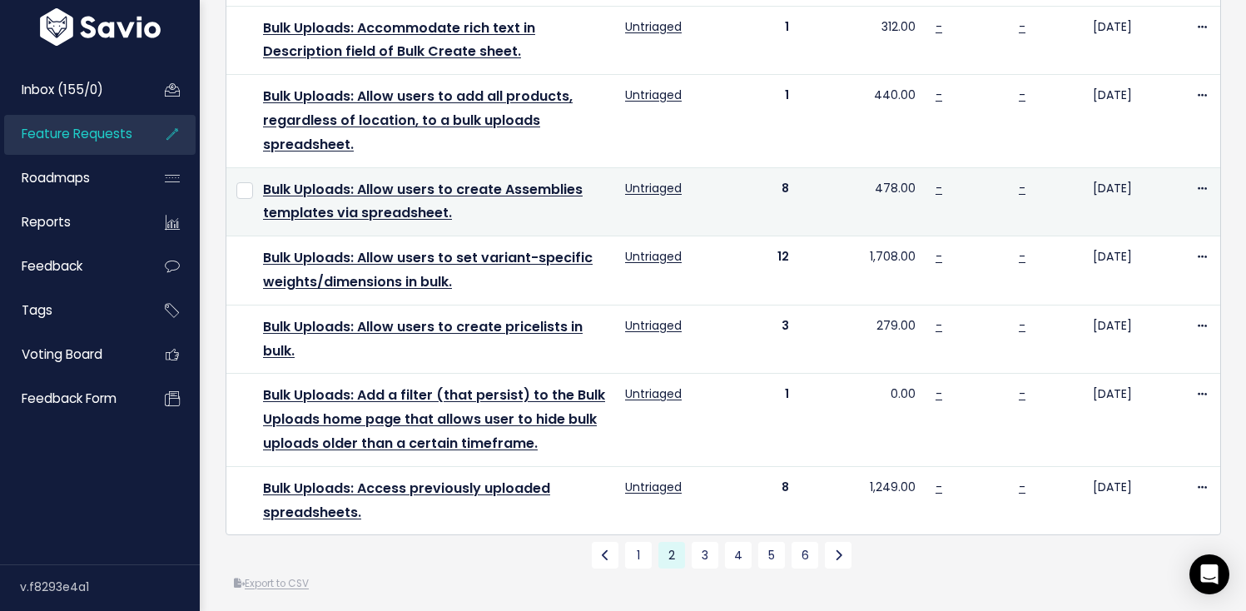
scroll to position [1110, 0]
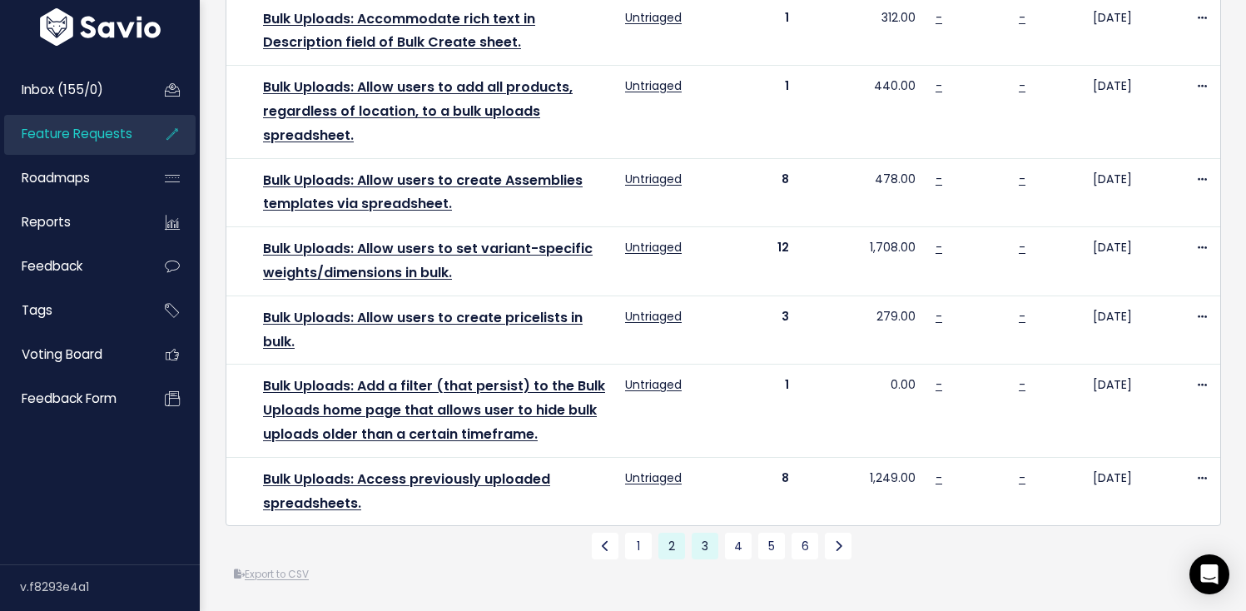
click at [709, 540] on link "3" at bounding box center [705, 546] width 27 height 27
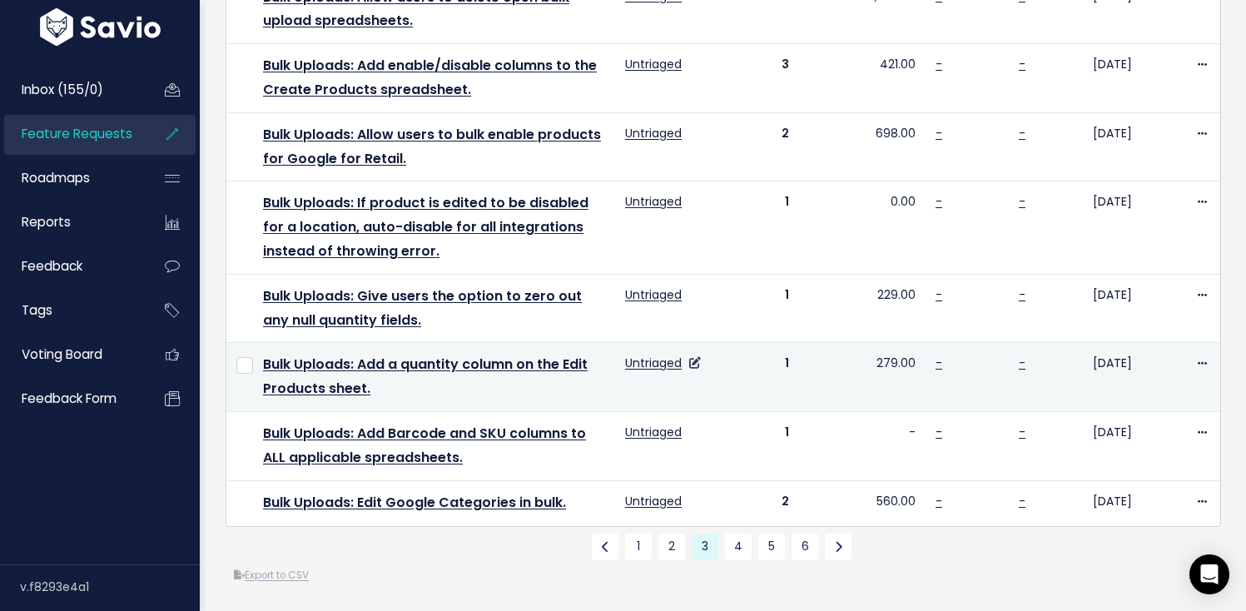
scroll to position [1135, 0]
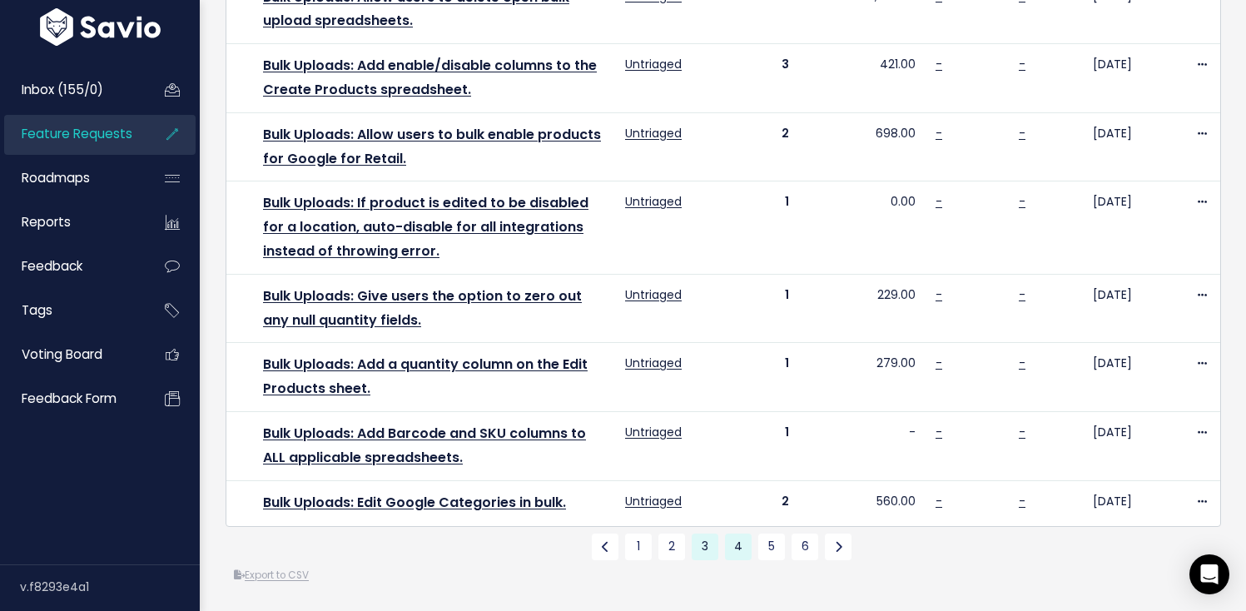
click at [734, 540] on link "4" at bounding box center [738, 547] width 27 height 27
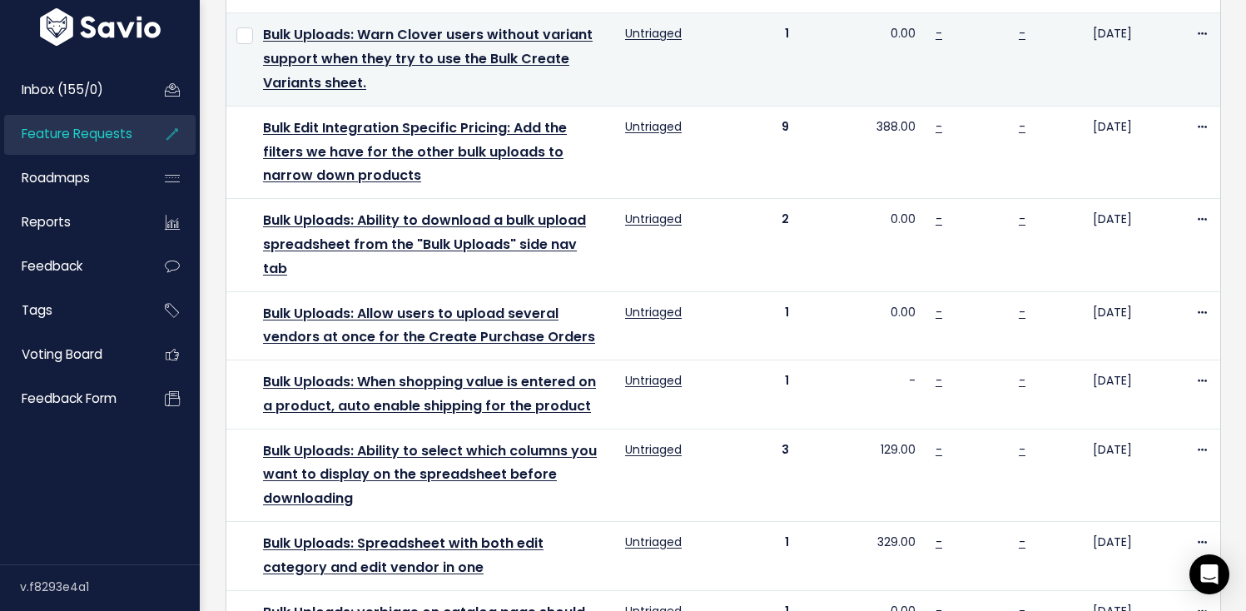
scroll to position [411, 0]
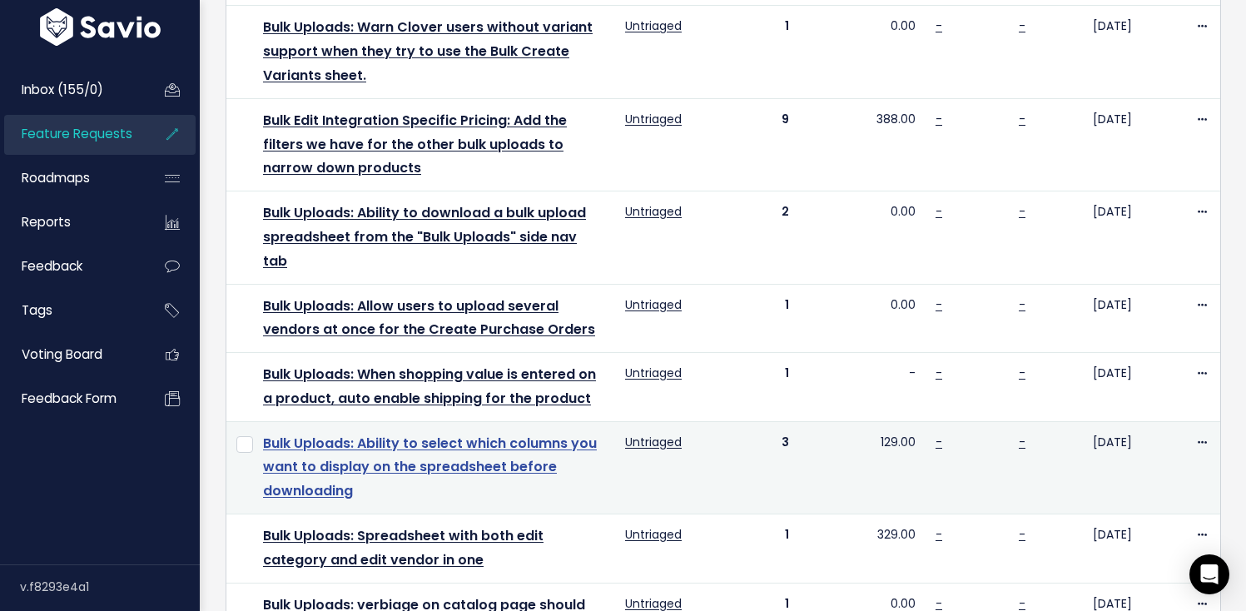
click at [514, 448] on link "Bulk Uploads: Ability to select which columns you want to display on the spread…" at bounding box center [430, 467] width 334 height 67
